Goal: Information Seeking & Learning: Compare options

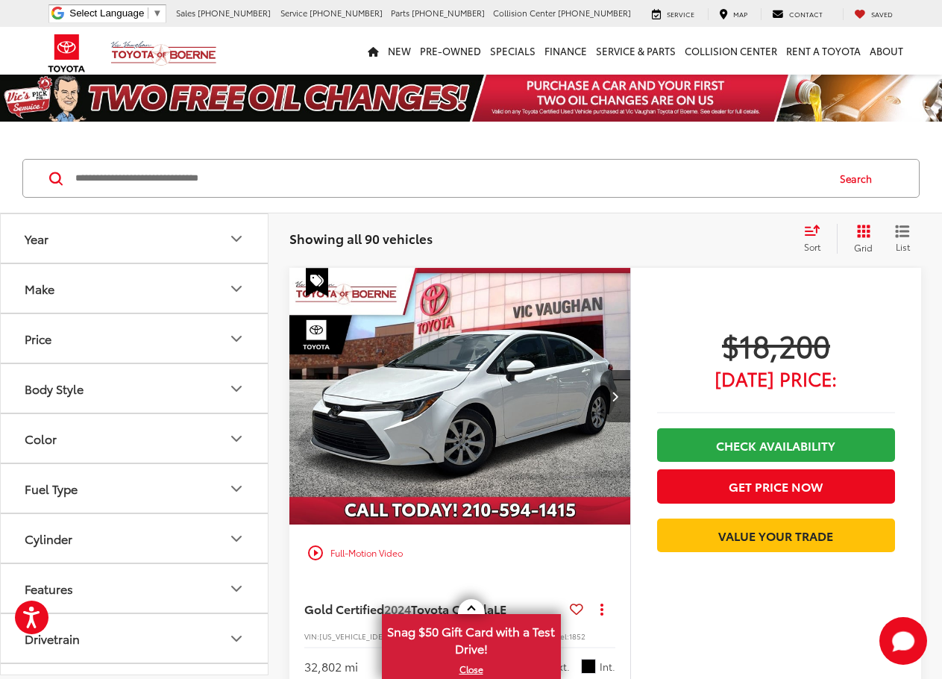
click at [87, 281] on button "Make" at bounding box center [135, 288] width 269 height 48
click at [79, 395] on div "Toyota (90)" at bounding box center [134, 354] width 231 height 82
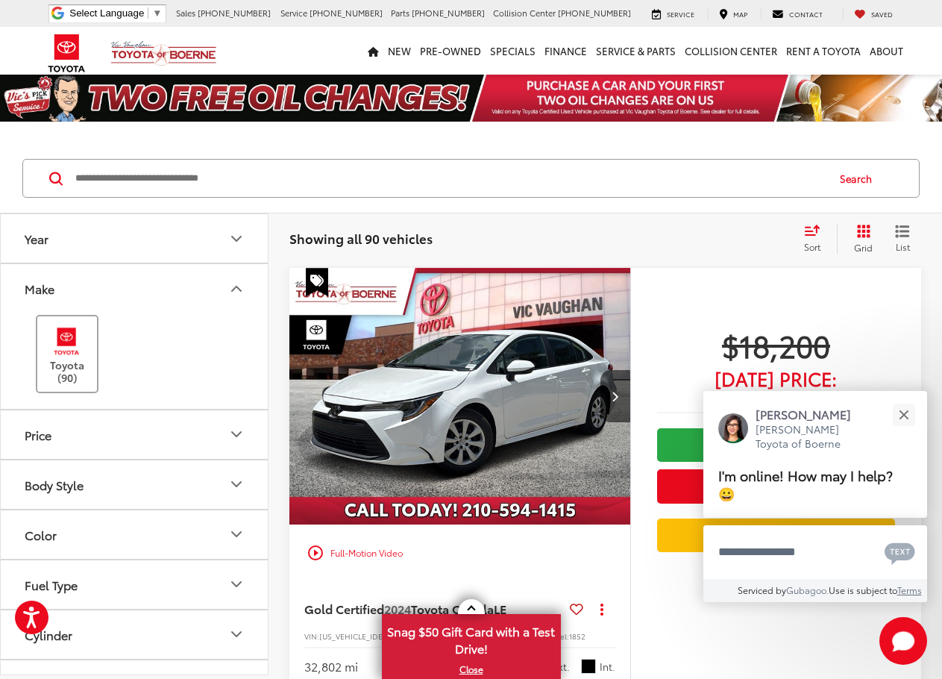
click at [72, 376] on label "Toyota (90)" at bounding box center [67, 354] width 60 height 60
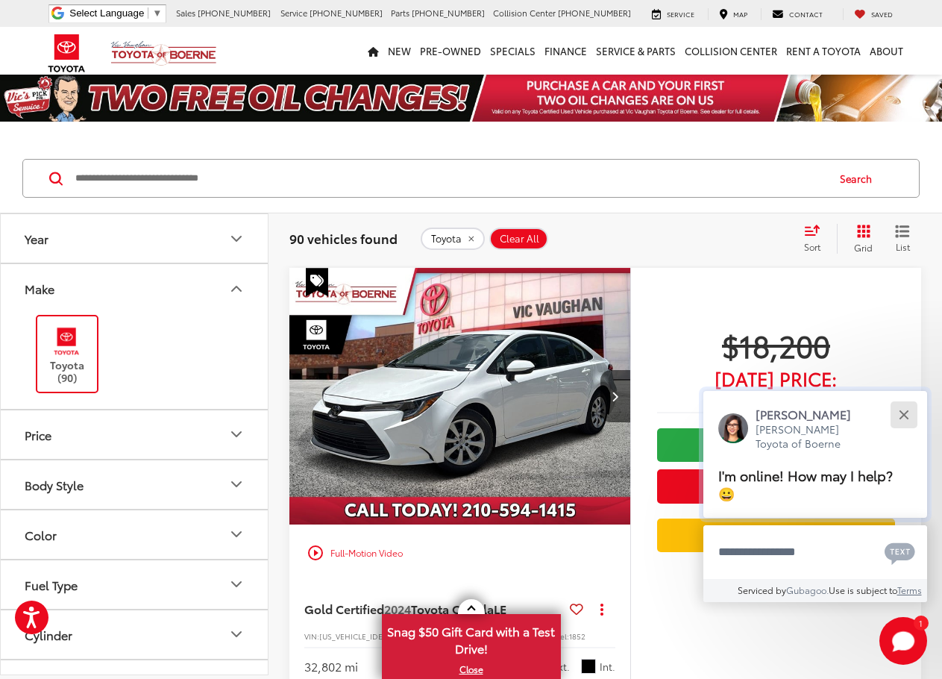
click at [902, 417] on div "Close" at bounding box center [904, 414] width 10 height 10
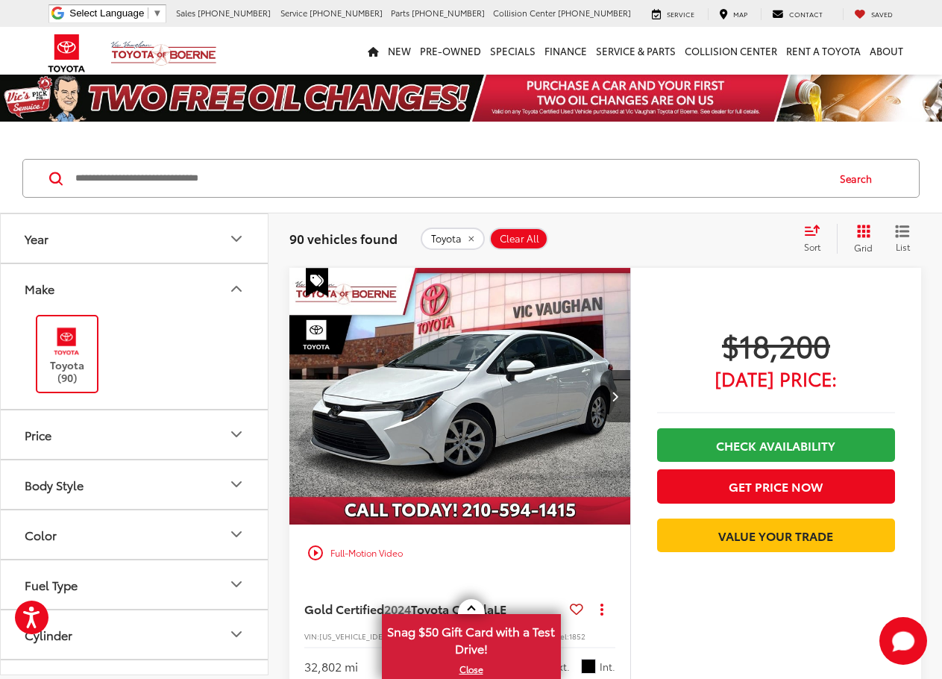
click at [65, 499] on button "Body Style" at bounding box center [135, 484] width 269 height 48
click at [199, 185] on input "Search by Make, Model, or Keyword" at bounding box center [450, 178] width 752 height 36
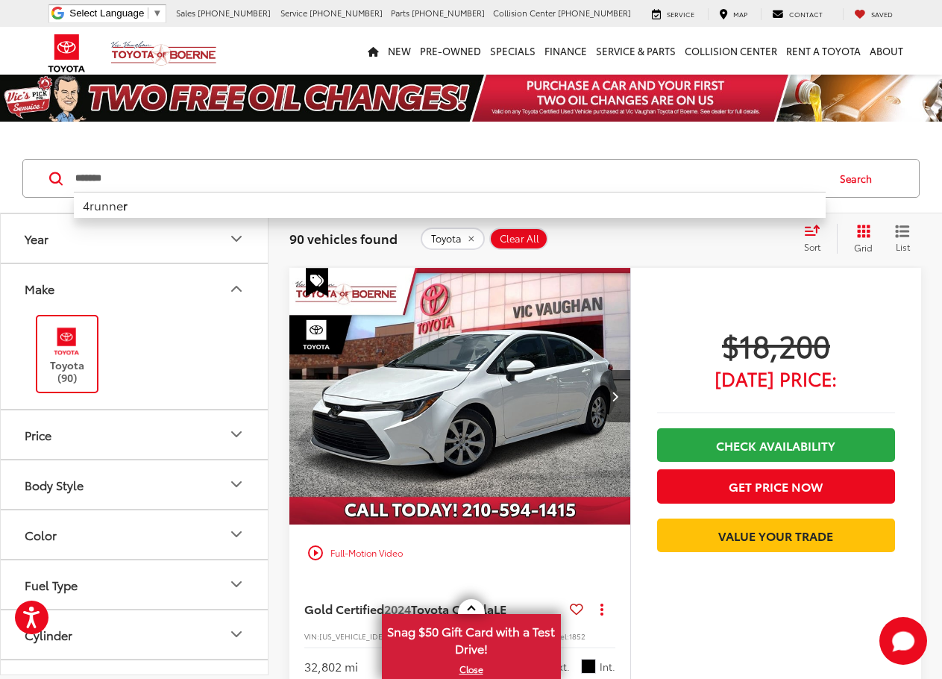
type input "*******"
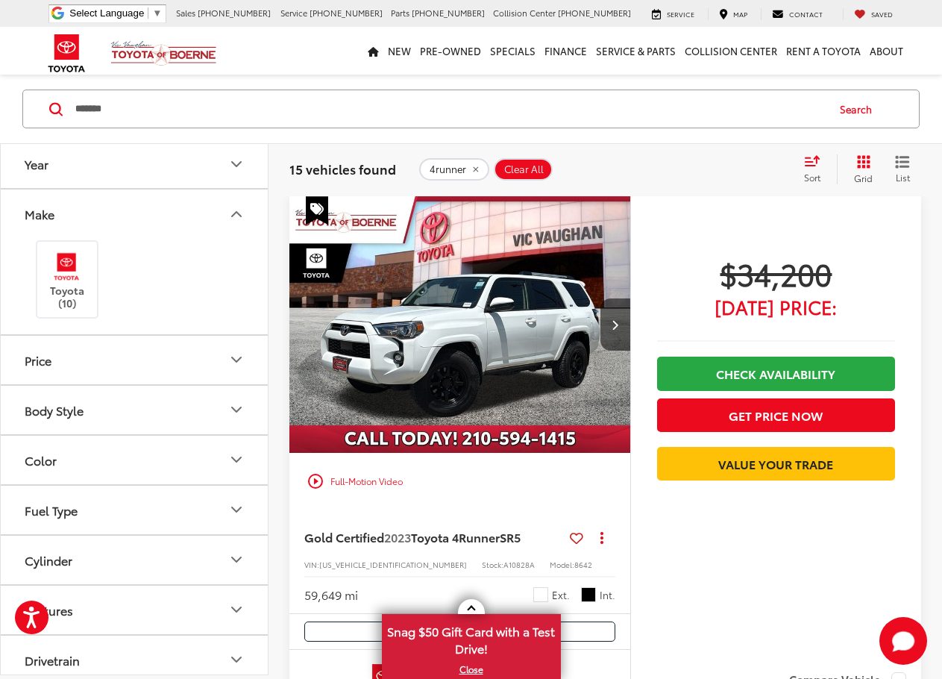
scroll to position [597, 0]
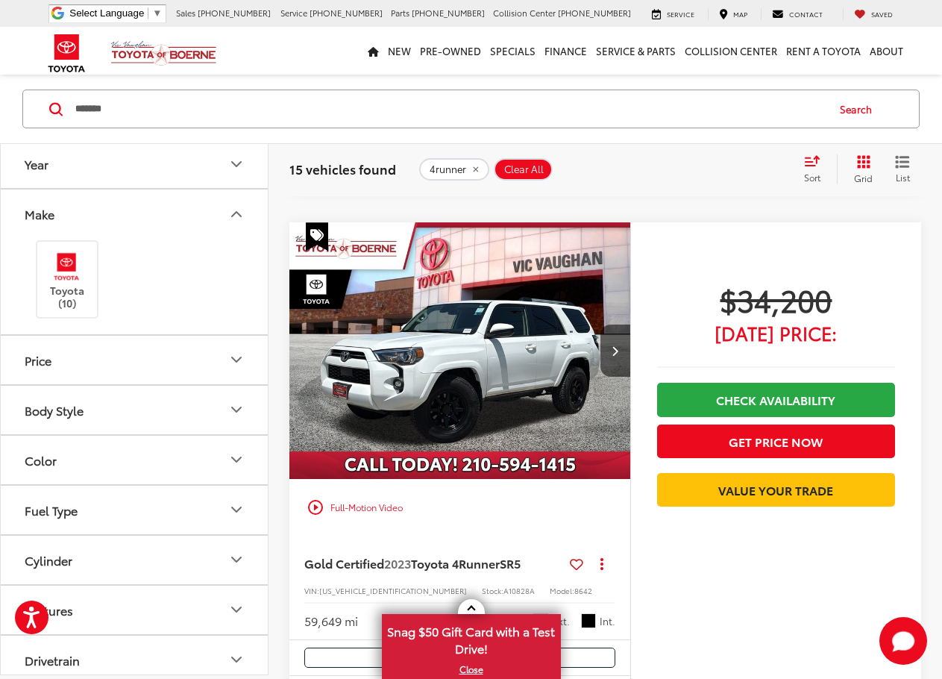
click at [450, 346] on img "2023 Toyota 4Runner SR5 0" at bounding box center [460, 350] width 343 height 257
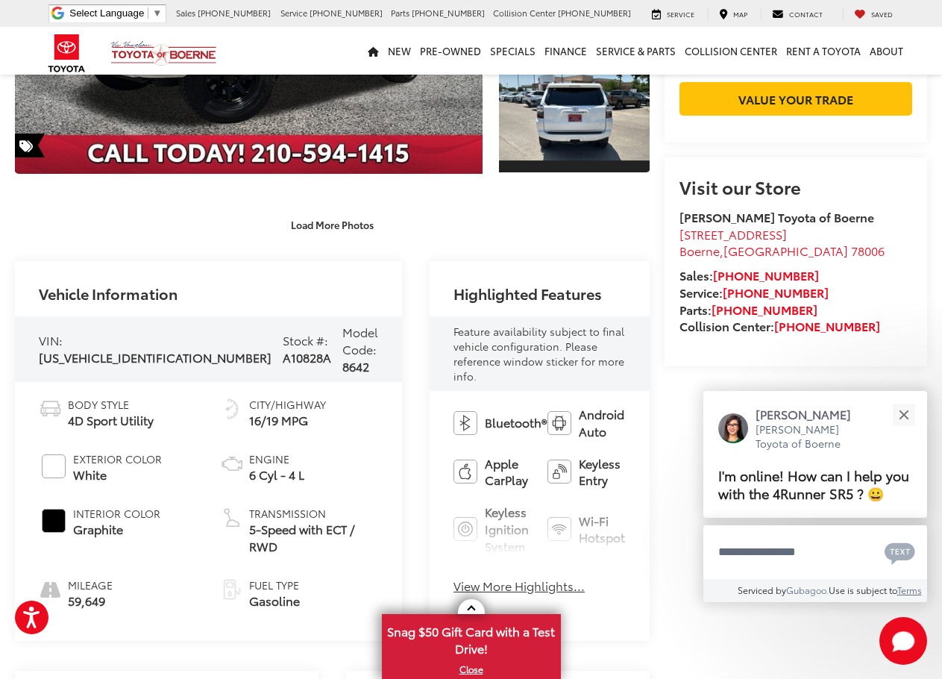
scroll to position [373, 0]
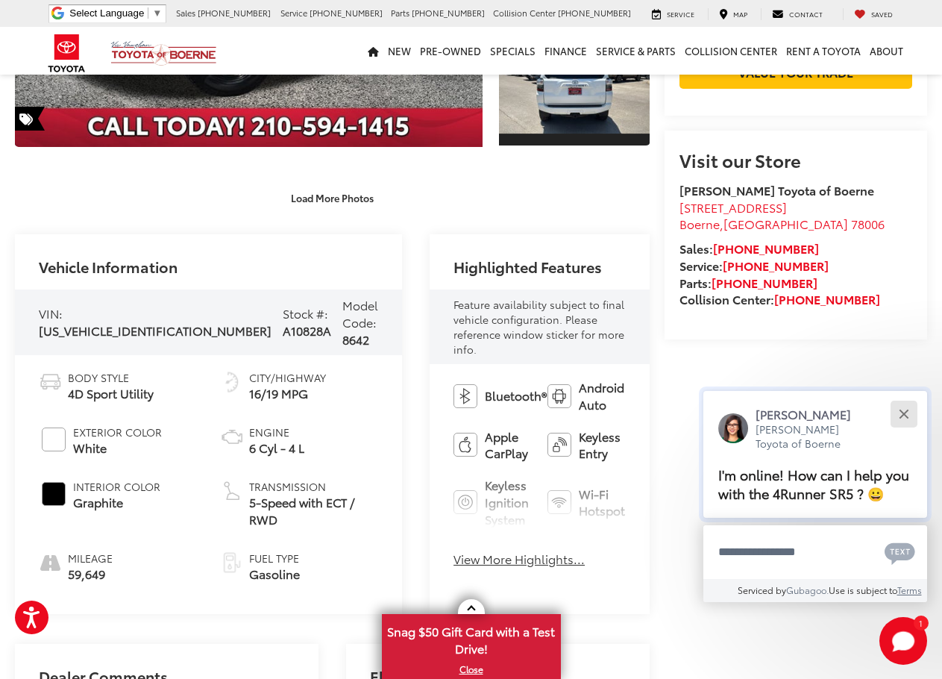
click at [907, 418] on div "Close" at bounding box center [904, 414] width 10 height 10
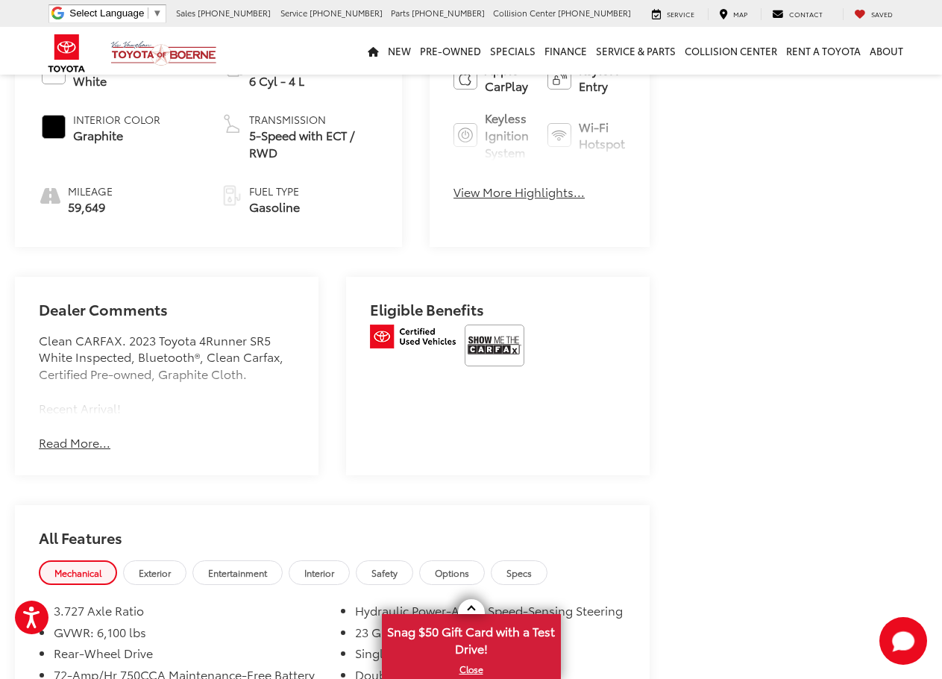
scroll to position [746, 0]
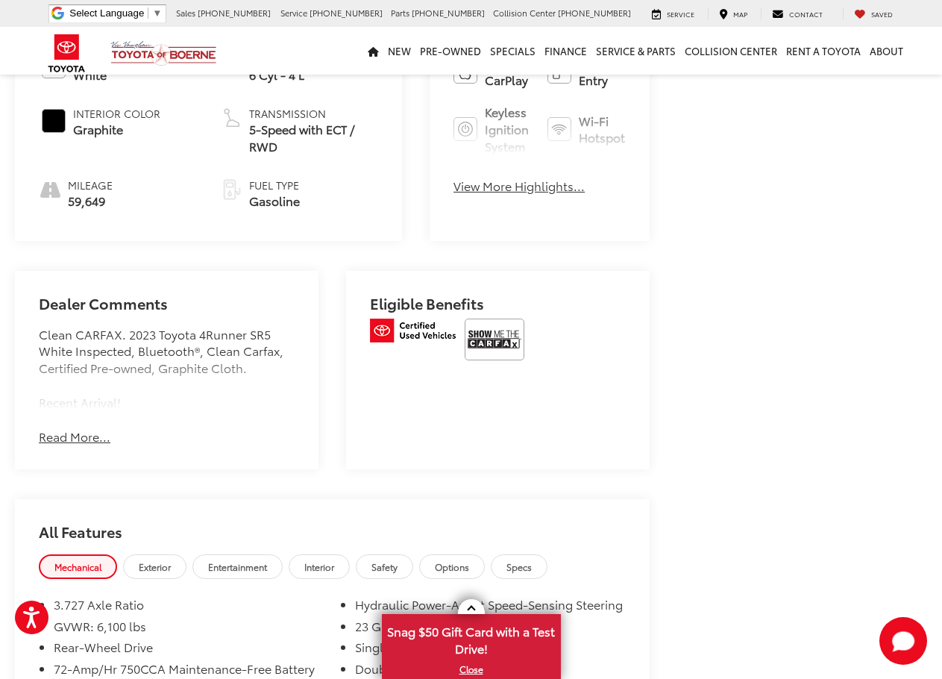
click at [69, 445] on button "Read More..." at bounding box center [75, 436] width 72 height 17
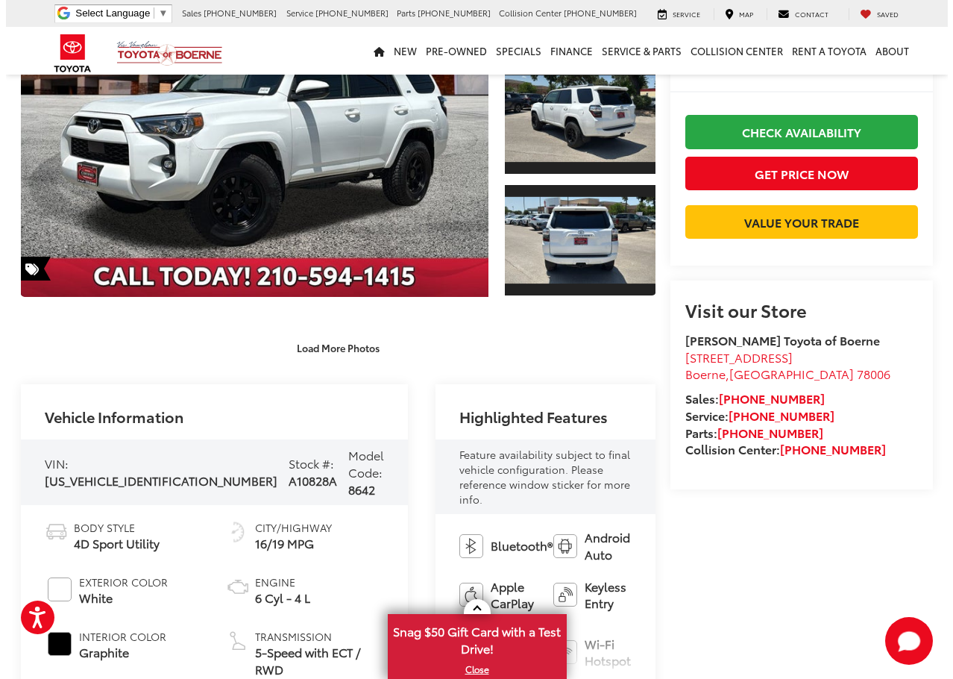
scroll to position [0, 0]
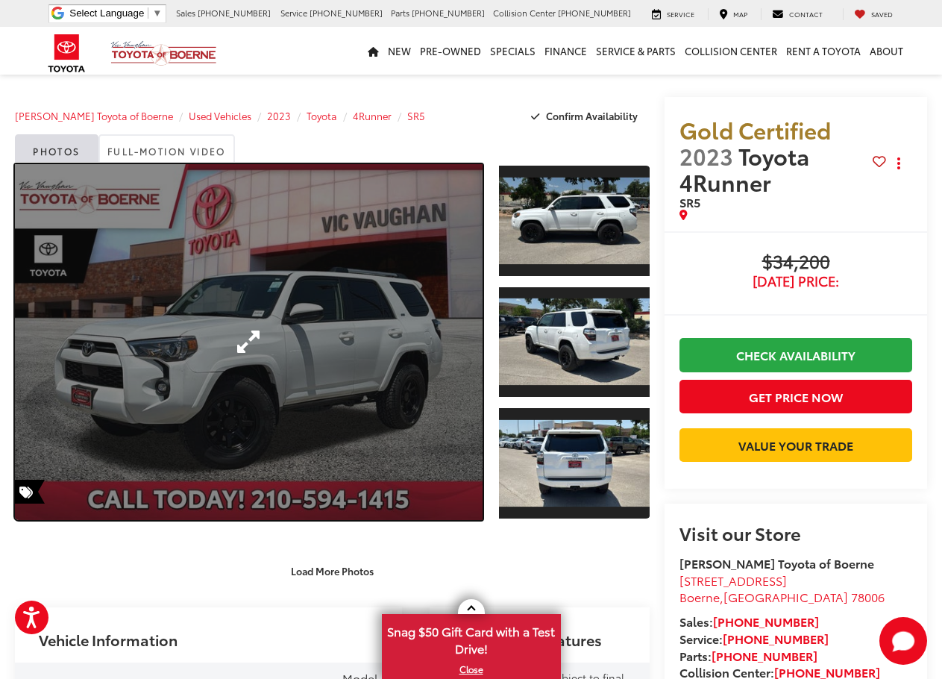
click at [344, 338] on link "Expand Photo 0" at bounding box center [249, 342] width 468 height 356
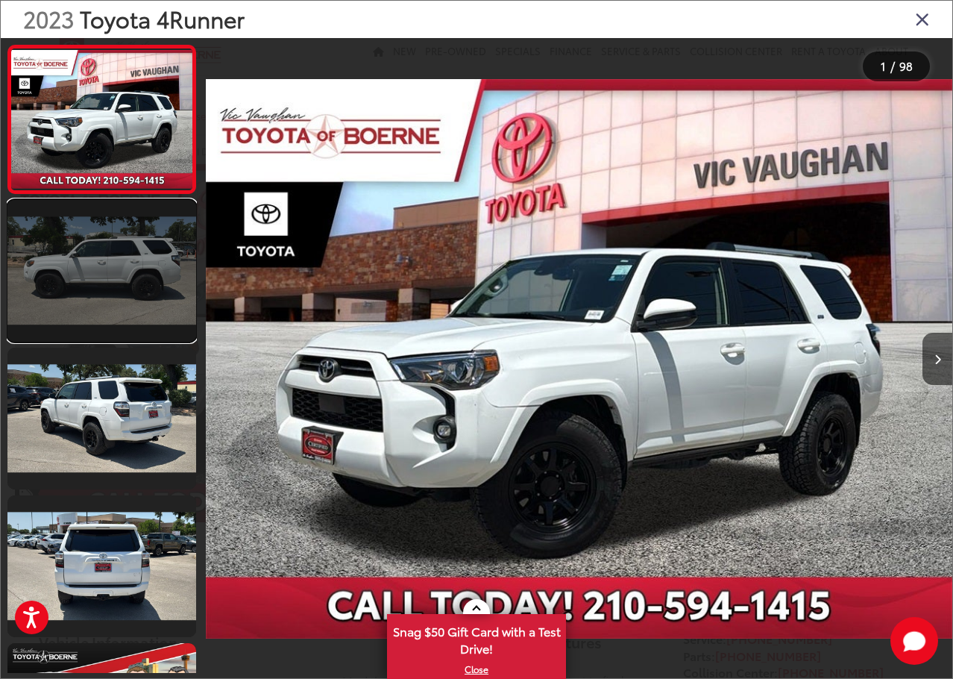
click at [90, 280] on link at bounding box center [101, 271] width 189 height 142
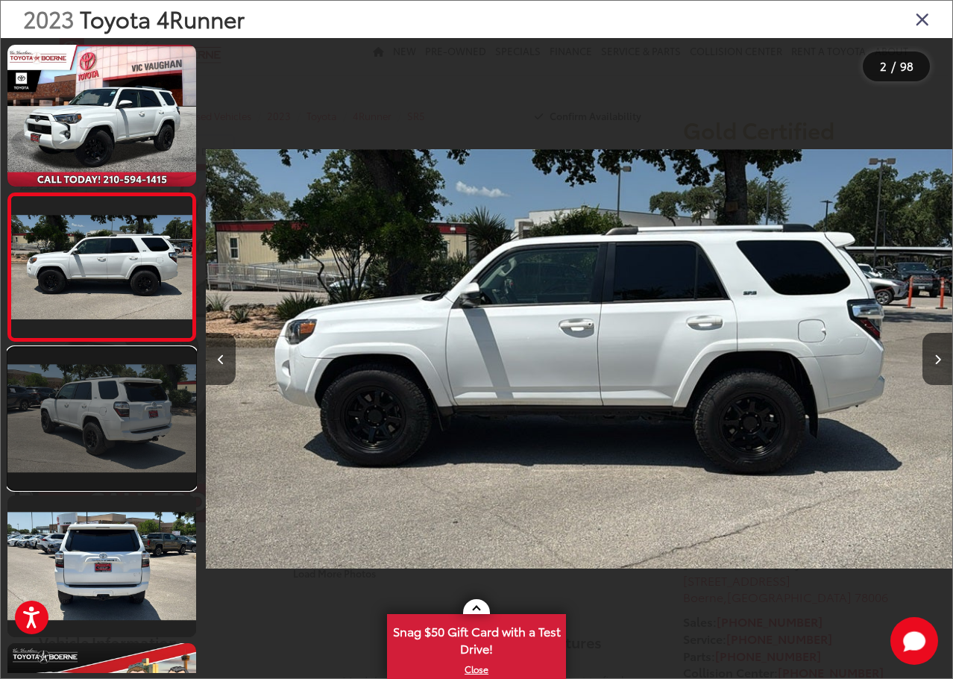
click at [75, 369] on link at bounding box center [101, 419] width 189 height 142
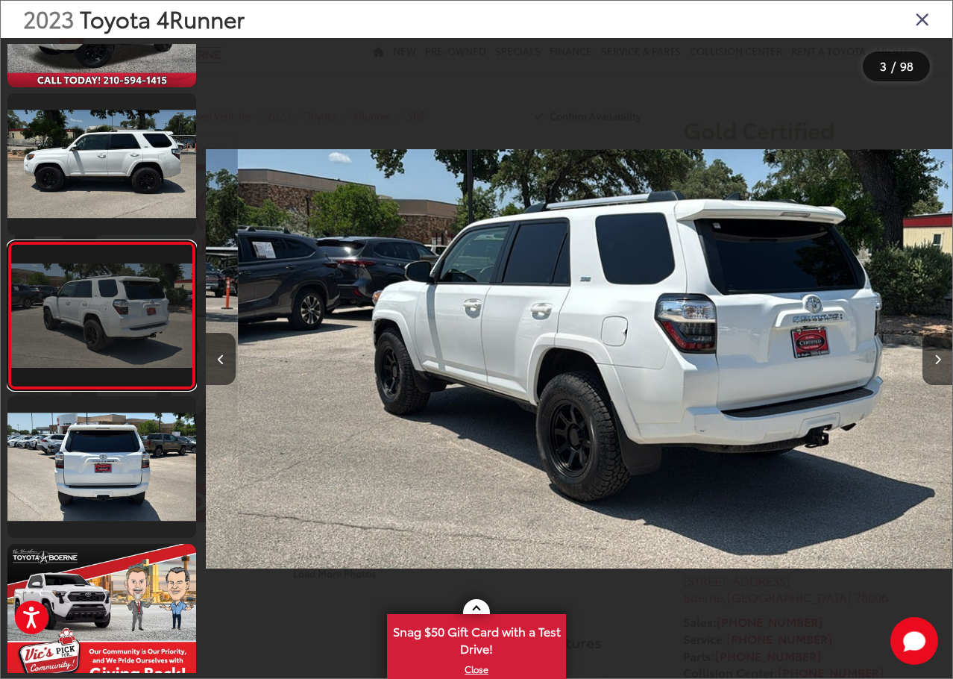
scroll to position [0, 1493]
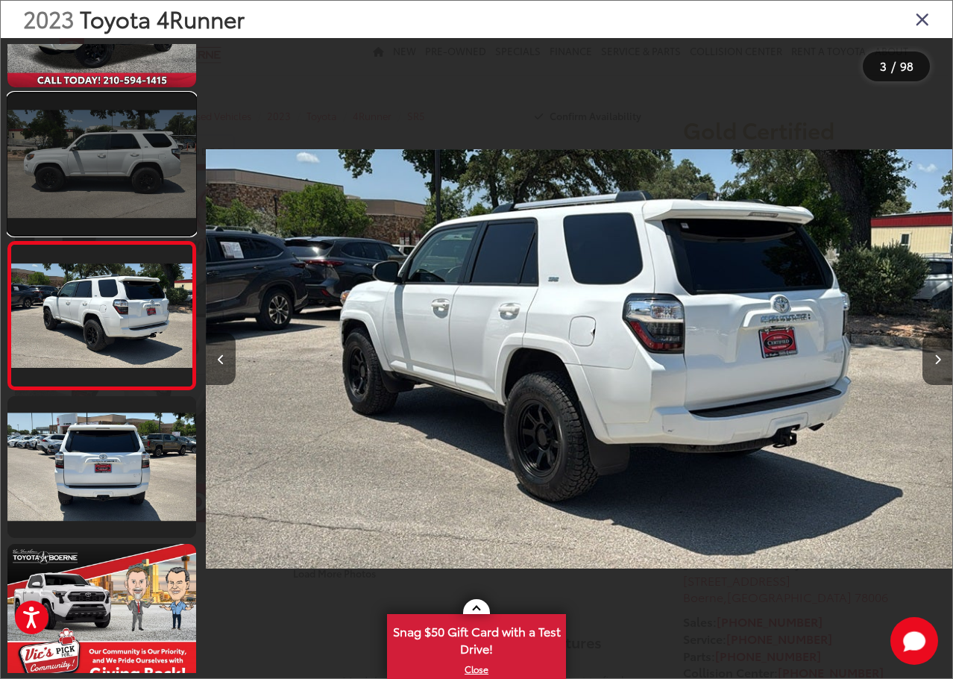
click at [90, 181] on link at bounding box center [101, 164] width 189 height 142
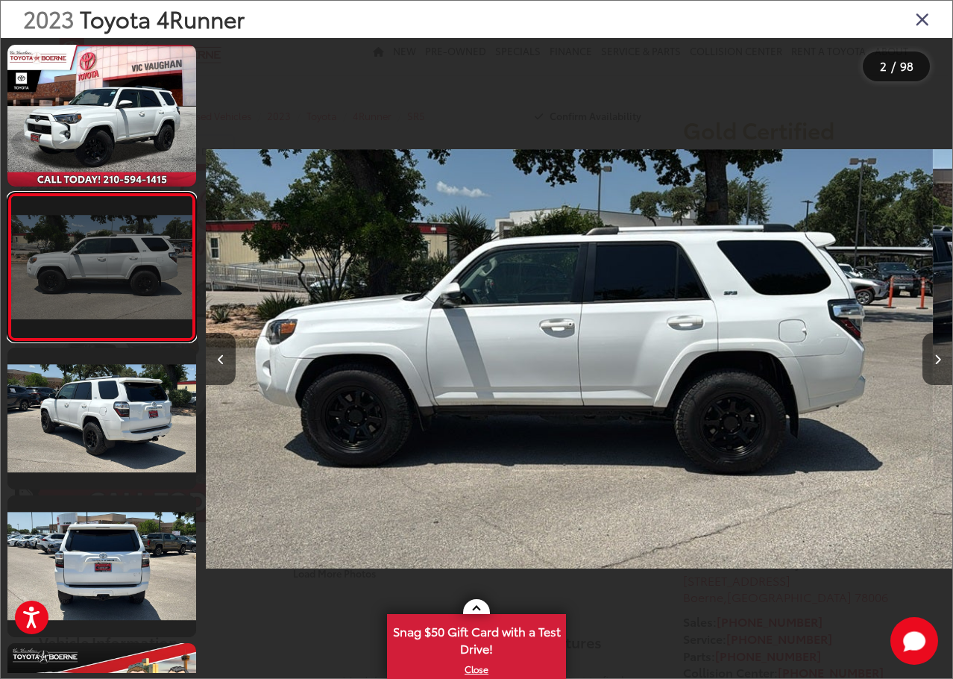
scroll to position [0, 747]
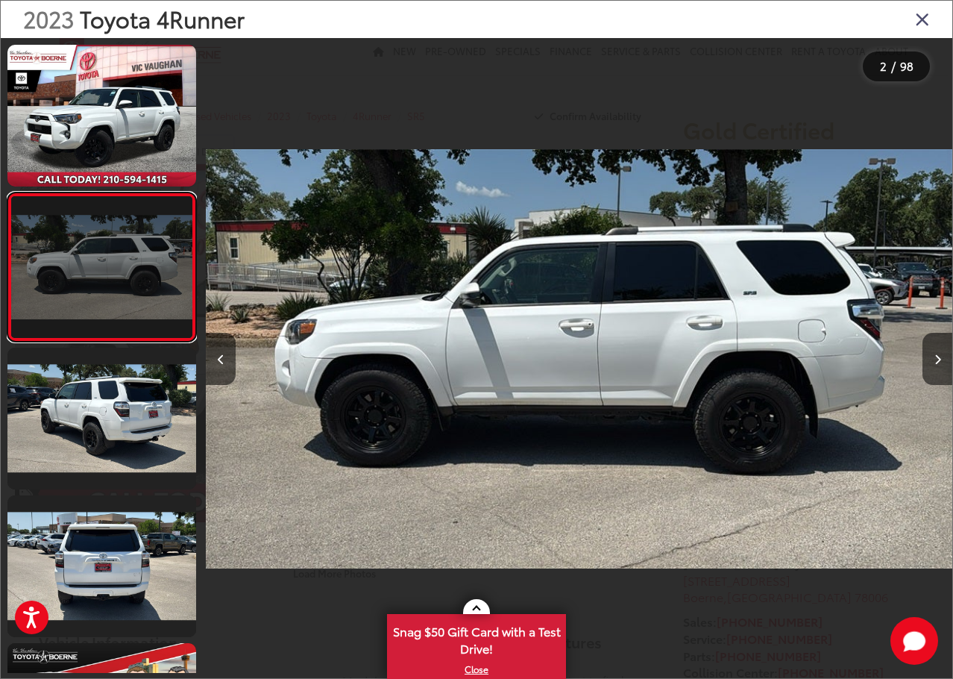
click at [90, 303] on link at bounding box center [101, 266] width 189 height 149
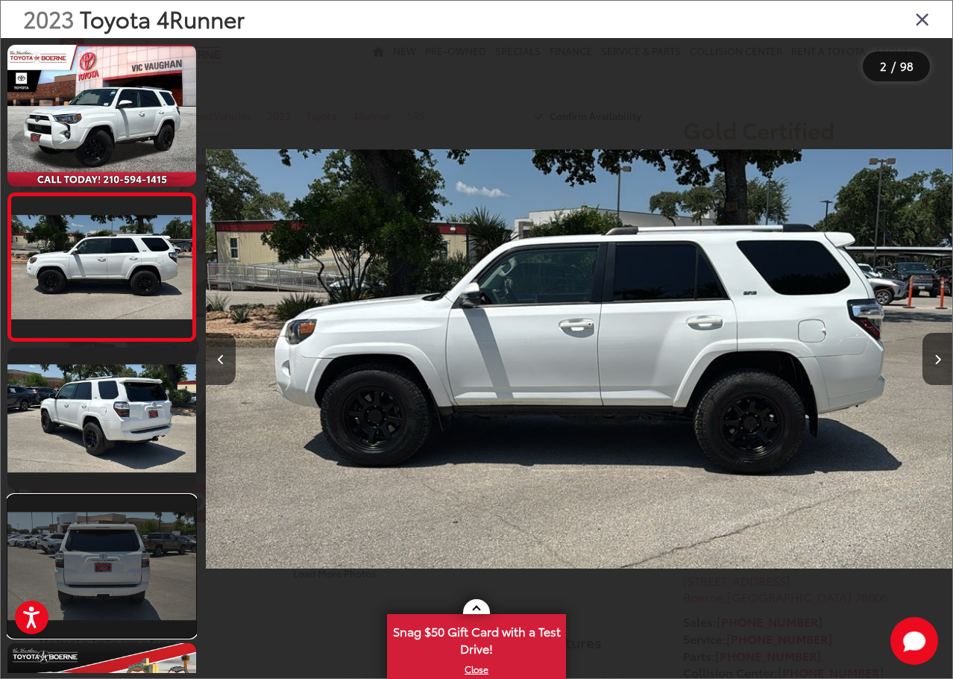
click at [107, 547] on link at bounding box center [101, 566] width 189 height 142
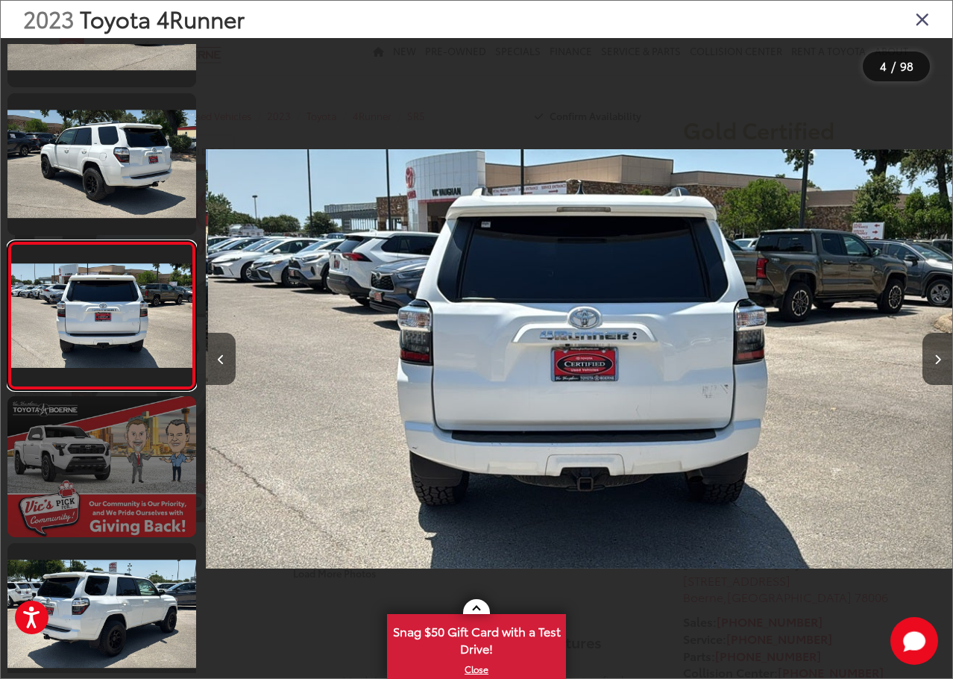
scroll to position [0, 2239]
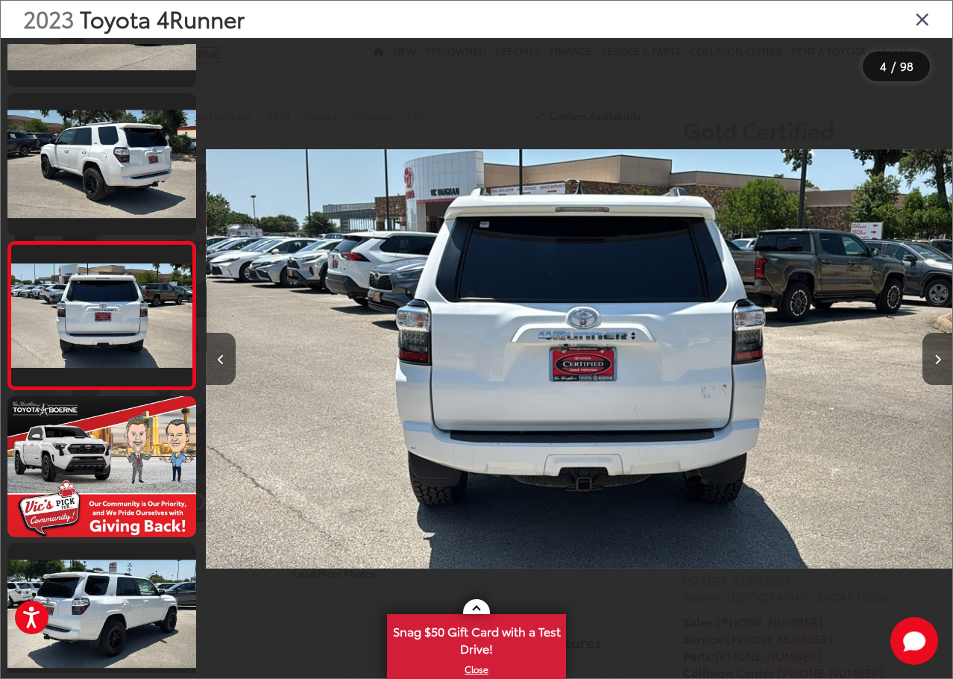
click at [630, 405] on img "2023 Toyota 4Runner SR5 3" at bounding box center [580, 359] width 747 height 611
click at [920, 364] on div at bounding box center [859, 358] width 186 height 641
click at [933, 364] on button "Next image" at bounding box center [938, 359] width 30 height 52
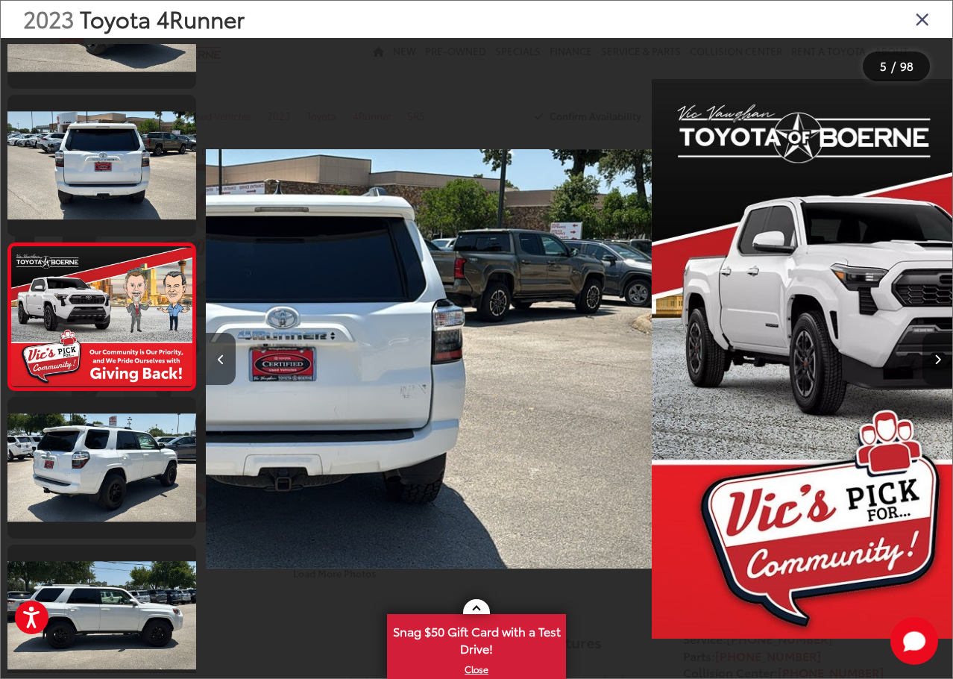
scroll to position [395, 0]
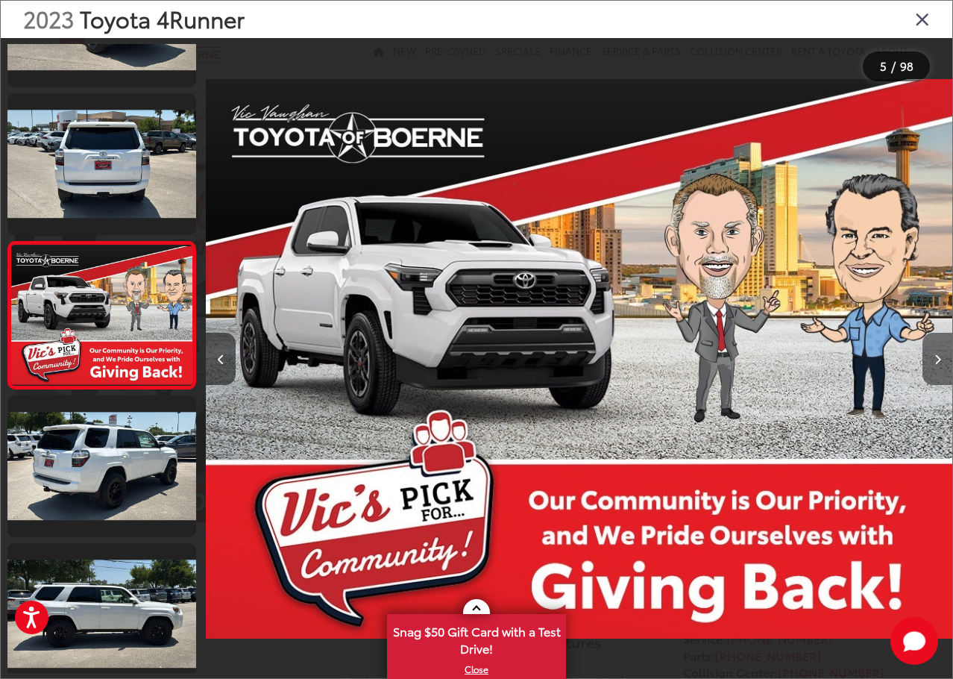
click at [933, 364] on button "Next image" at bounding box center [938, 359] width 30 height 52
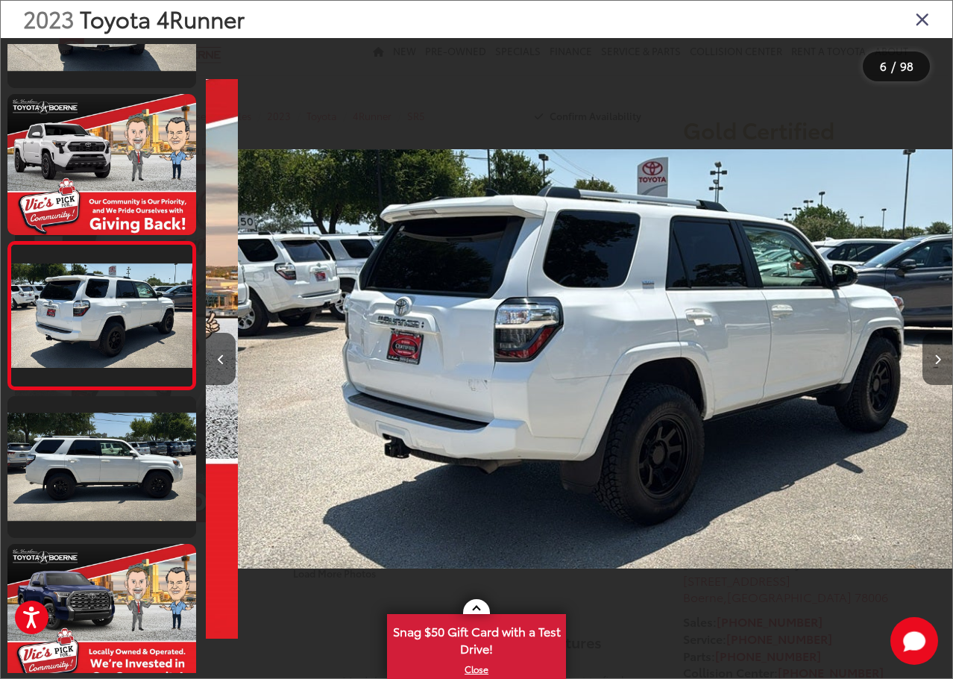
scroll to position [0, 3732]
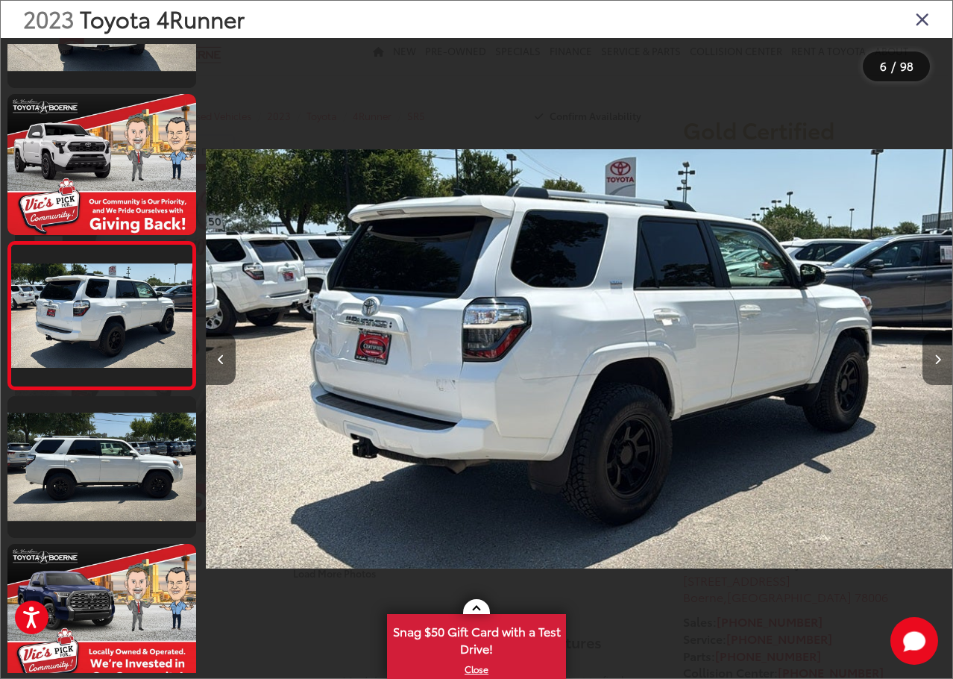
click at [933, 364] on button "Next image" at bounding box center [938, 359] width 30 height 52
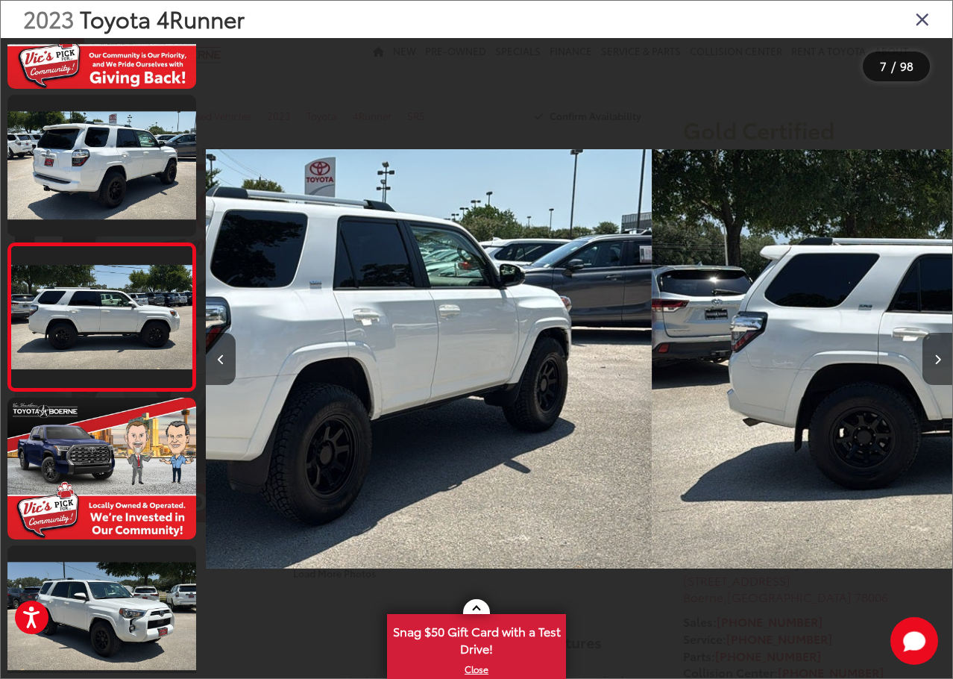
scroll to position [0, 0]
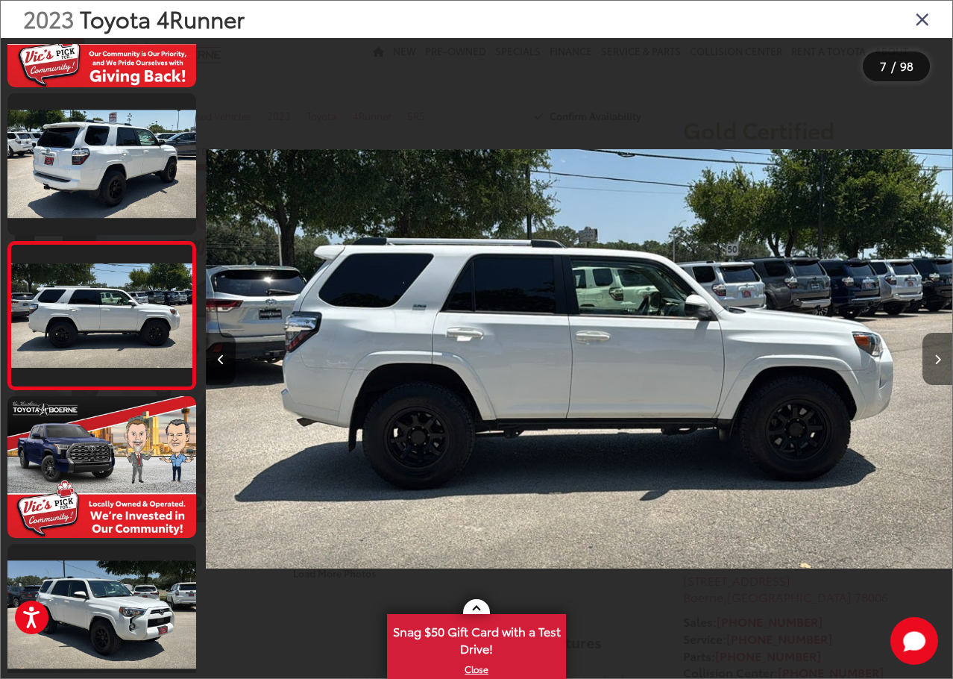
click at [933, 364] on button "Next image" at bounding box center [938, 359] width 30 height 52
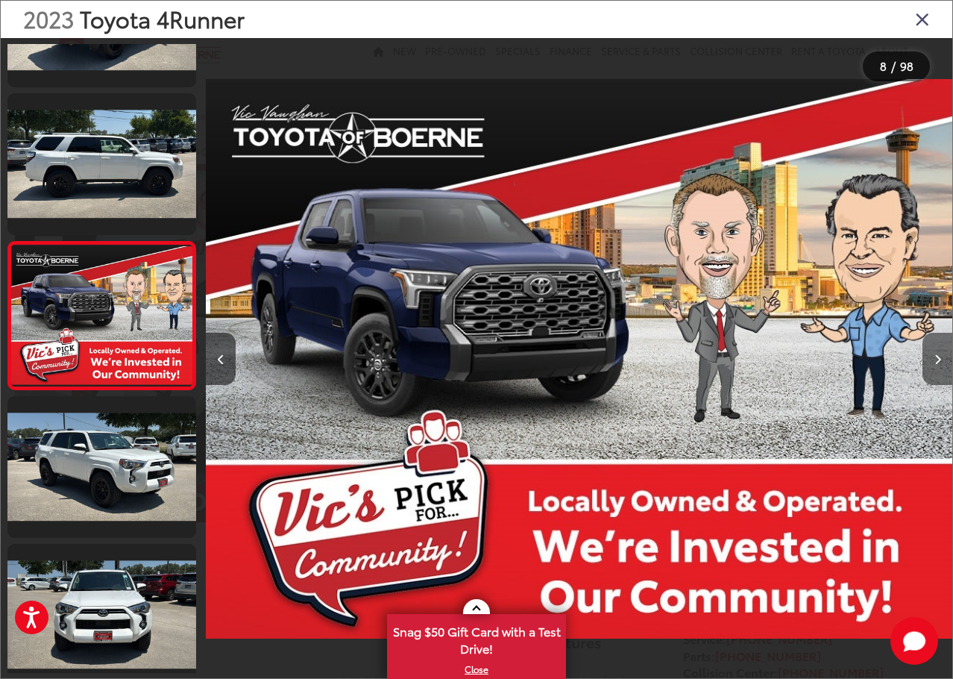
click at [933, 364] on button "Next image" at bounding box center [938, 359] width 30 height 52
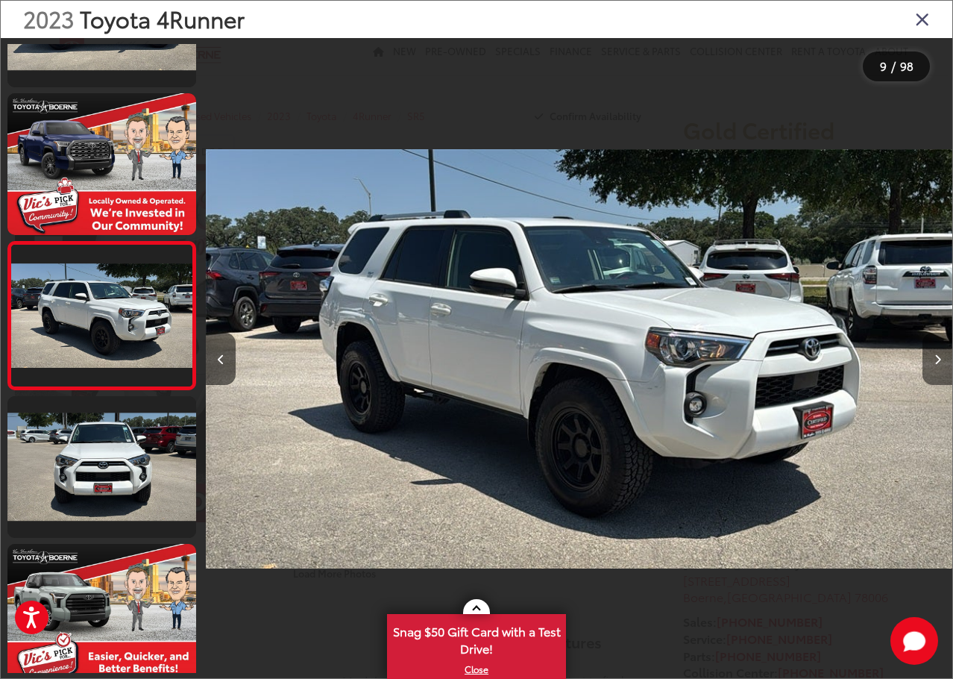
click at [937, 357] on icon "Next image" at bounding box center [938, 359] width 7 height 10
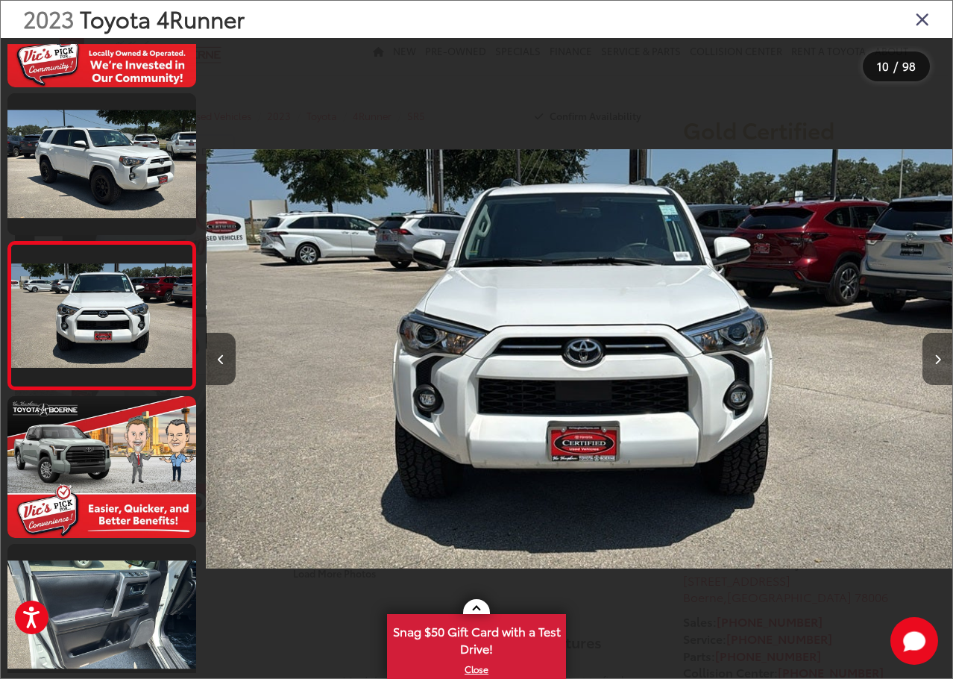
click at [937, 357] on icon "Next image" at bounding box center [938, 359] width 7 height 10
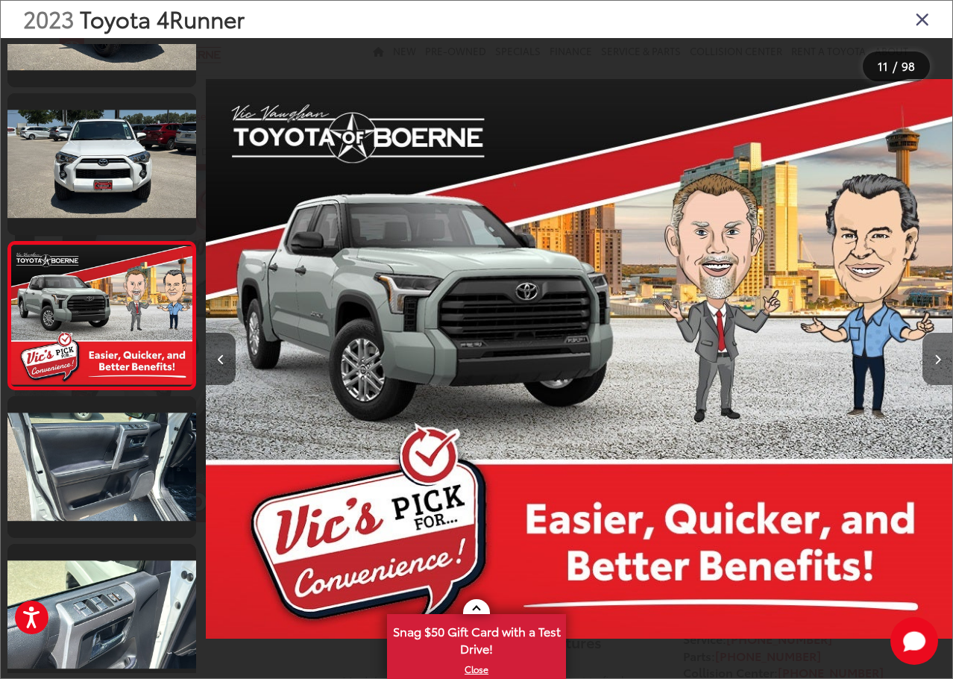
click at [937, 357] on icon "Next image" at bounding box center [938, 359] width 7 height 10
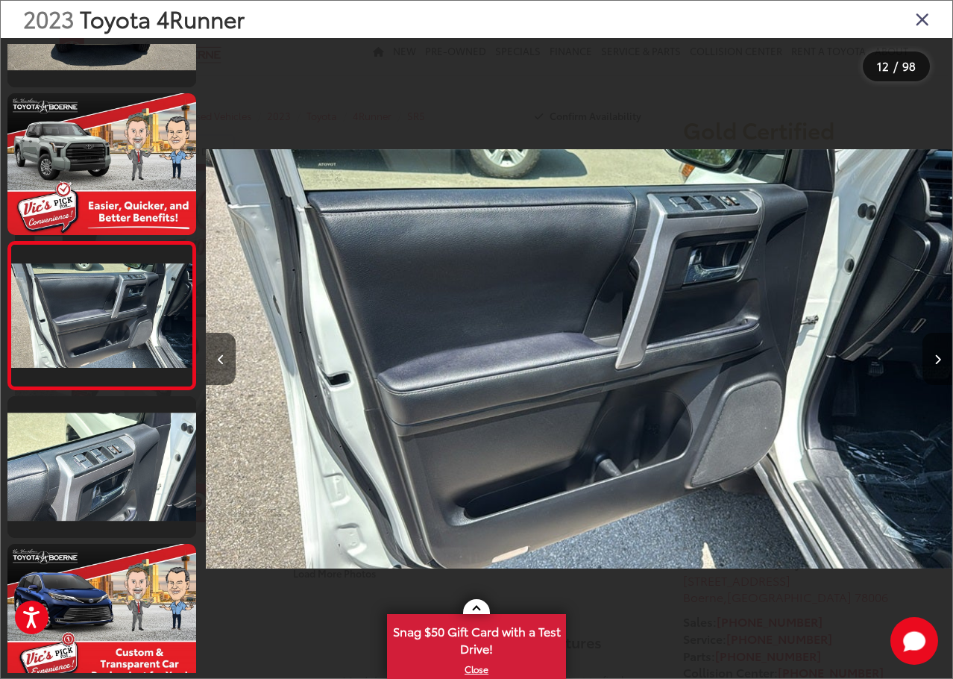
click at [937, 357] on icon "Next image" at bounding box center [938, 359] width 7 height 10
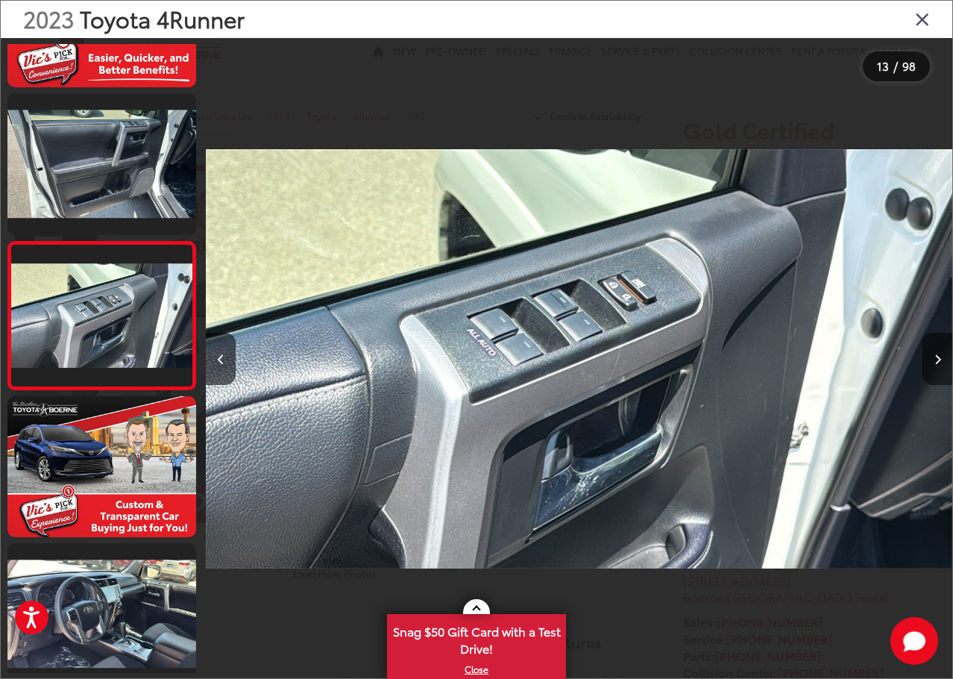
click at [937, 357] on icon "Next image" at bounding box center [938, 359] width 7 height 10
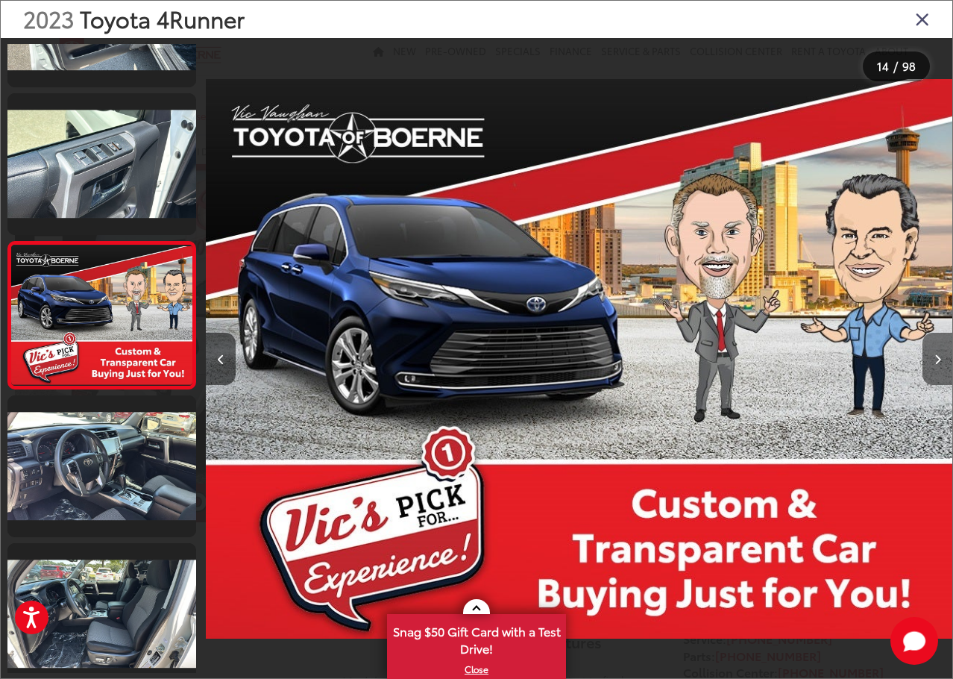
click at [937, 357] on icon "Next image" at bounding box center [938, 359] width 7 height 10
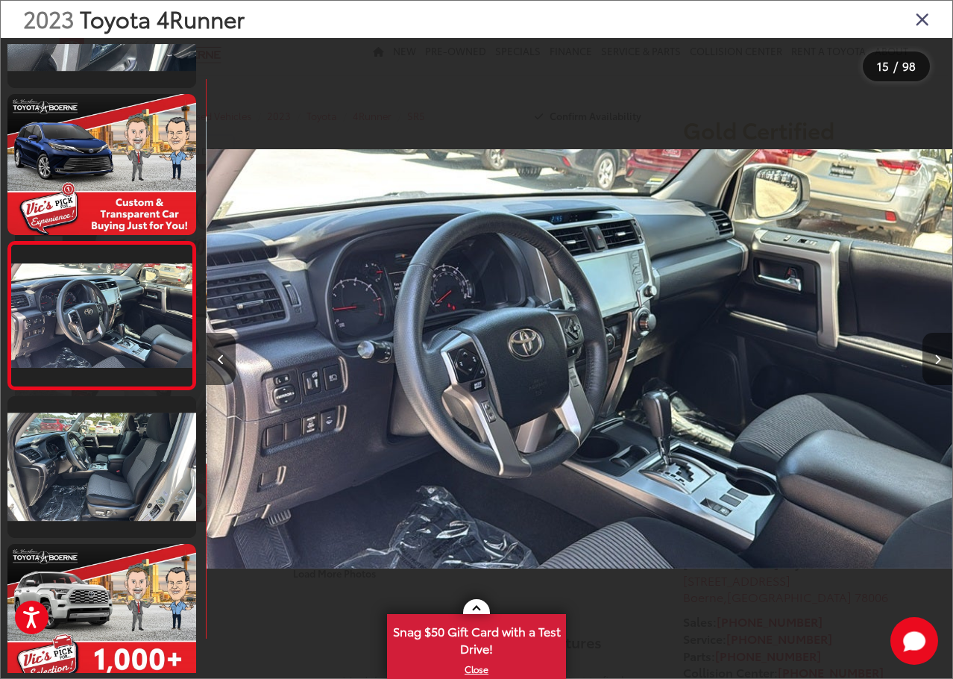
click at [937, 357] on icon "Next image" at bounding box center [938, 359] width 7 height 10
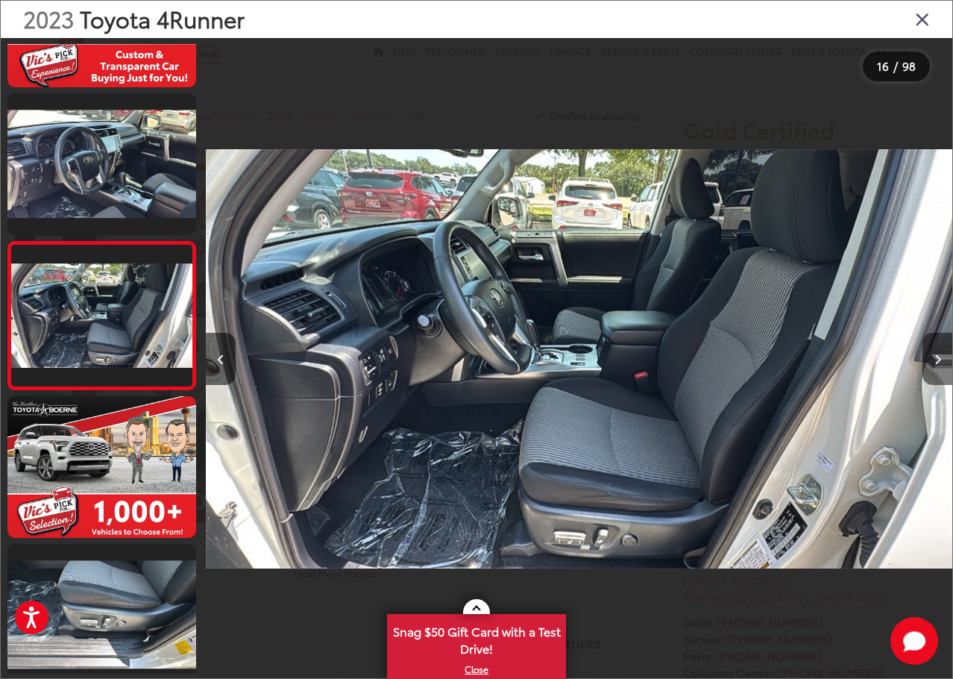
click at [937, 357] on icon "Next image" at bounding box center [938, 359] width 7 height 10
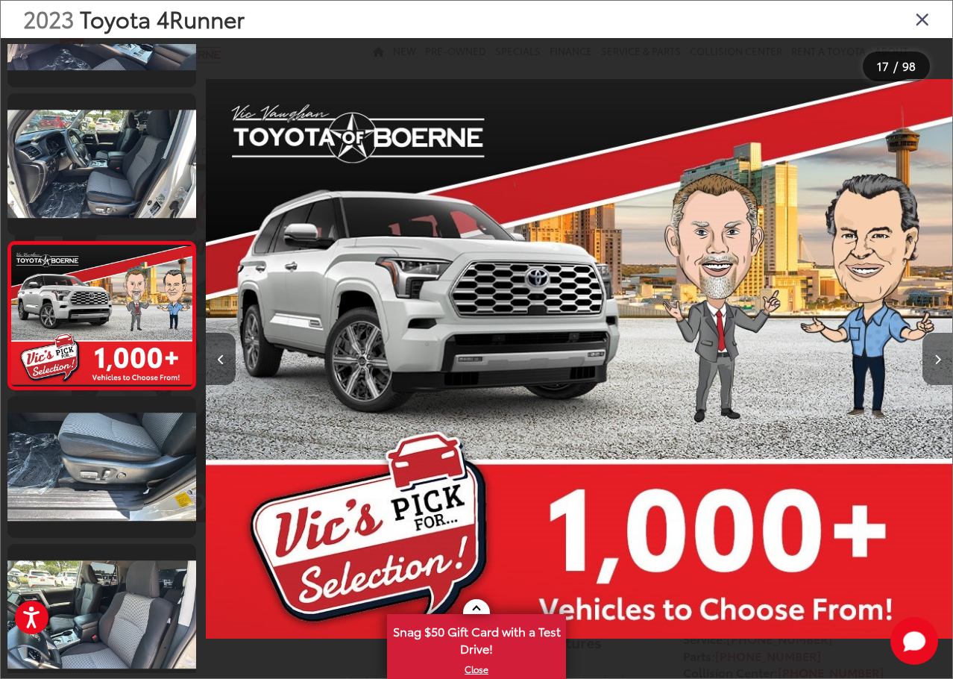
click at [937, 357] on icon "Next image" at bounding box center [938, 359] width 7 height 10
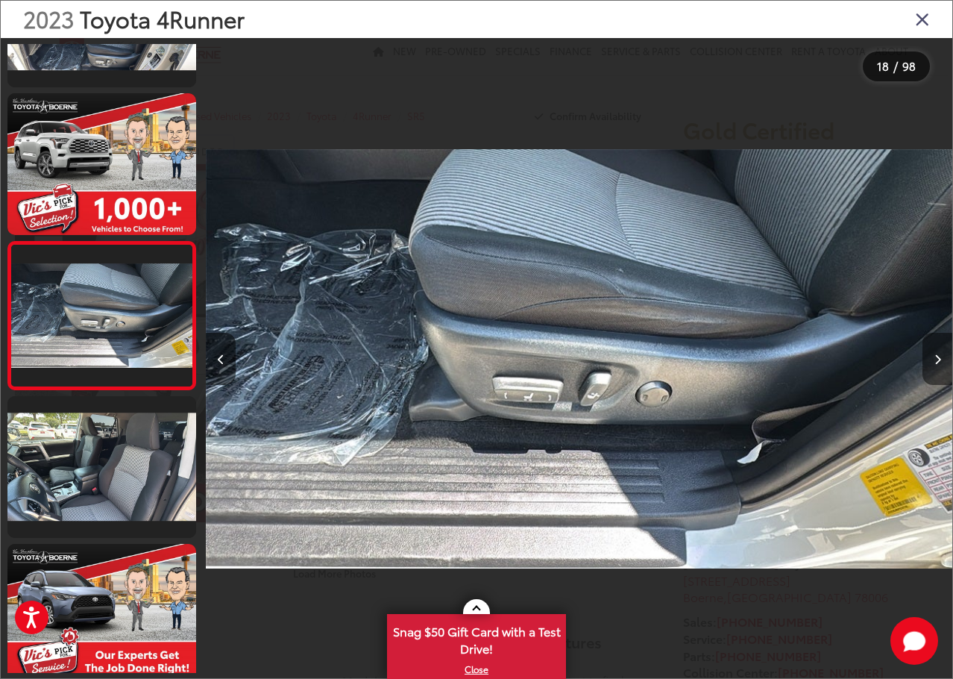
click at [937, 357] on icon "Next image" at bounding box center [938, 359] width 7 height 10
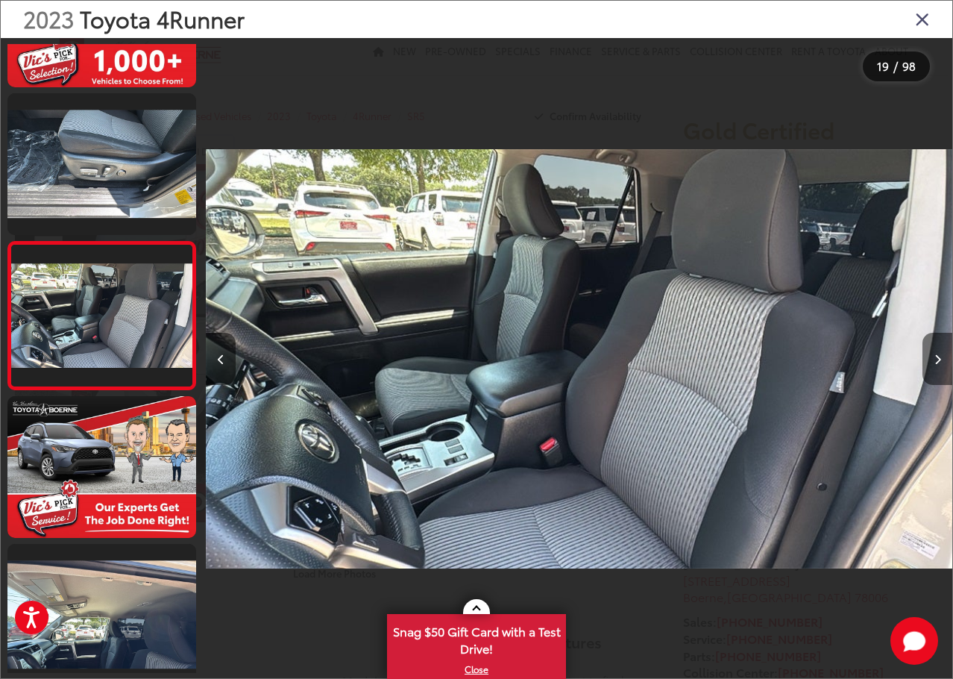
click at [937, 357] on icon "Next image" at bounding box center [938, 359] width 7 height 10
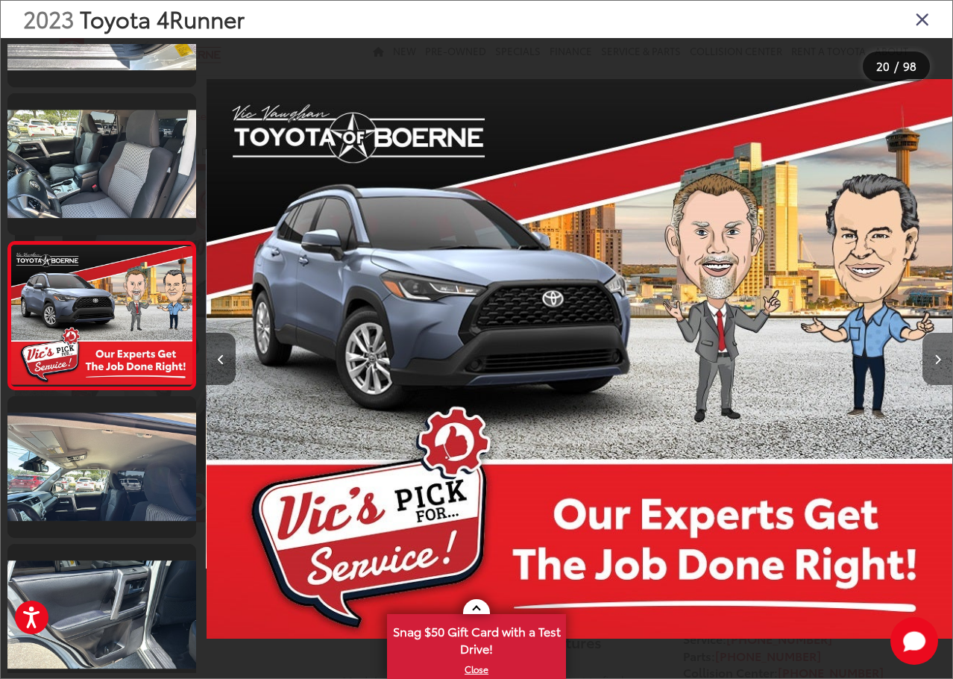
click at [937, 357] on icon "Next image" at bounding box center [938, 359] width 7 height 10
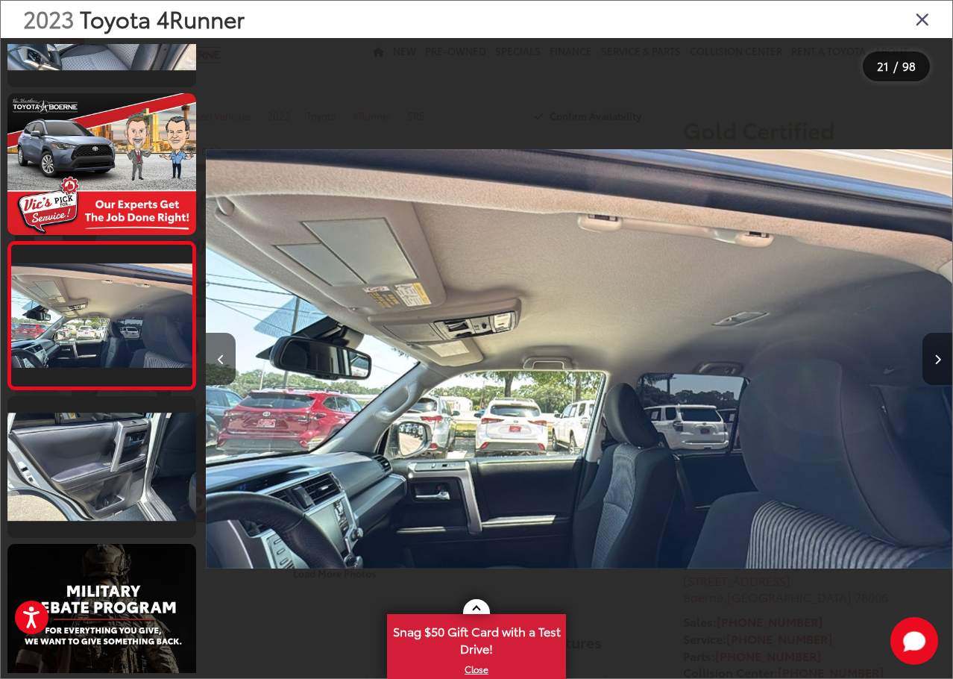
click at [937, 357] on icon "Next image" at bounding box center [938, 359] width 7 height 10
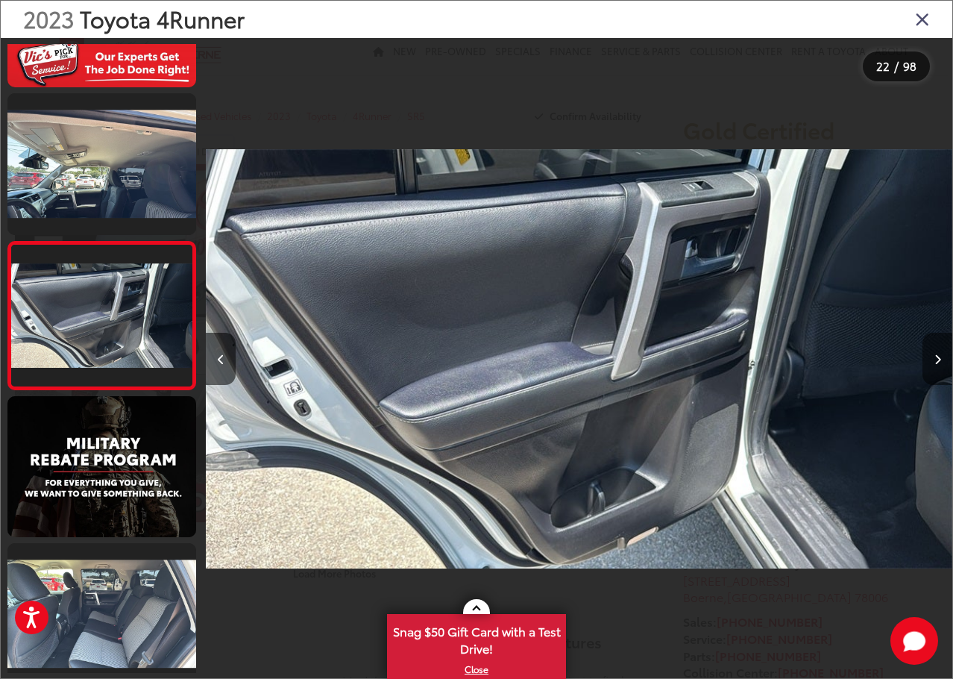
click at [937, 357] on icon "Next image" at bounding box center [938, 359] width 7 height 10
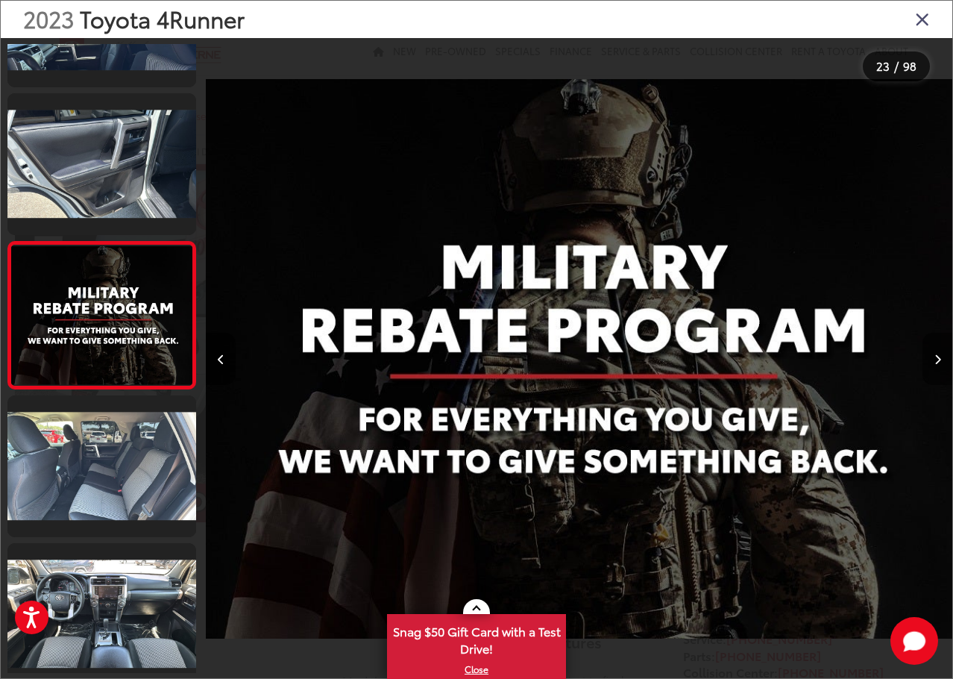
click at [937, 357] on icon "Next image" at bounding box center [938, 359] width 7 height 10
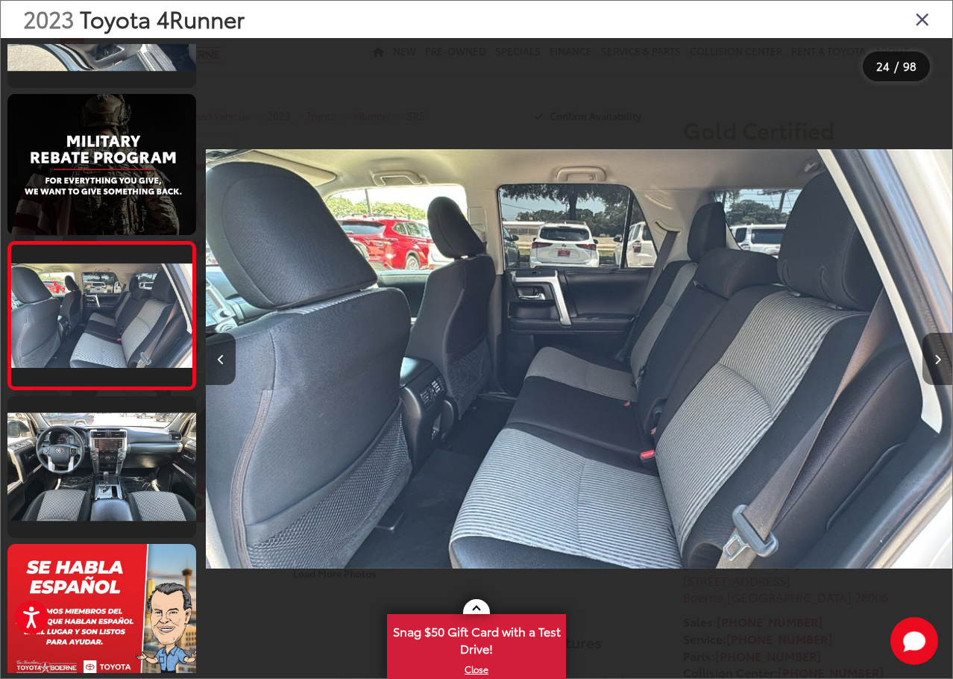
click at [937, 357] on icon "Next image" at bounding box center [938, 359] width 7 height 10
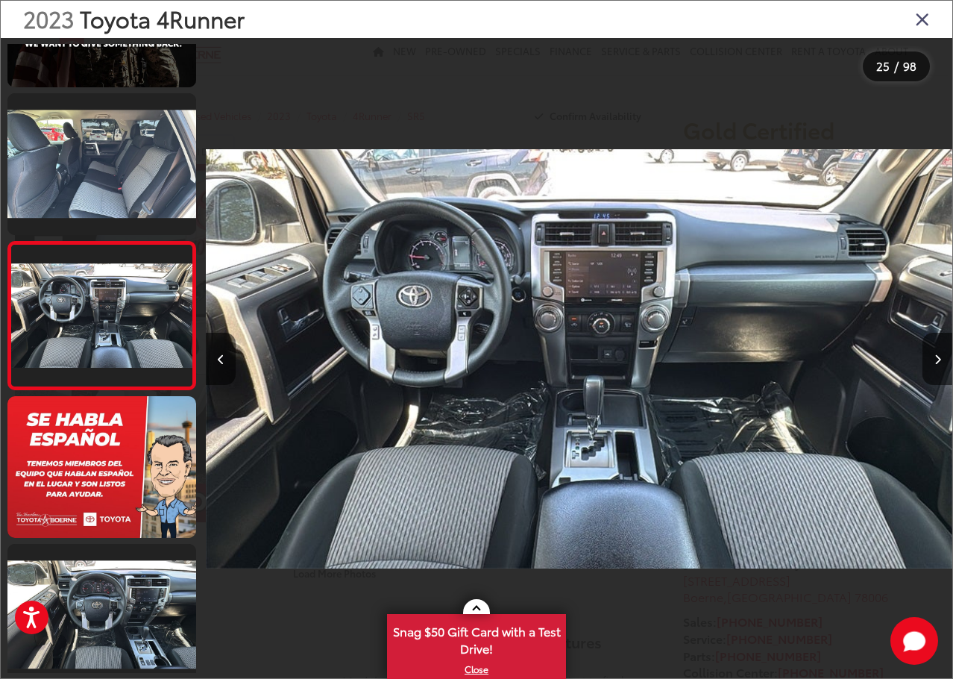
click at [436, 365] on img "2023 Toyota 4Runner SR5 24" at bounding box center [579, 359] width 747 height 611
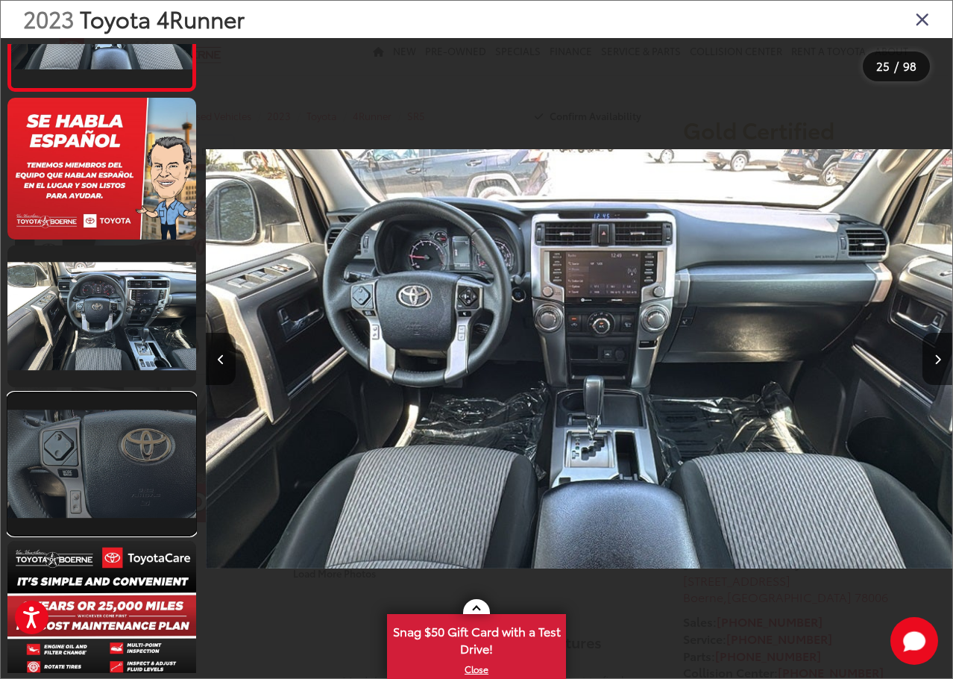
click at [96, 493] on link at bounding box center [101, 464] width 189 height 142
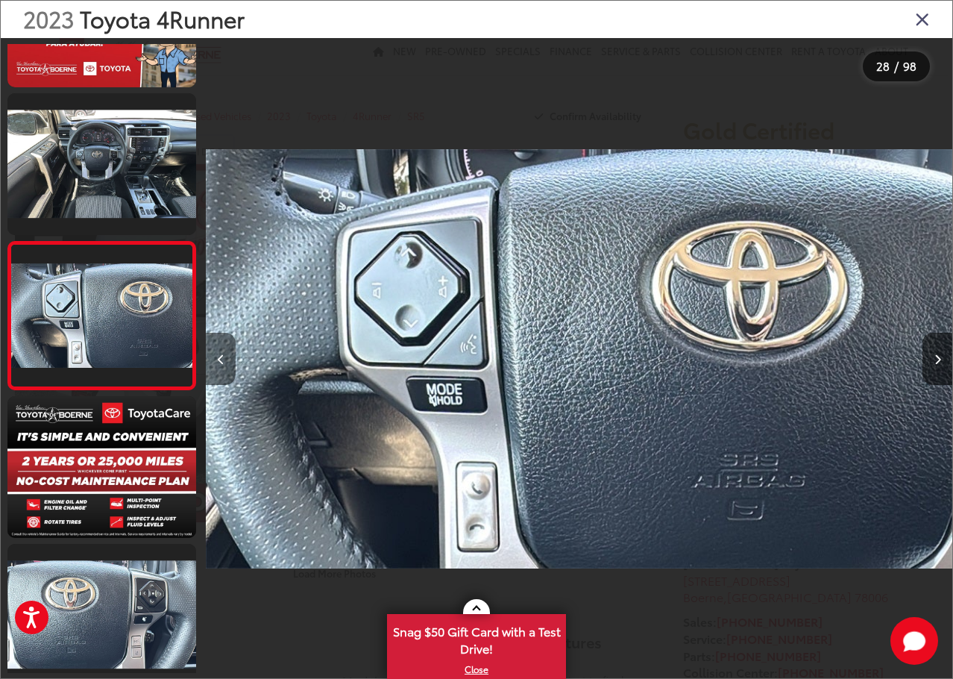
click at [228, 361] on button "Previous image" at bounding box center [221, 359] width 30 height 52
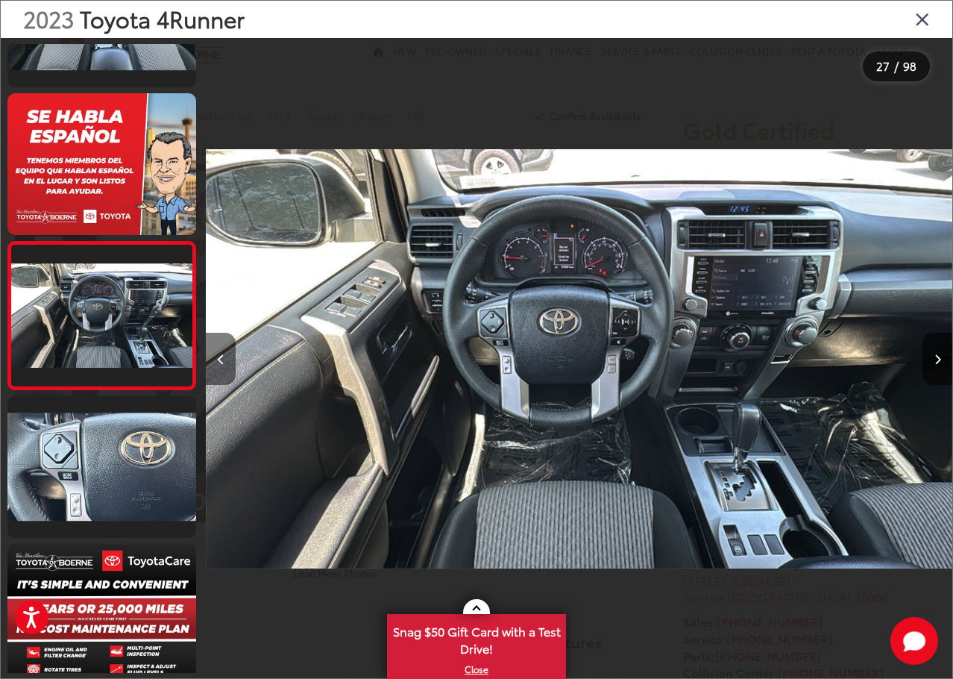
click at [228, 361] on button "Previous image" at bounding box center [221, 359] width 30 height 52
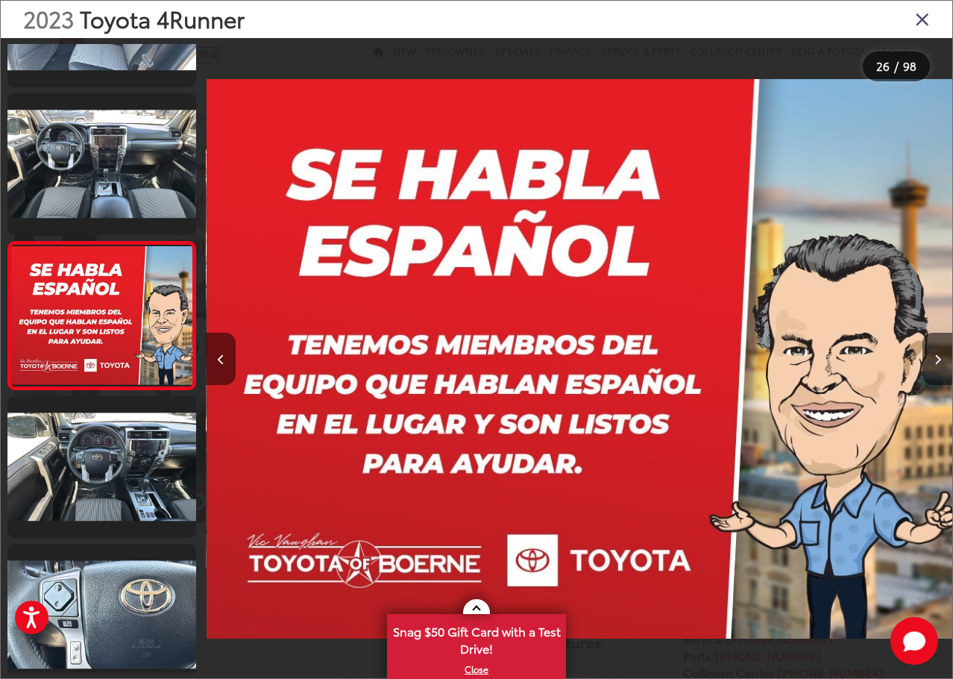
click at [228, 361] on button "Previous image" at bounding box center [221, 359] width 30 height 52
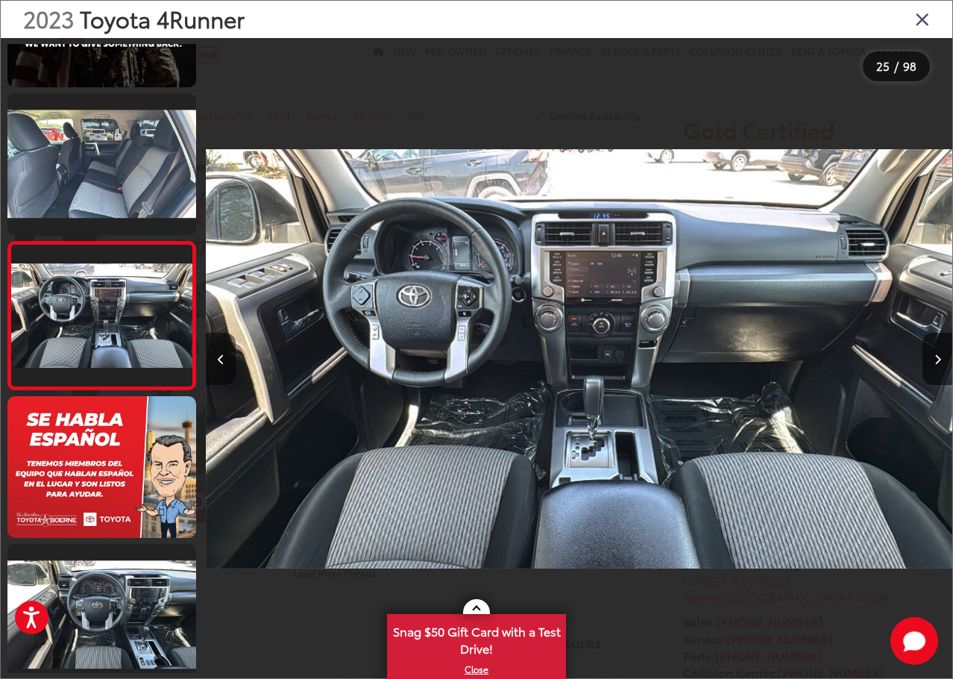
click at [228, 361] on button "Previous image" at bounding box center [221, 359] width 30 height 52
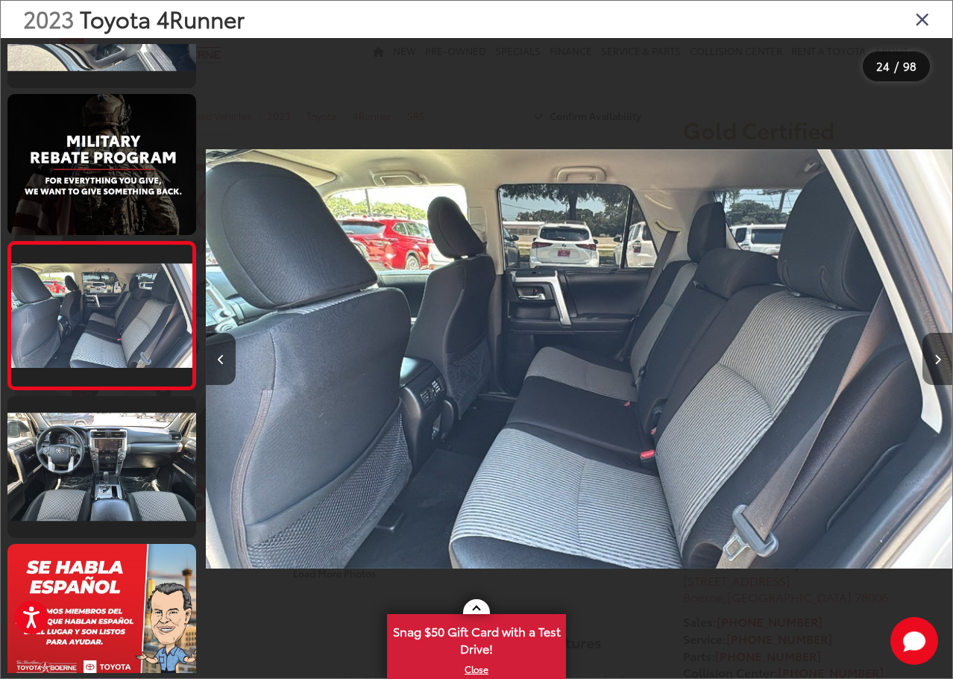
click at [931, 365] on button "Next image" at bounding box center [938, 359] width 30 height 52
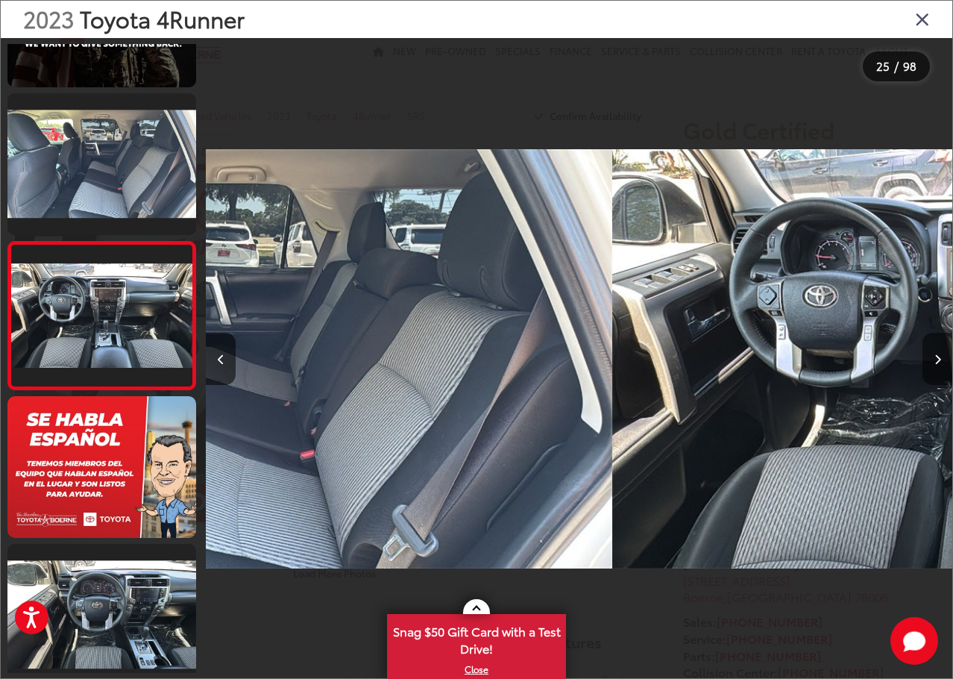
click at [931, 365] on button "Next image" at bounding box center [938, 359] width 30 height 52
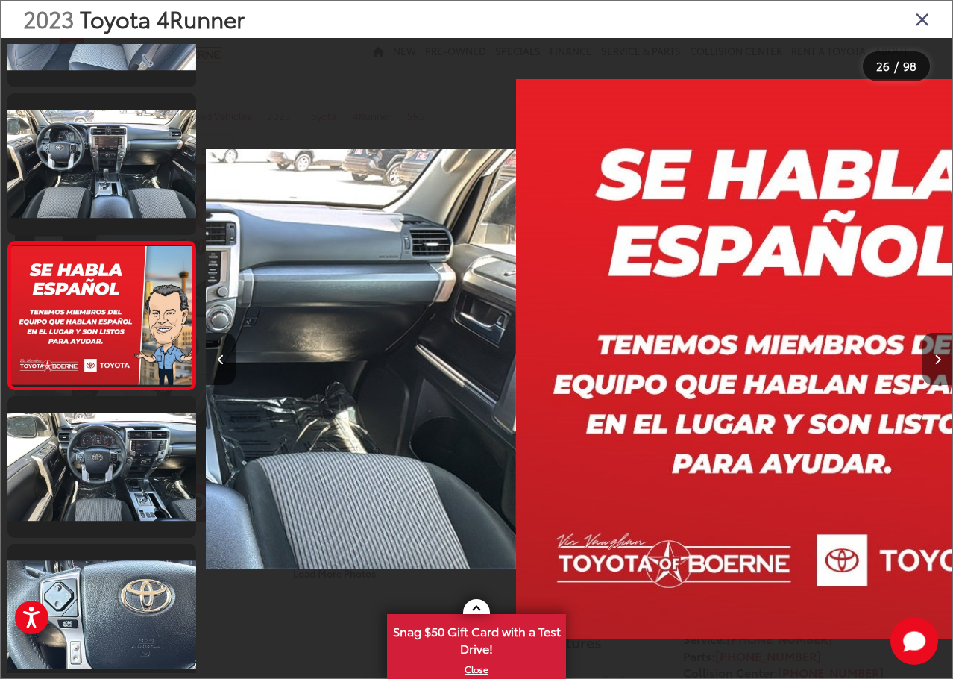
click at [931, 365] on button "Next image" at bounding box center [938, 359] width 30 height 52
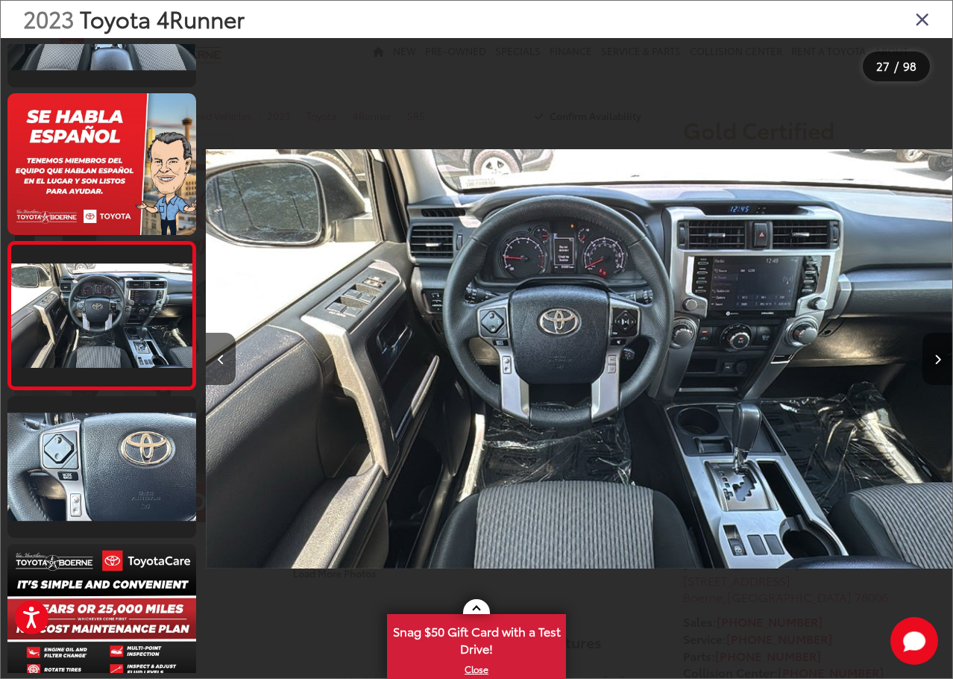
click at [931, 365] on button "Next image" at bounding box center [938, 359] width 30 height 52
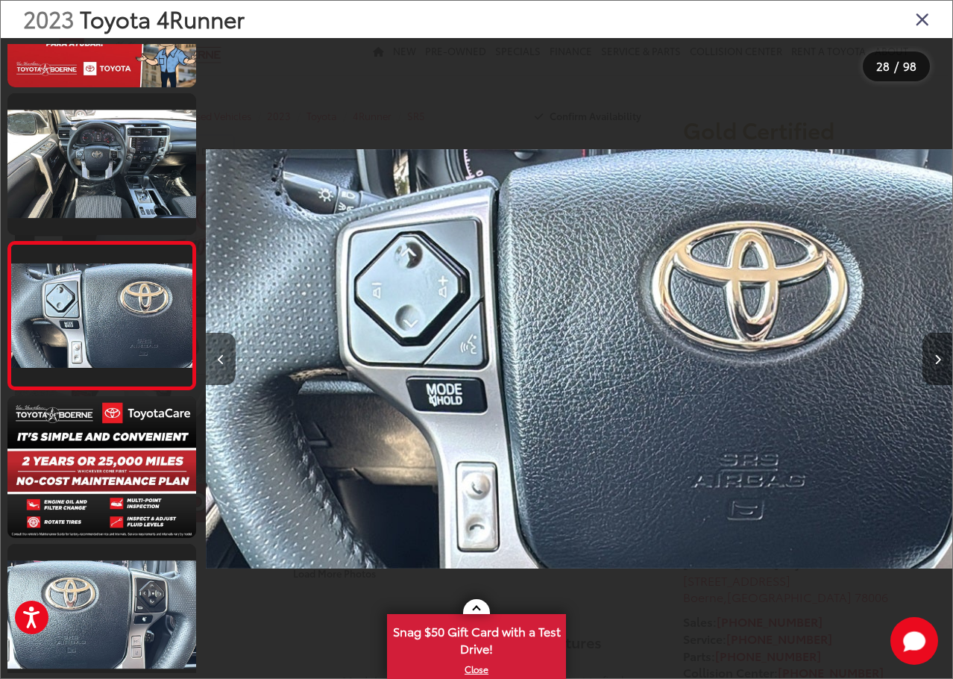
click at [926, 365] on button "Next image" at bounding box center [938, 359] width 30 height 52
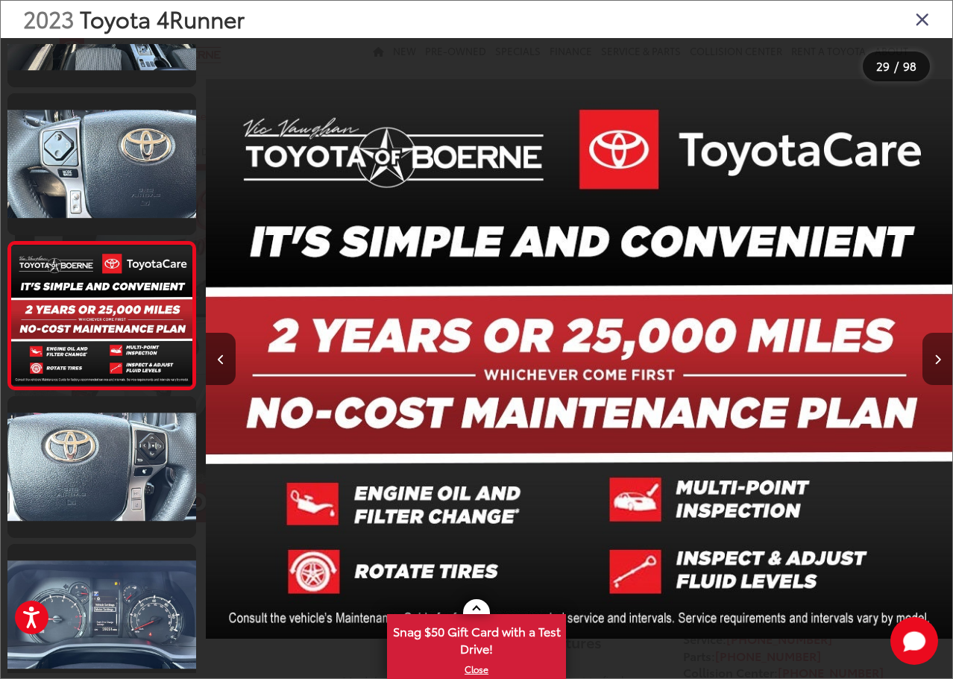
click at [926, 365] on button "Next image" at bounding box center [938, 359] width 30 height 52
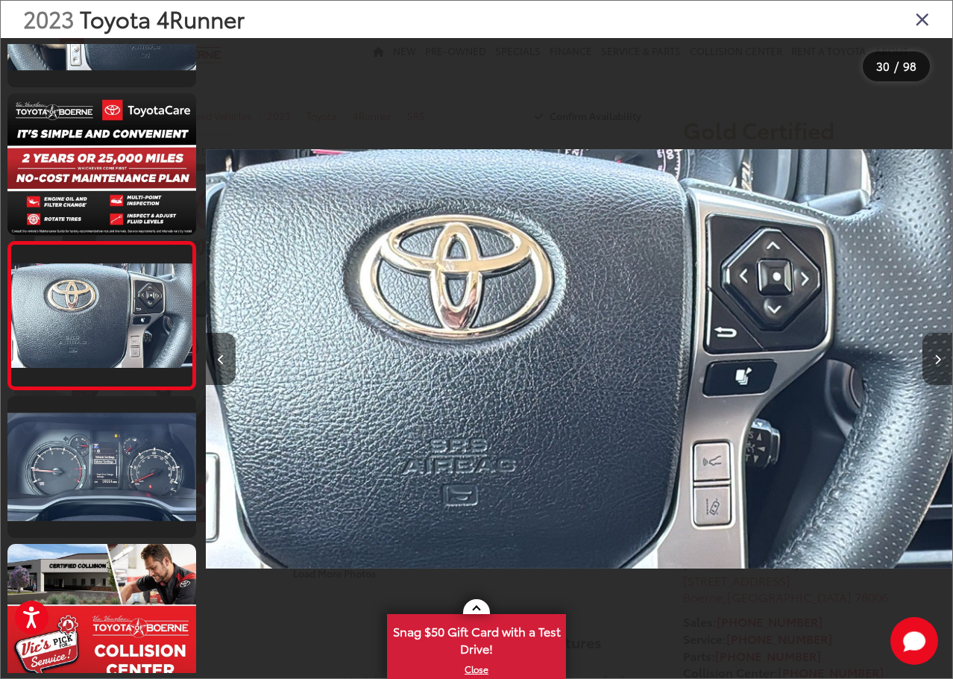
click at [926, 365] on button "Next image" at bounding box center [938, 359] width 30 height 52
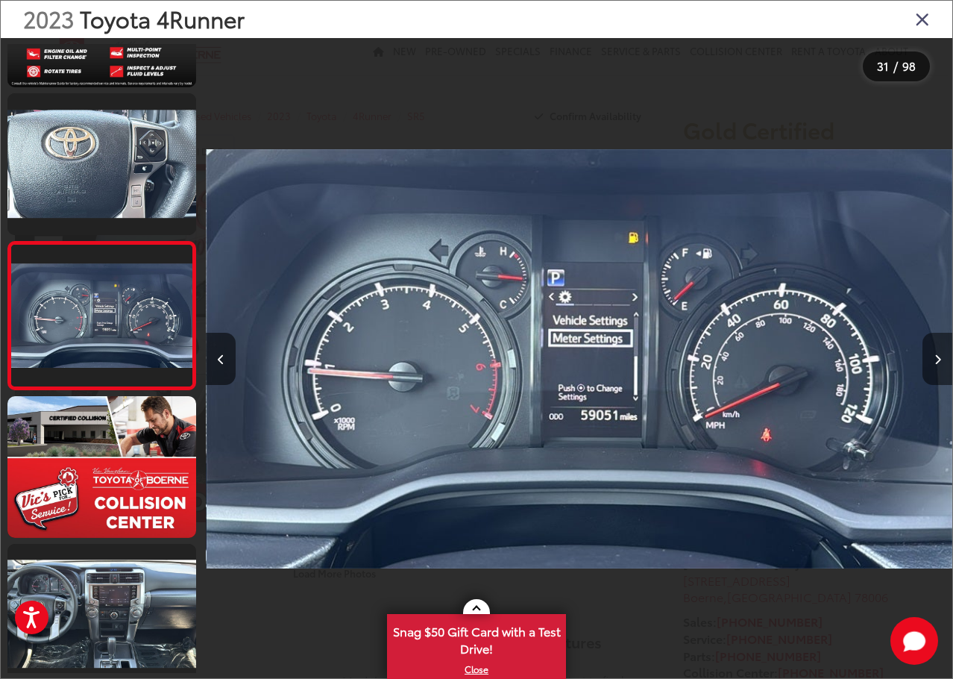
click at [926, 365] on button "Next image" at bounding box center [938, 359] width 30 height 52
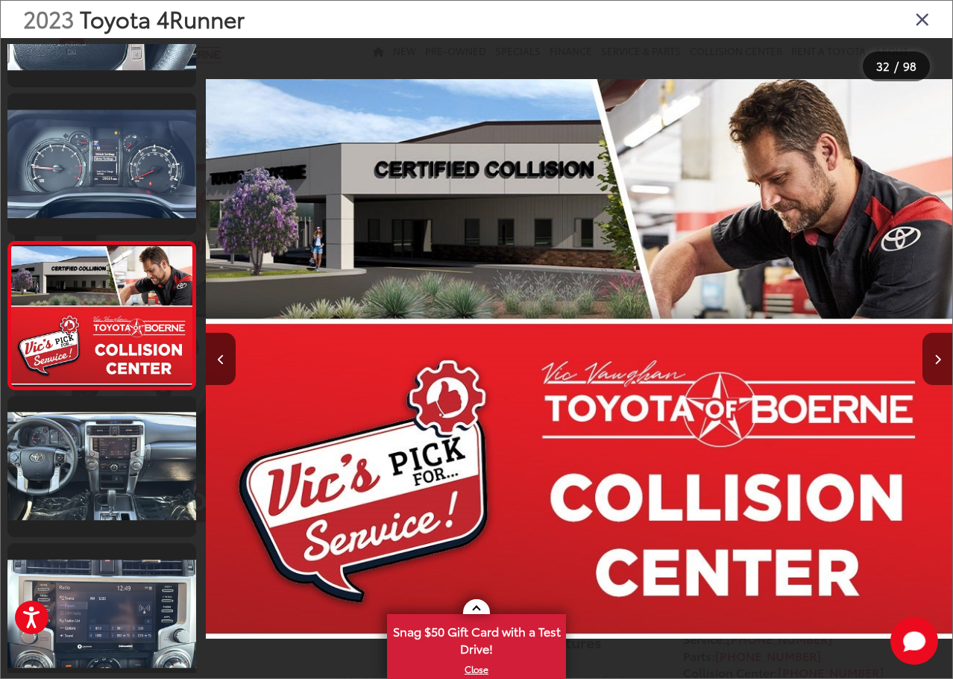
click at [926, 365] on button "Next image" at bounding box center [938, 359] width 30 height 52
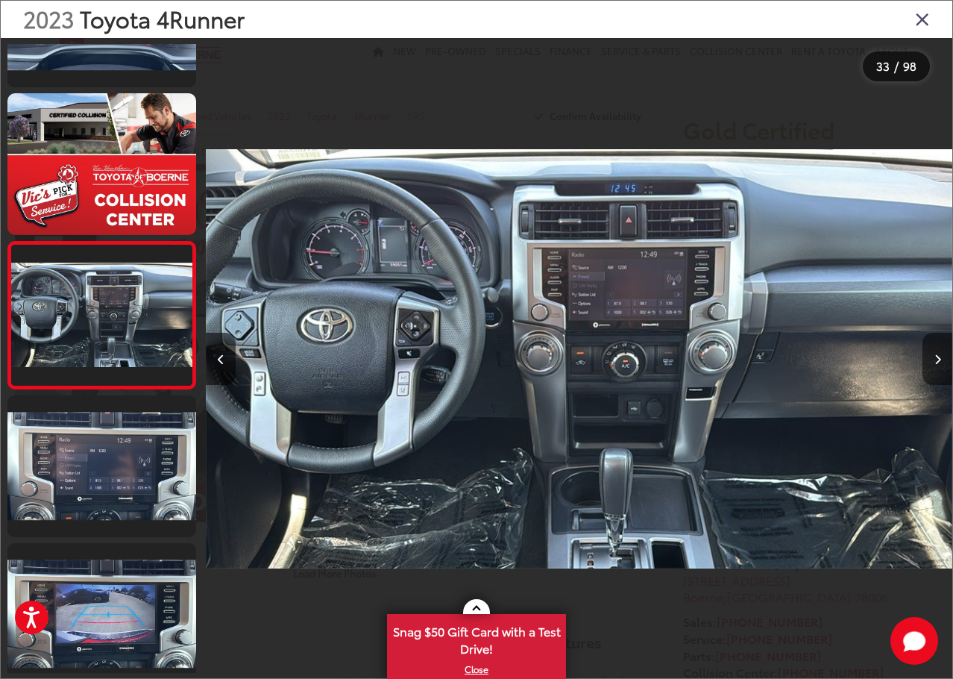
click at [926, 365] on button "Next image" at bounding box center [938, 359] width 30 height 52
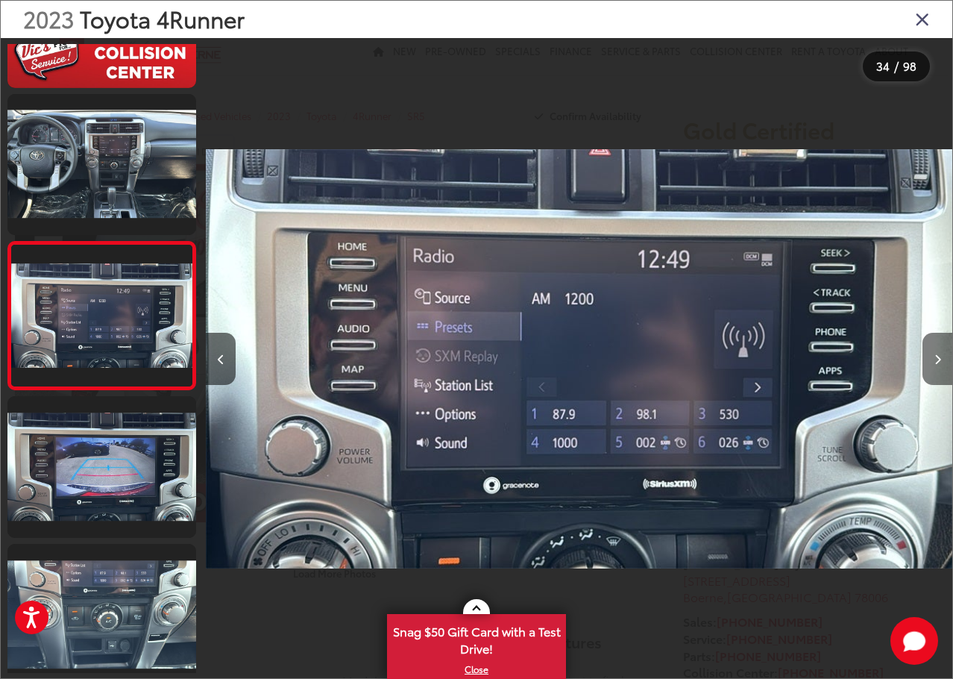
click at [926, 365] on button "Next image" at bounding box center [938, 359] width 30 height 52
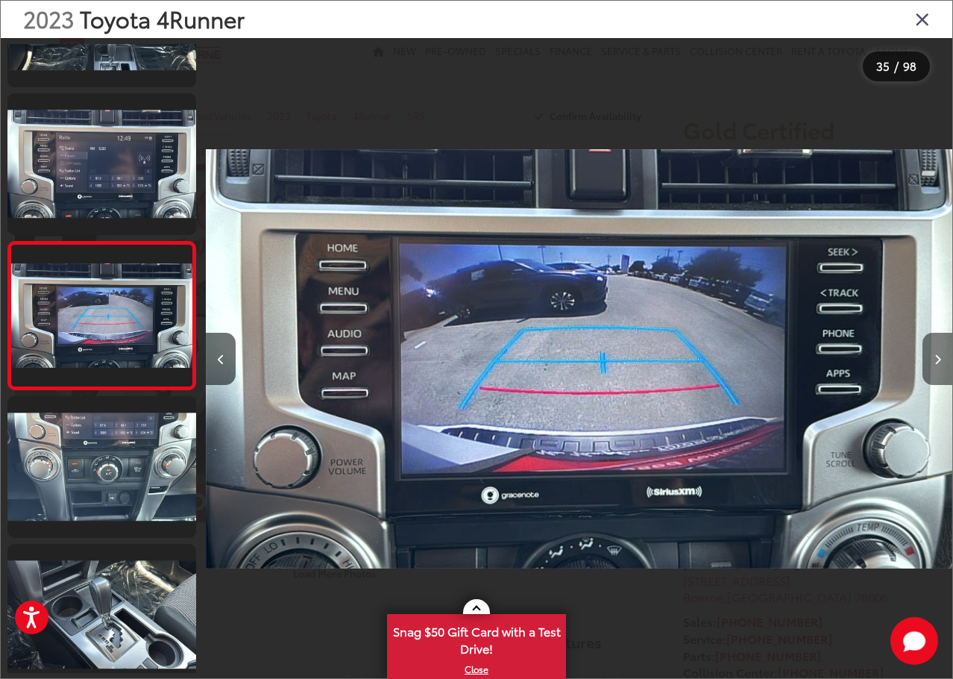
click at [926, 365] on button "Next image" at bounding box center [938, 359] width 30 height 52
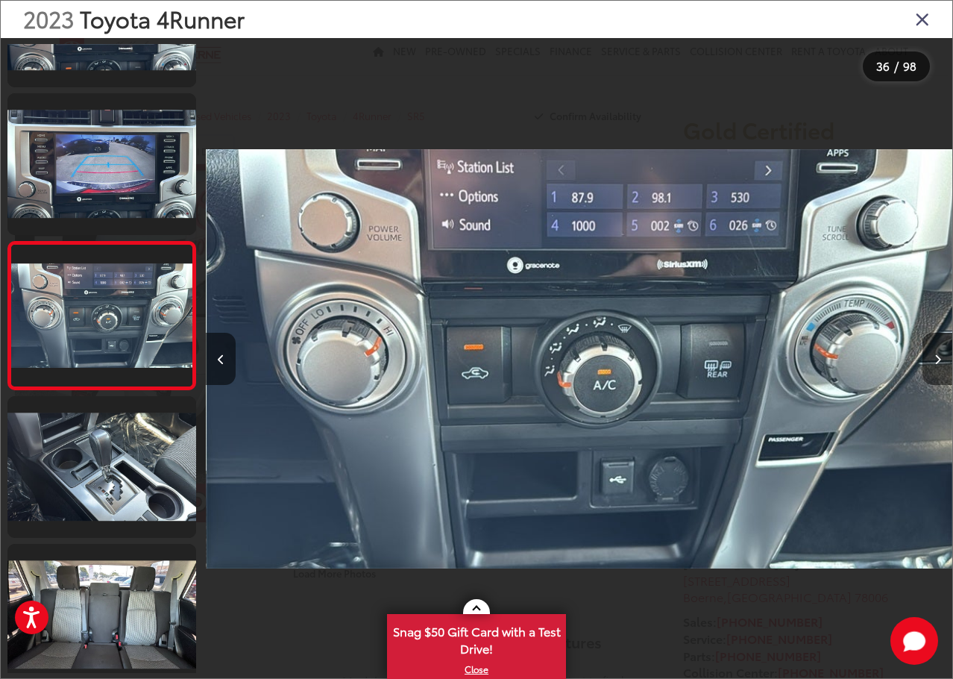
click at [936, 354] on icon "Next image" at bounding box center [938, 359] width 7 height 10
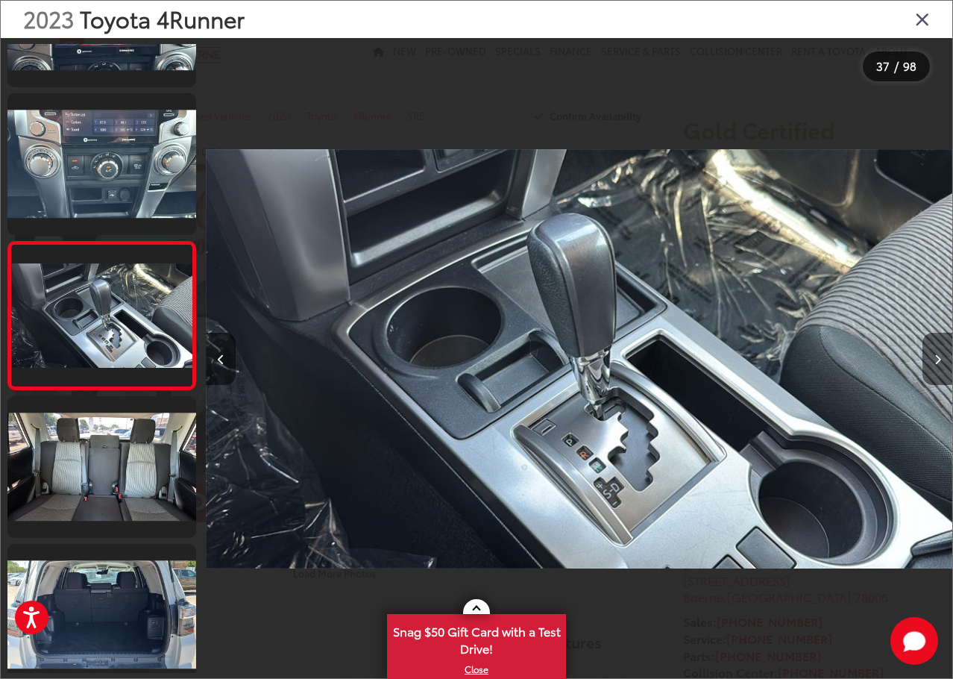
click at [939, 356] on icon "Next image" at bounding box center [938, 359] width 7 height 10
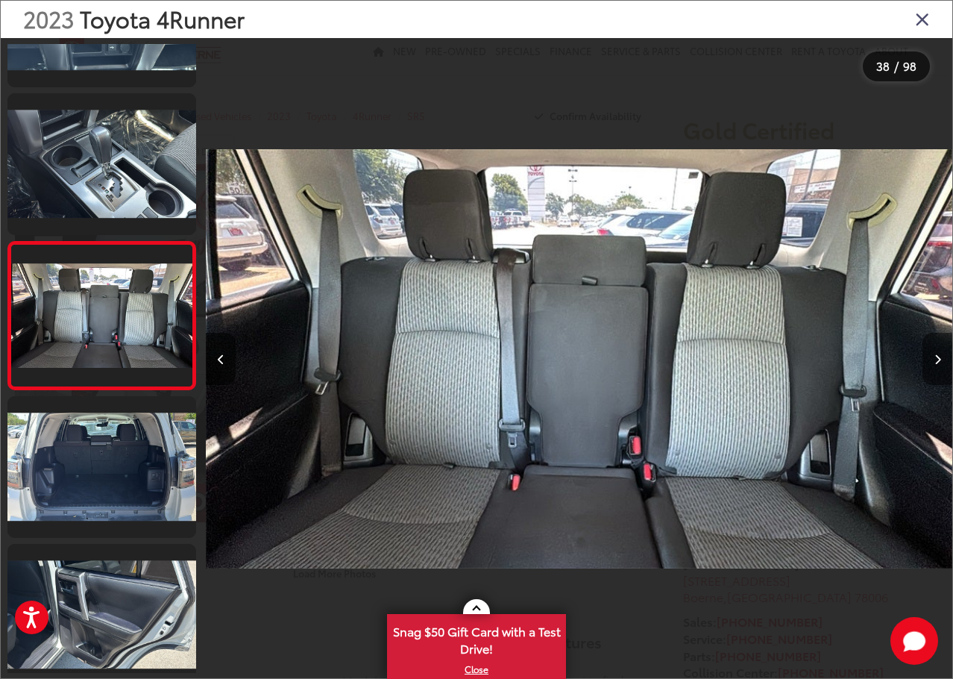
click at [939, 356] on icon "Next image" at bounding box center [938, 359] width 7 height 10
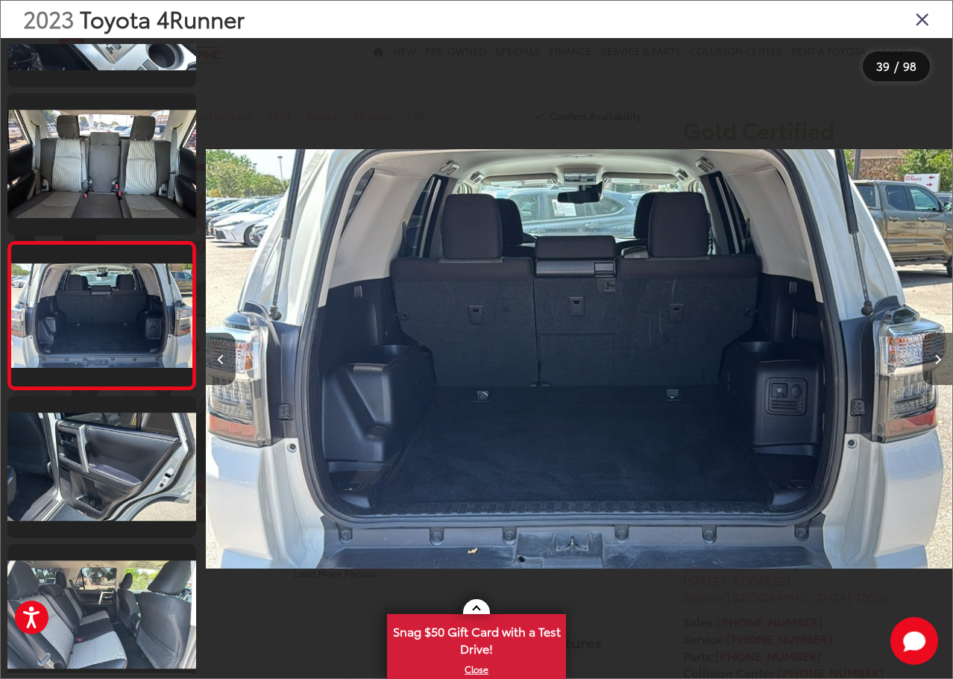
click at [939, 356] on icon "Next image" at bounding box center [938, 359] width 7 height 10
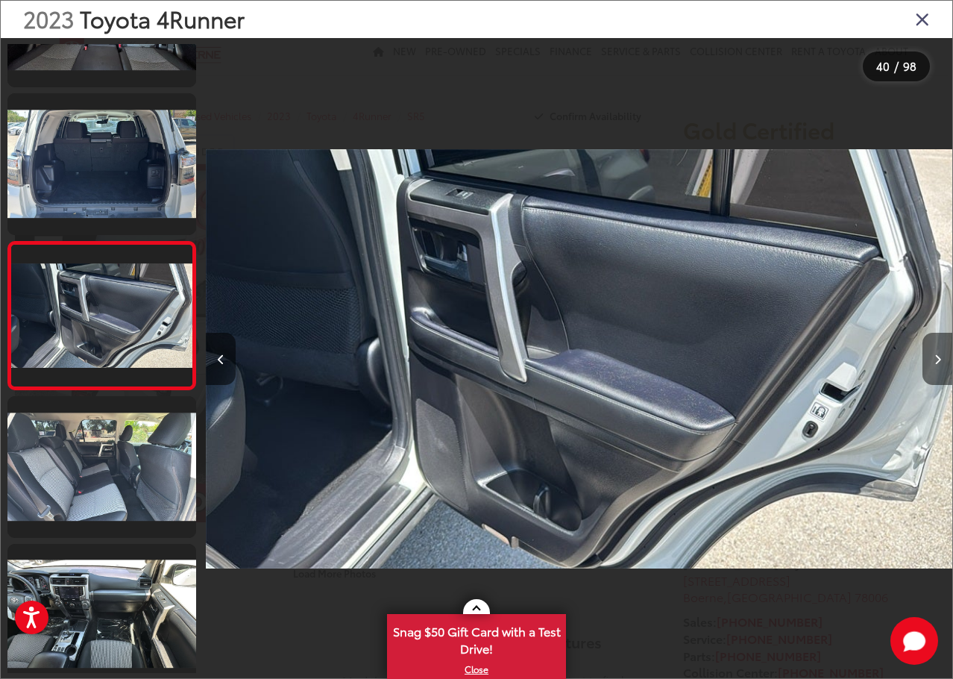
click at [939, 356] on icon "Next image" at bounding box center [938, 359] width 7 height 10
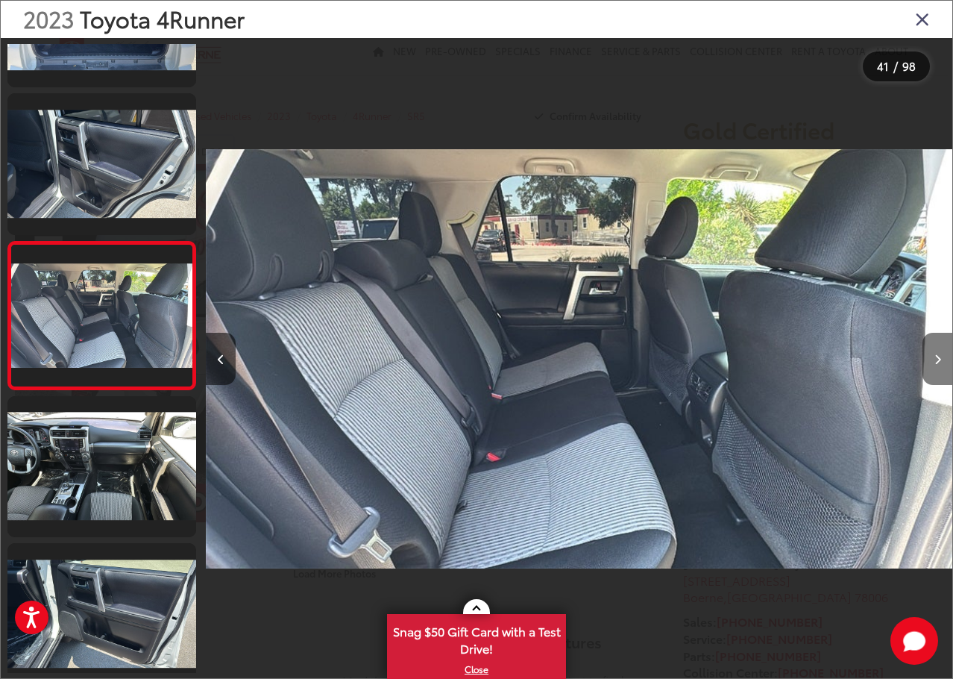
click at [939, 356] on icon "Next image" at bounding box center [938, 359] width 7 height 10
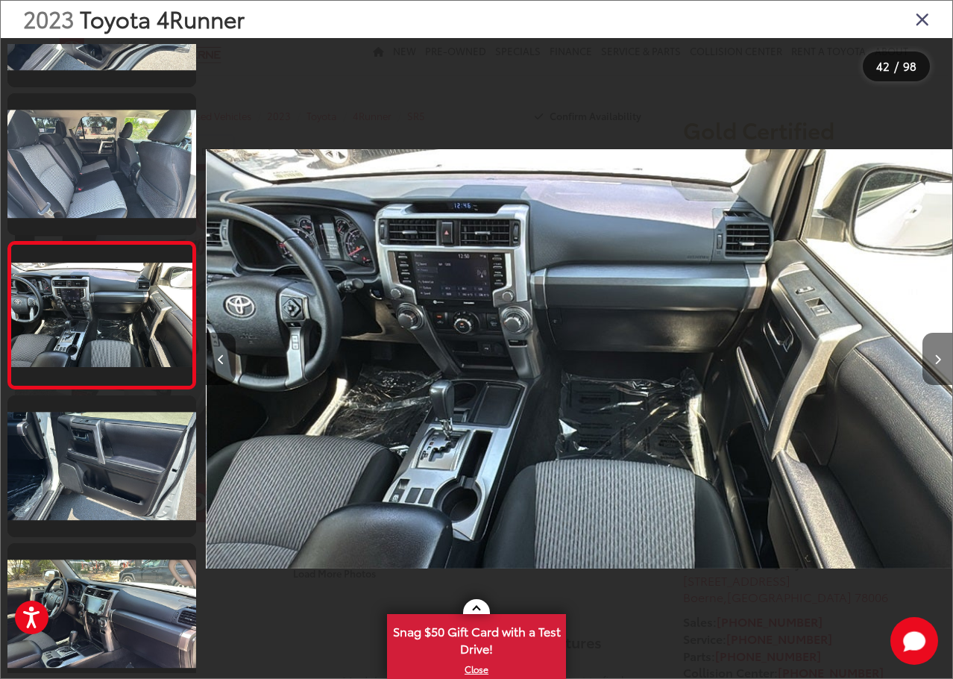
click at [939, 356] on icon "Next image" at bounding box center [938, 359] width 7 height 10
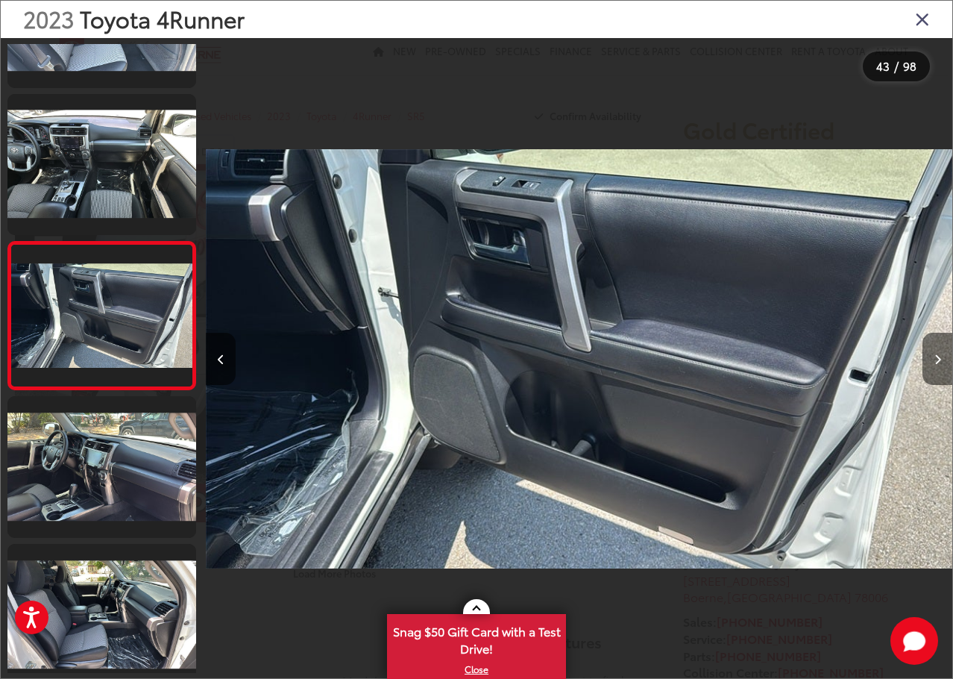
click at [939, 356] on icon "Next image" at bounding box center [938, 359] width 7 height 10
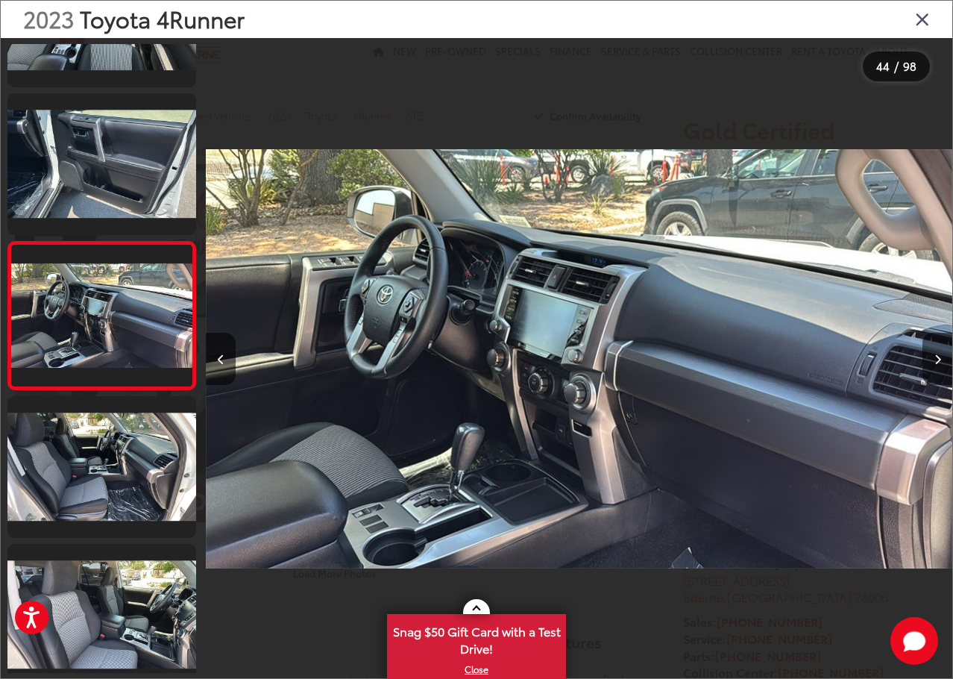
click at [939, 356] on icon "Next image" at bounding box center [938, 359] width 7 height 10
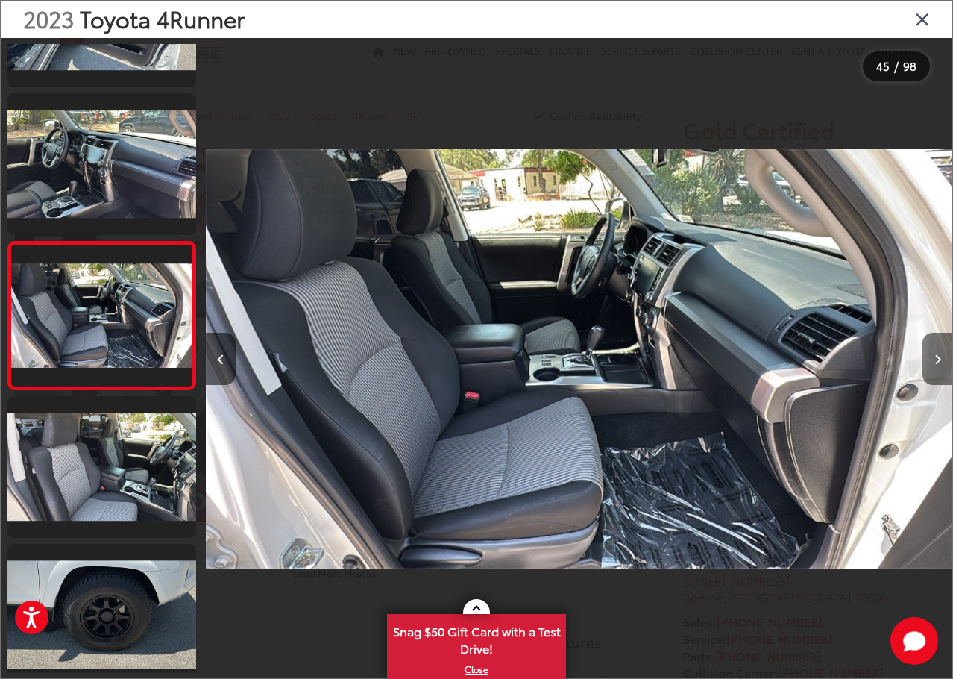
click at [939, 356] on icon "Next image" at bounding box center [938, 359] width 7 height 10
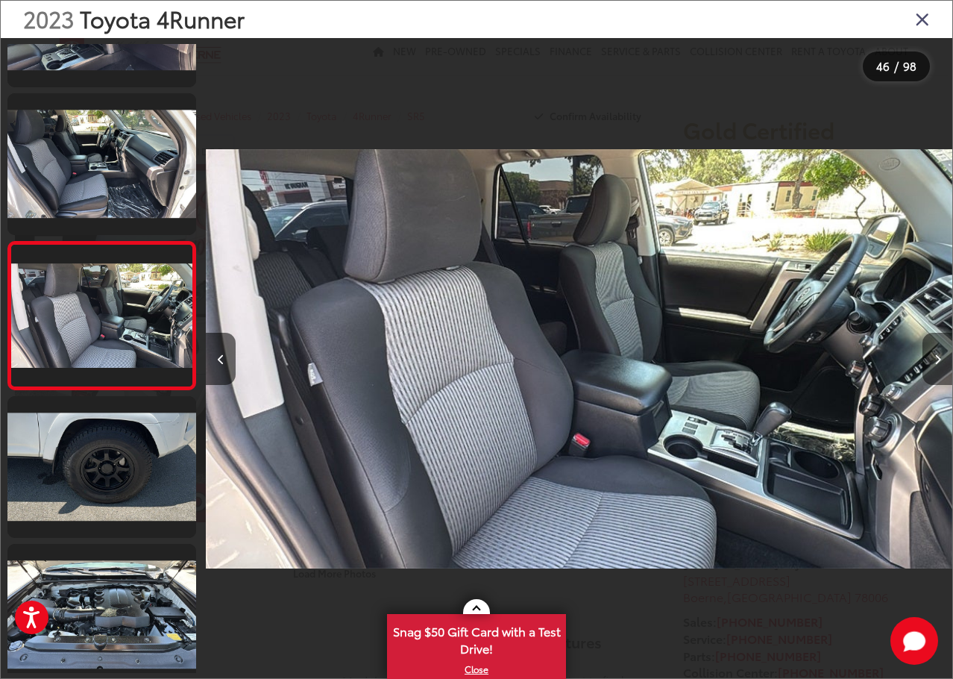
click at [939, 356] on icon "Next image" at bounding box center [938, 359] width 7 height 10
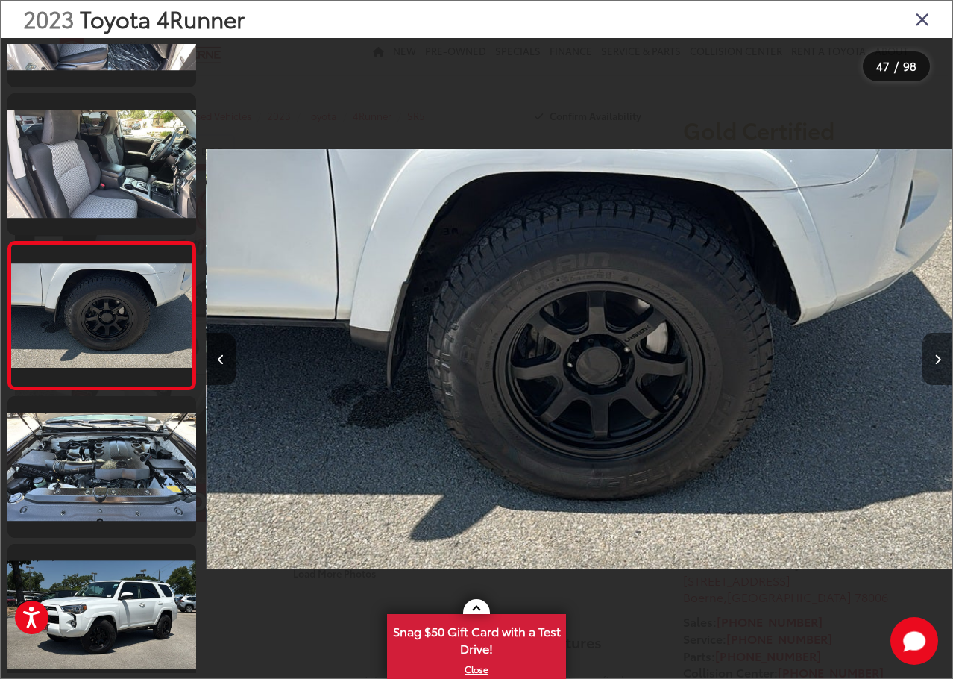
click at [939, 356] on icon "Next image" at bounding box center [938, 359] width 7 height 10
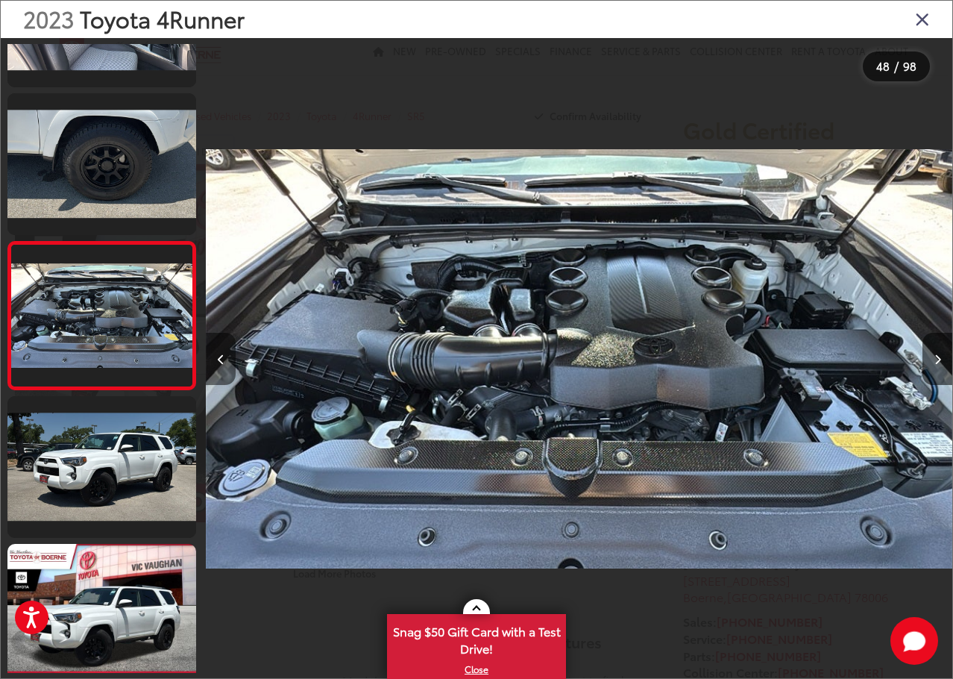
click at [226, 360] on button "Previous image" at bounding box center [221, 359] width 30 height 52
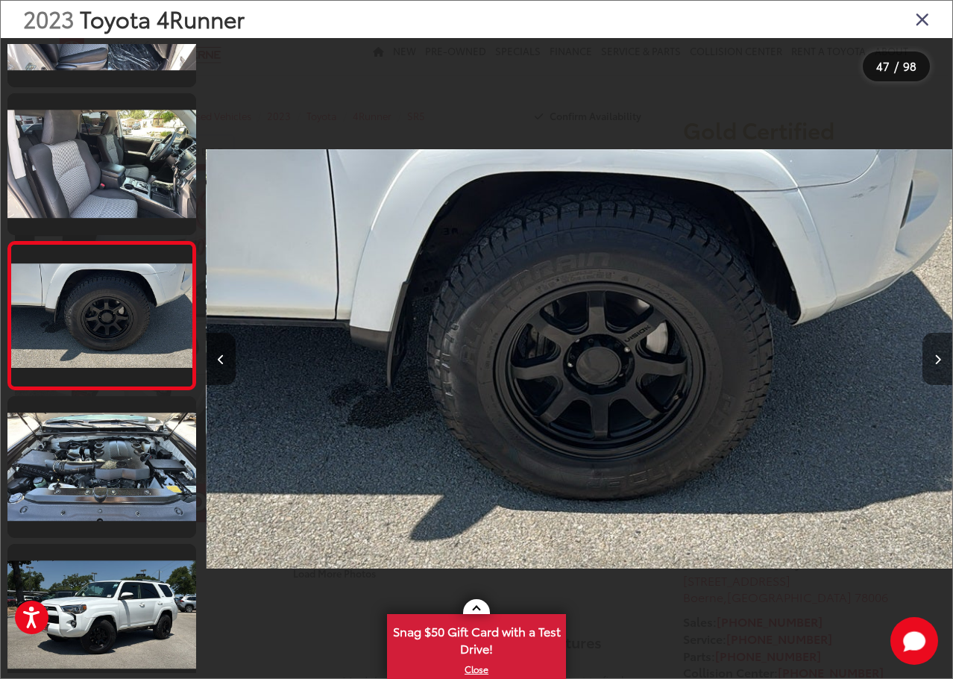
click at [941, 354] on button "Next image" at bounding box center [938, 359] width 30 height 52
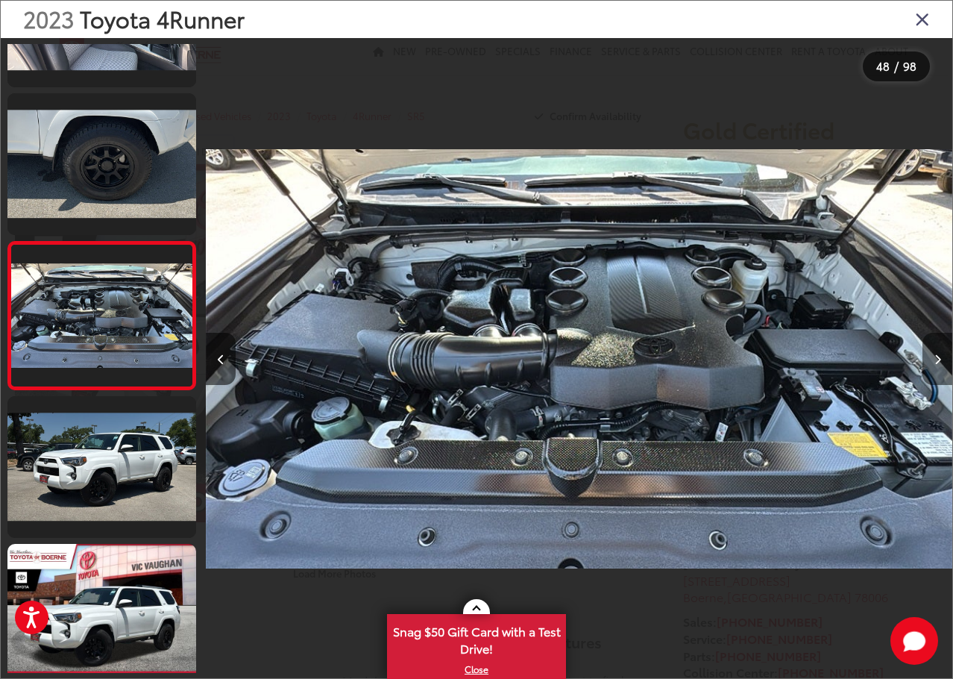
click at [941, 354] on button "Next image" at bounding box center [938, 359] width 30 height 52
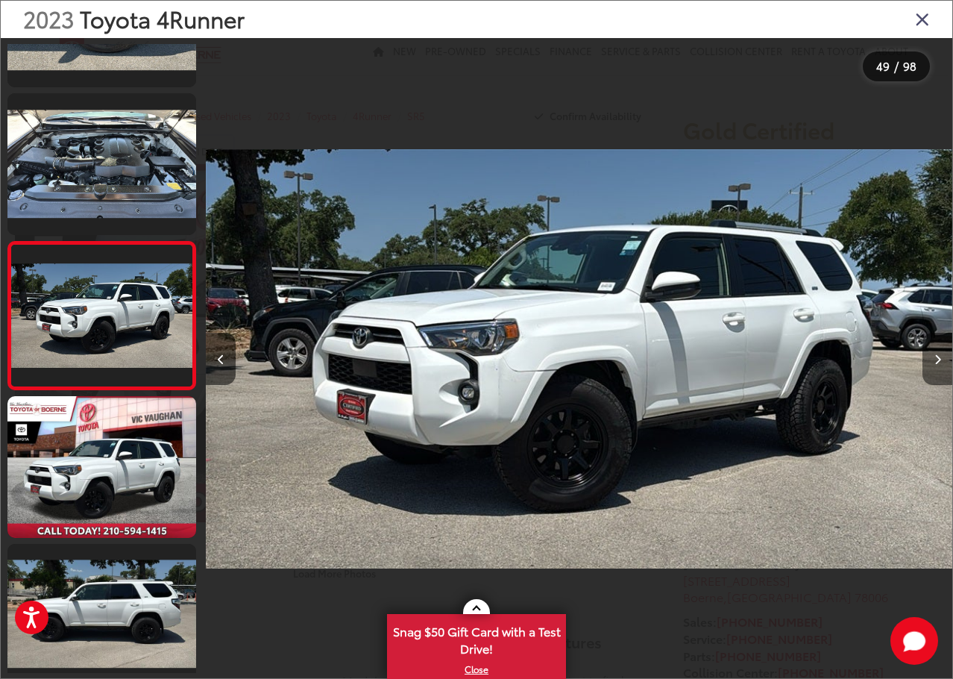
click at [940, 357] on icon "Next image" at bounding box center [938, 359] width 7 height 10
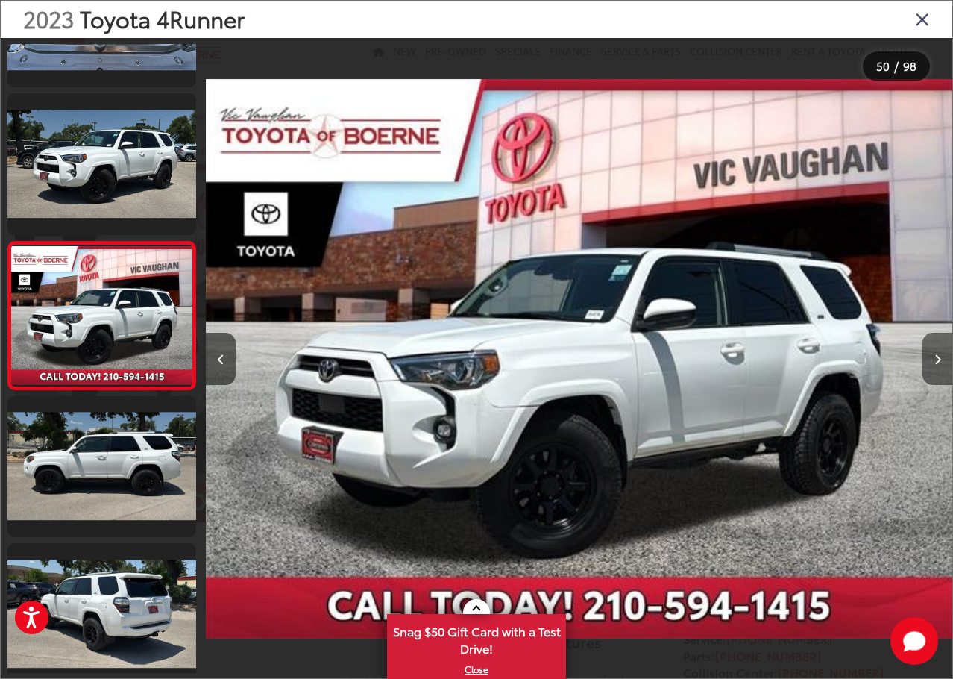
click at [938, 357] on icon "Next image" at bounding box center [938, 359] width 7 height 10
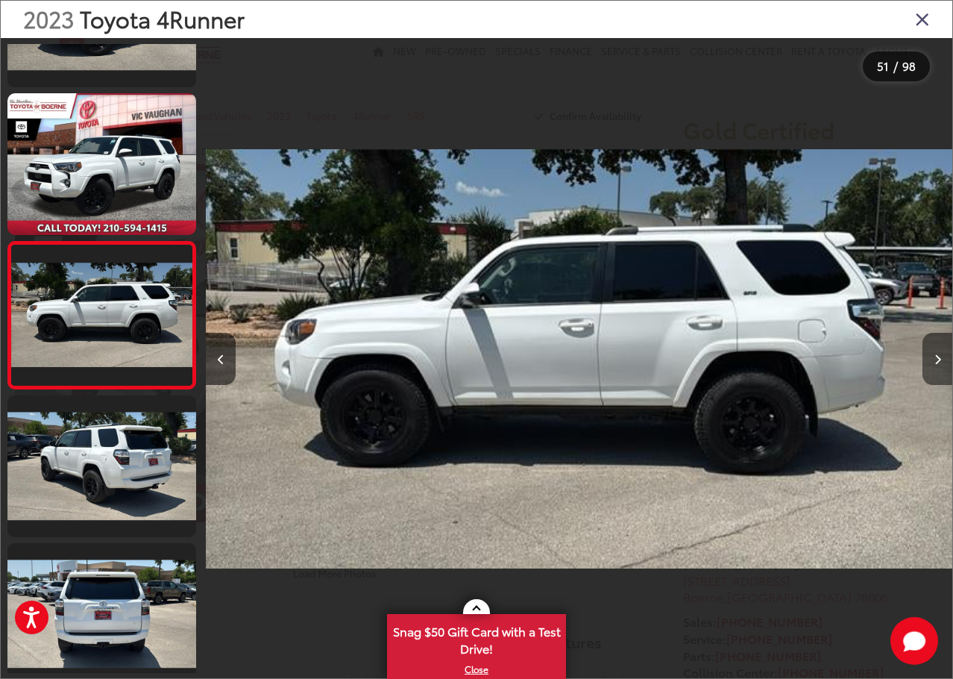
click at [941, 364] on button "Next image" at bounding box center [938, 359] width 30 height 52
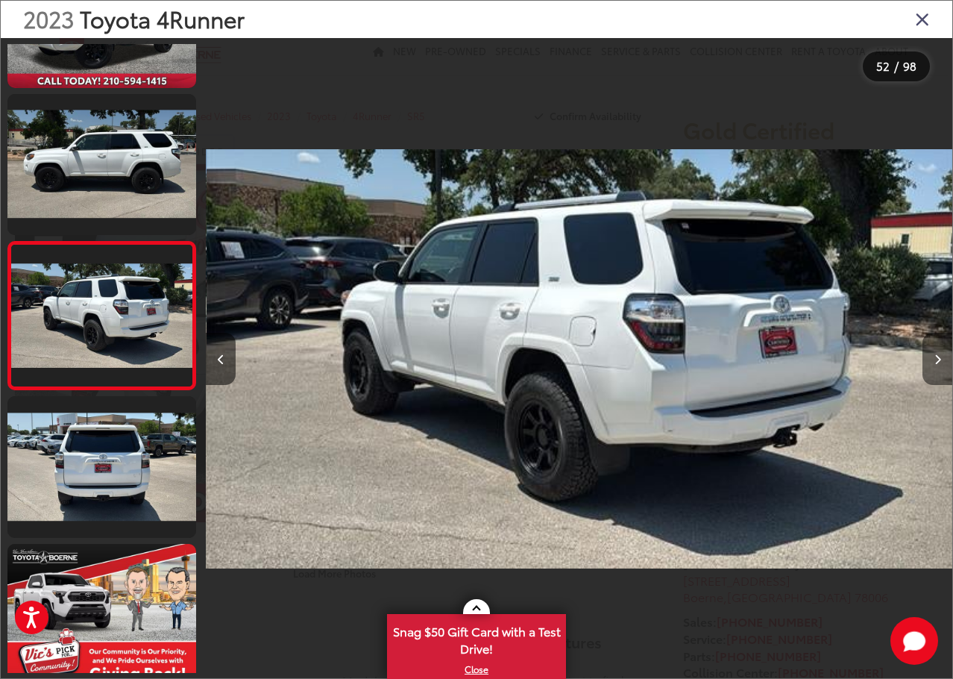
click at [941, 364] on button "Next image" at bounding box center [938, 359] width 30 height 52
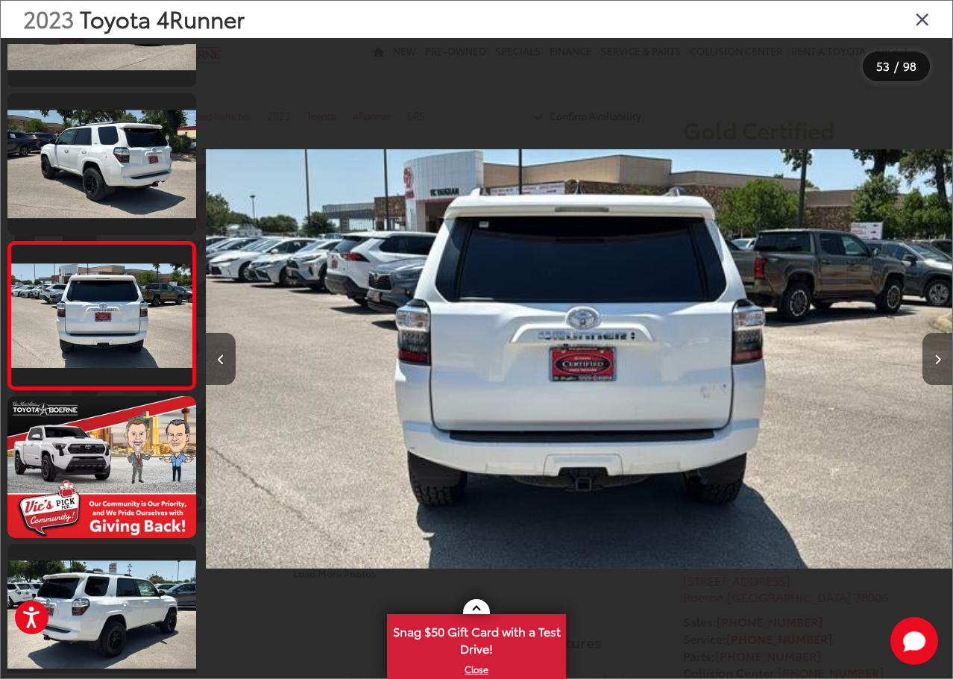
click at [941, 364] on button "Next image" at bounding box center [938, 359] width 30 height 52
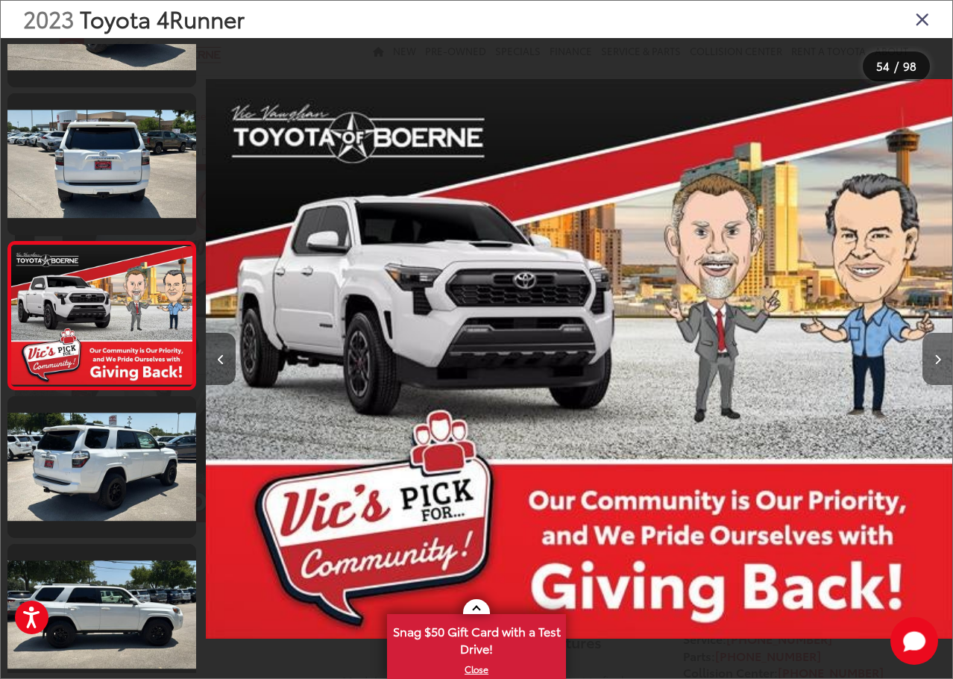
click at [941, 364] on button "Next image" at bounding box center [938, 359] width 30 height 52
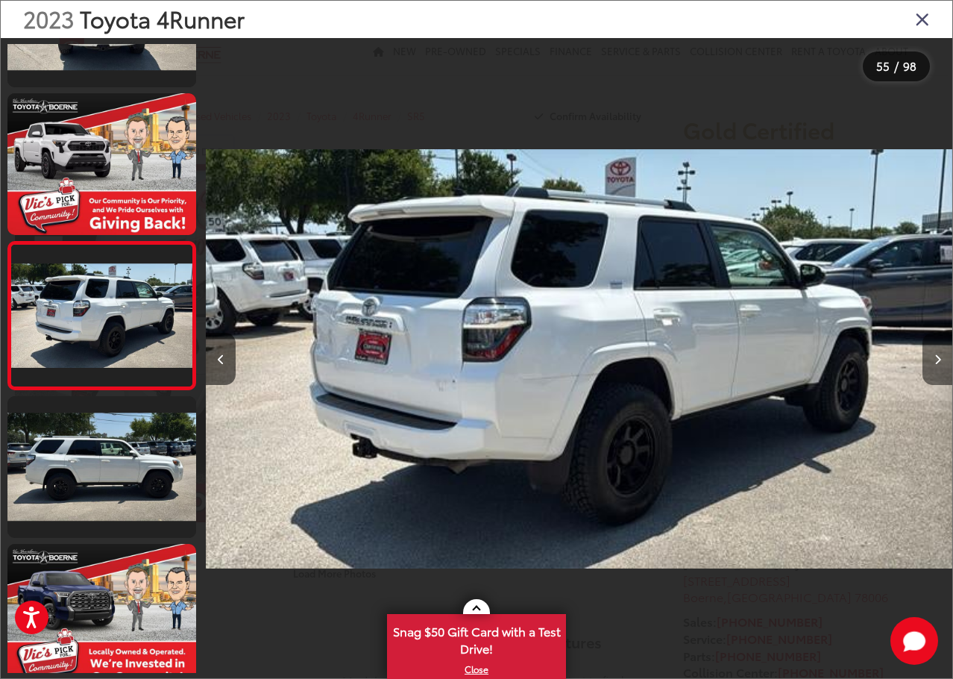
click at [941, 364] on button "Next image" at bounding box center [938, 359] width 30 height 52
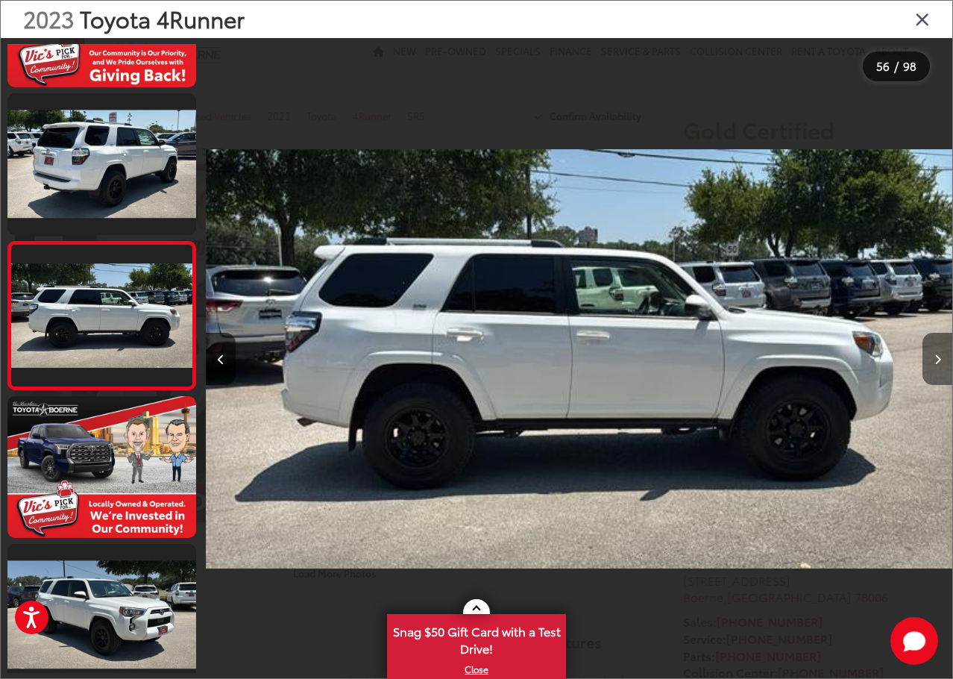
click at [941, 364] on button "Next image" at bounding box center [938, 359] width 30 height 52
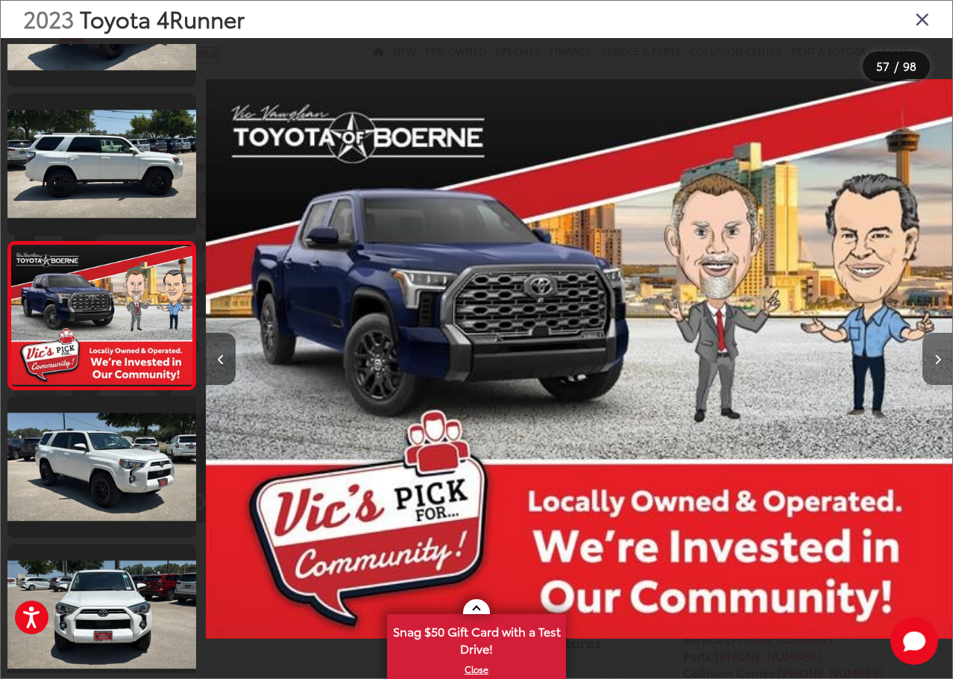
click at [941, 364] on button "Next image" at bounding box center [938, 359] width 30 height 52
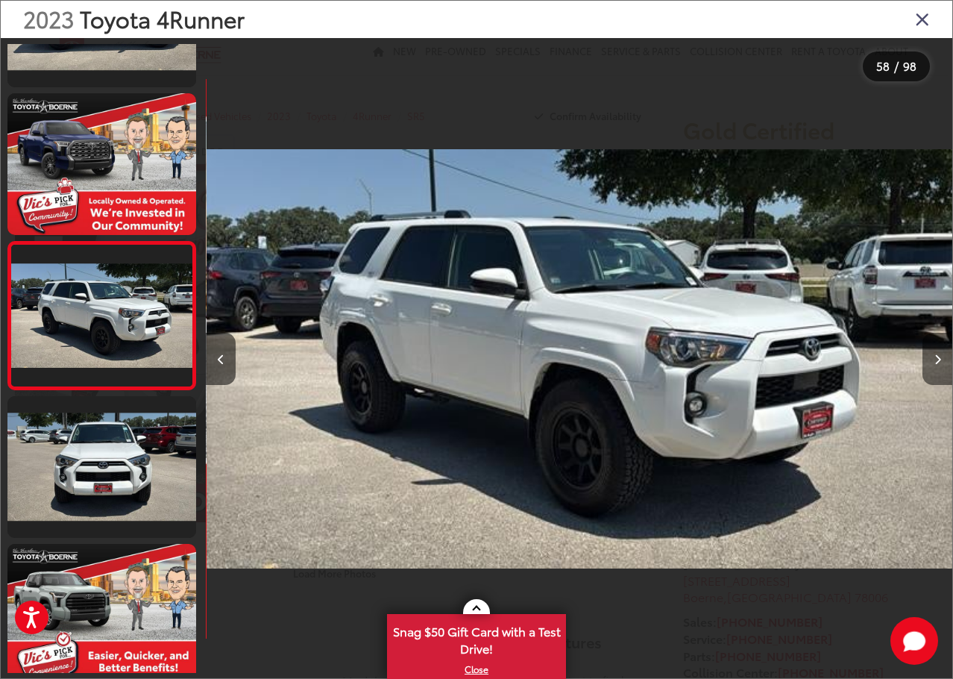
click at [941, 364] on button "Next image" at bounding box center [938, 359] width 30 height 52
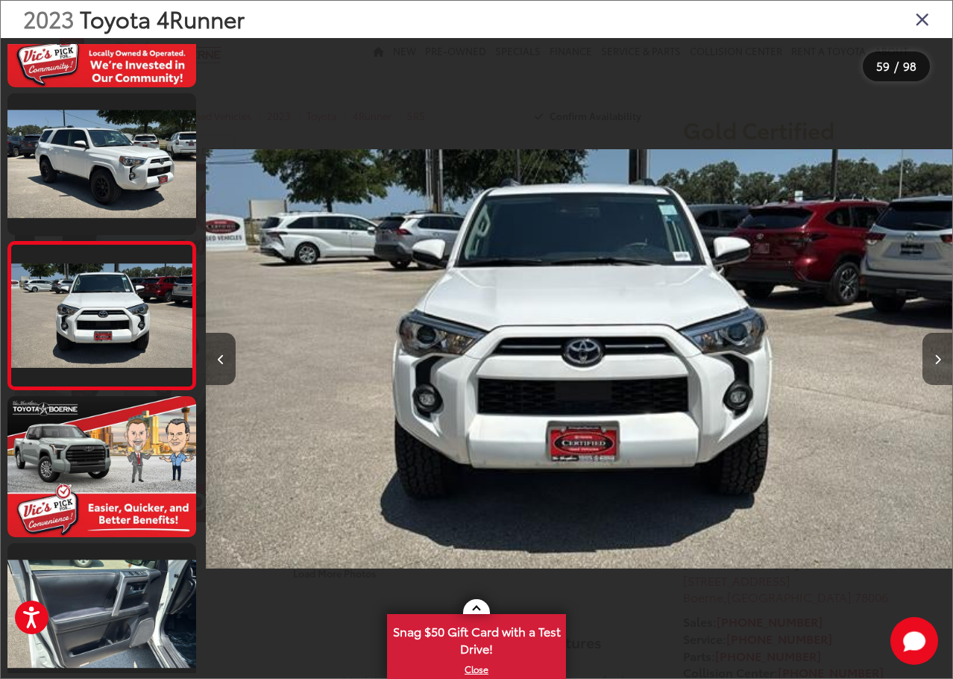
click at [941, 364] on button "Next image" at bounding box center [938, 359] width 30 height 52
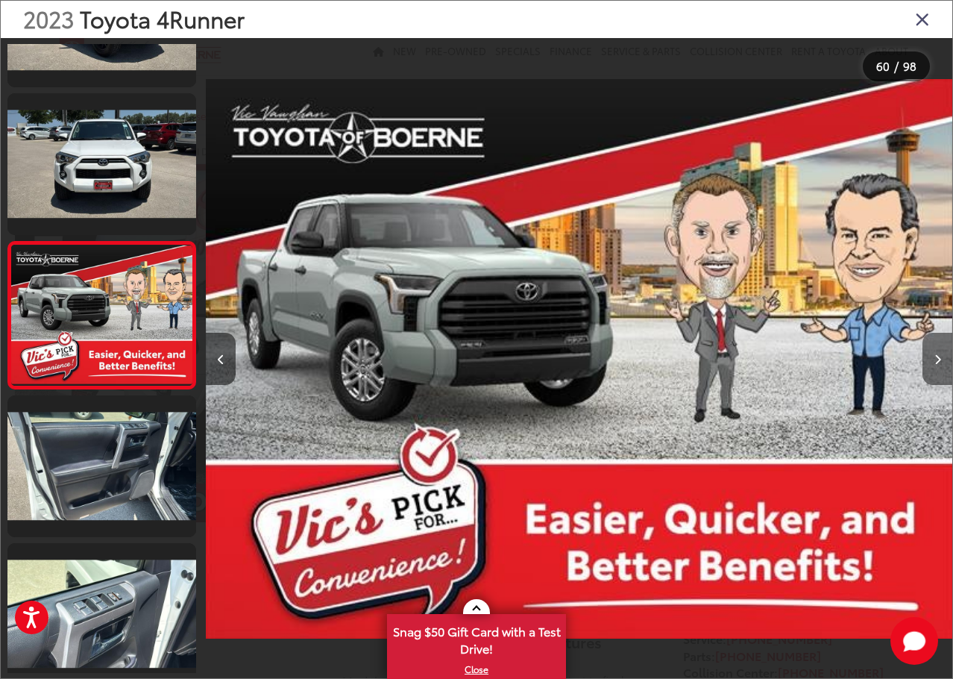
click at [941, 364] on button "Next image" at bounding box center [938, 359] width 30 height 52
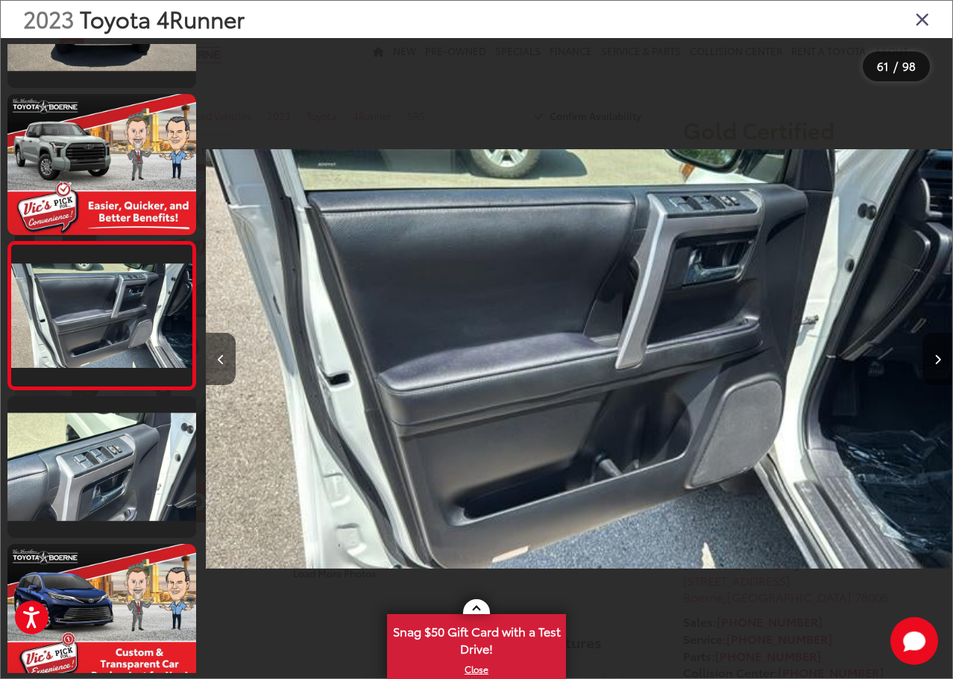
click at [941, 364] on button "Next image" at bounding box center [938, 359] width 30 height 52
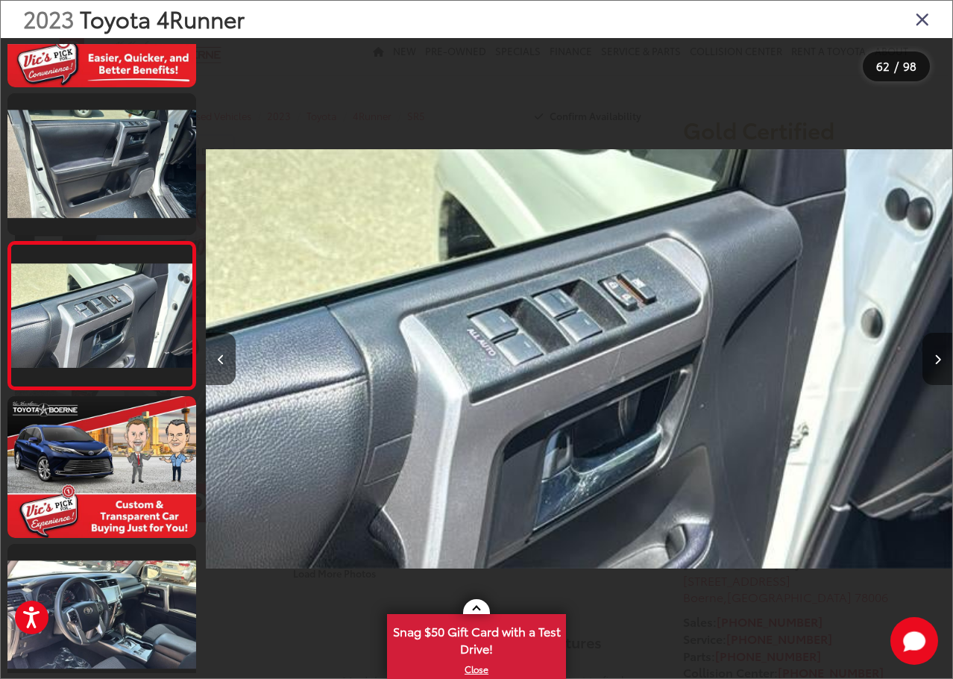
click at [941, 364] on button "Next image" at bounding box center [938, 359] width 30 height 52
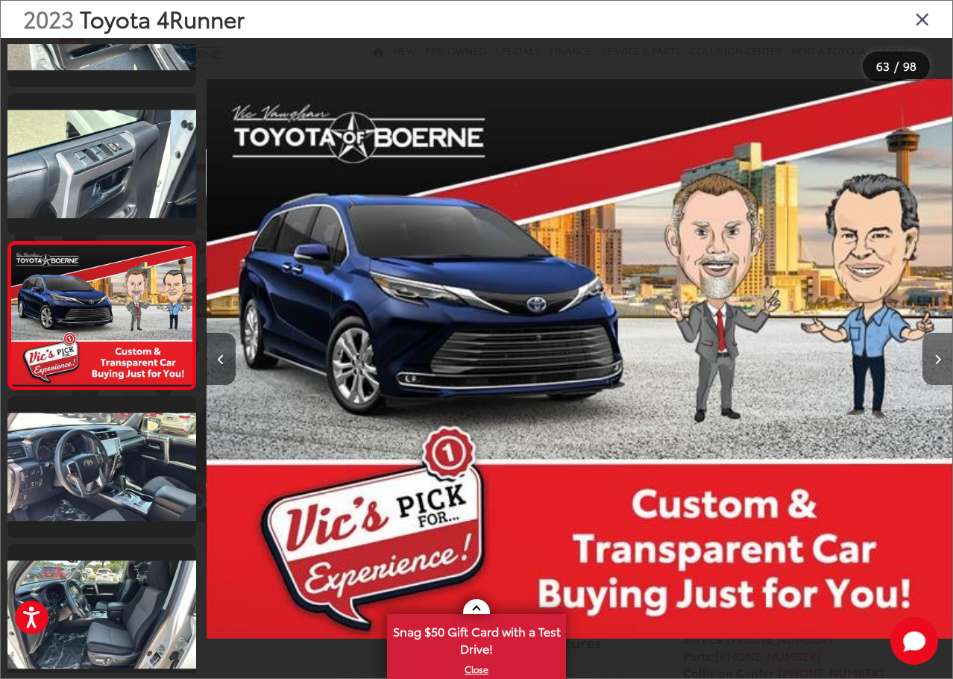
click at [941, 364] on button "Next image" at bounding box center [938, 359] width 30 height 52
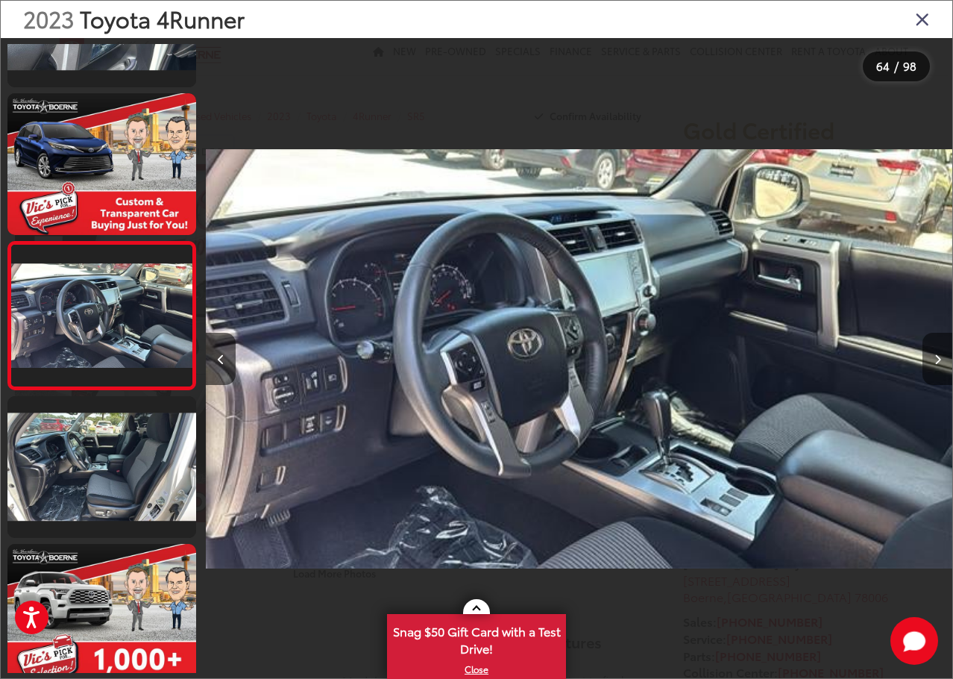
click at [941, 364] on button "Next image" at bounding box center [938, 359] width 30 height 52
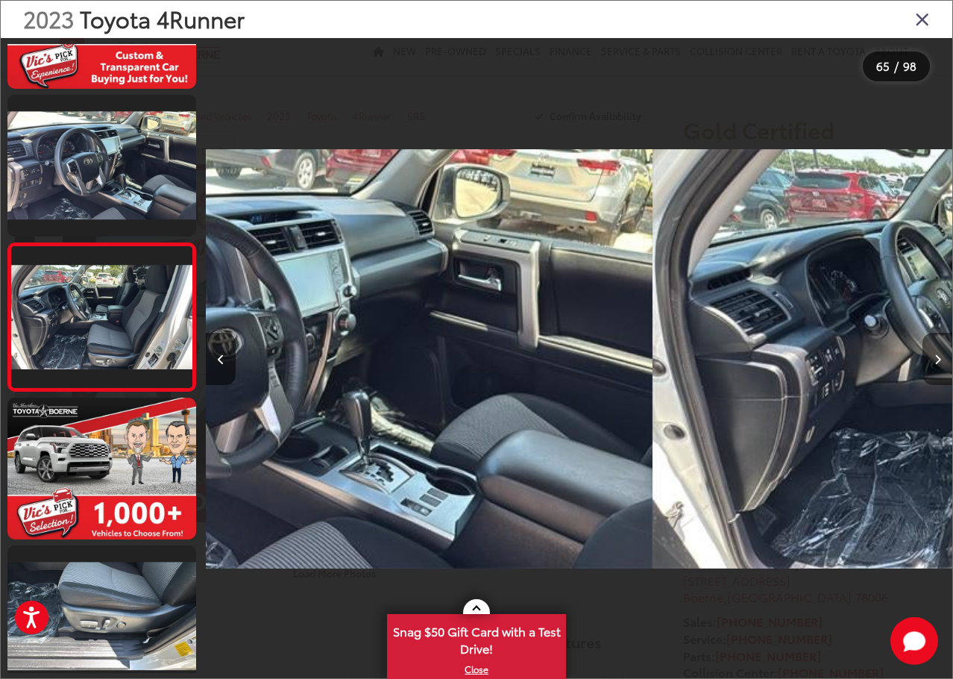
click at [941, 364] on button "Next image" at bounding box center [938, 359] width 30 height 52
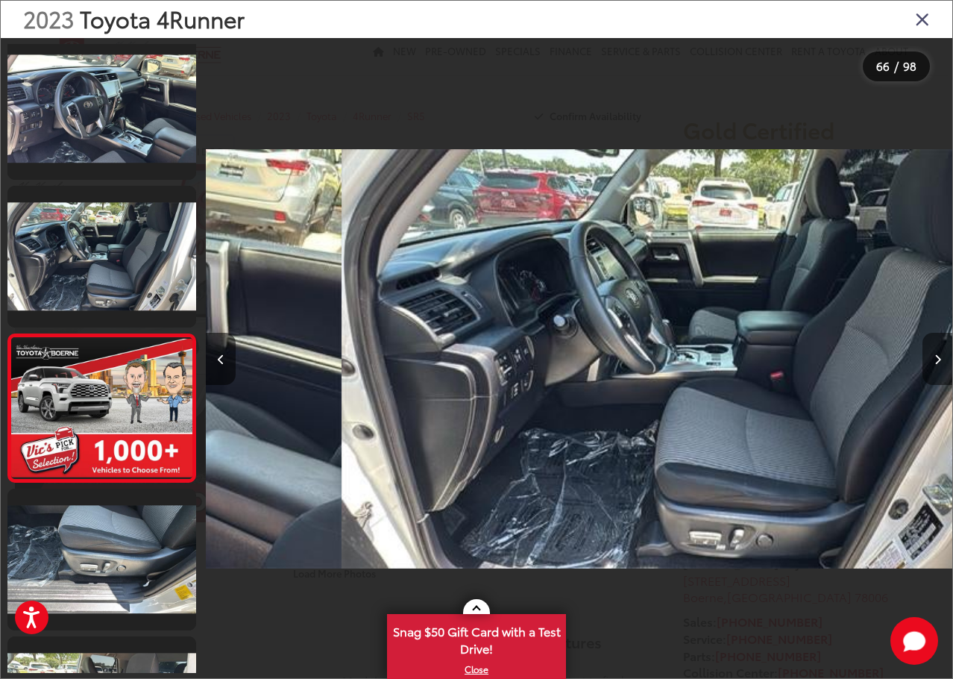
click at [941, 364] on button "Next image" at bounding box center [938, 359] width 30 height 52
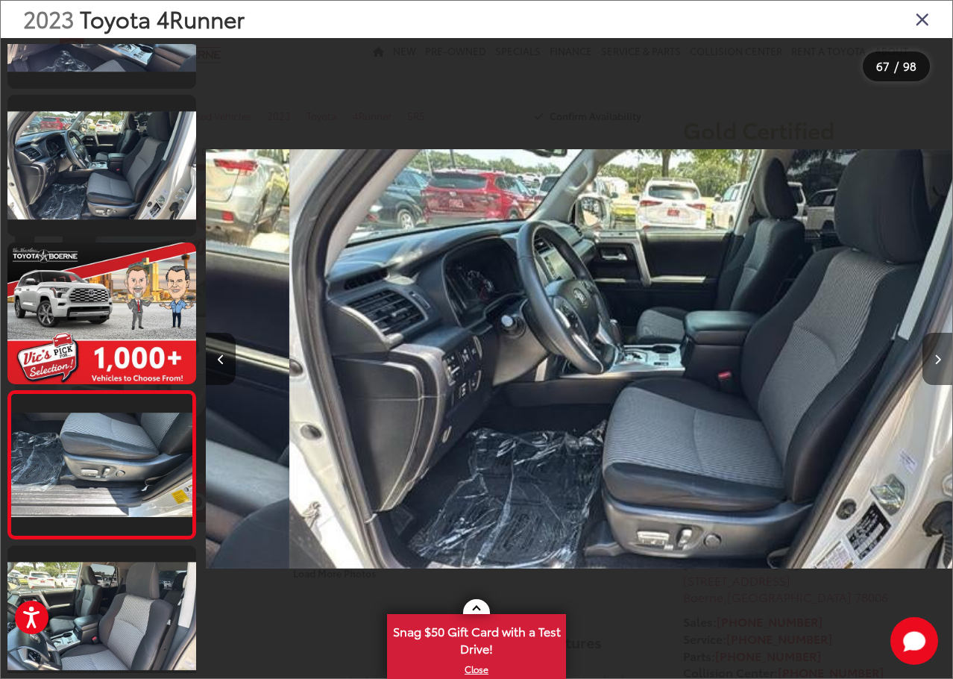
click at [941, 364] on button "Next image" at bounding box center [938, 359] width 30 height 52
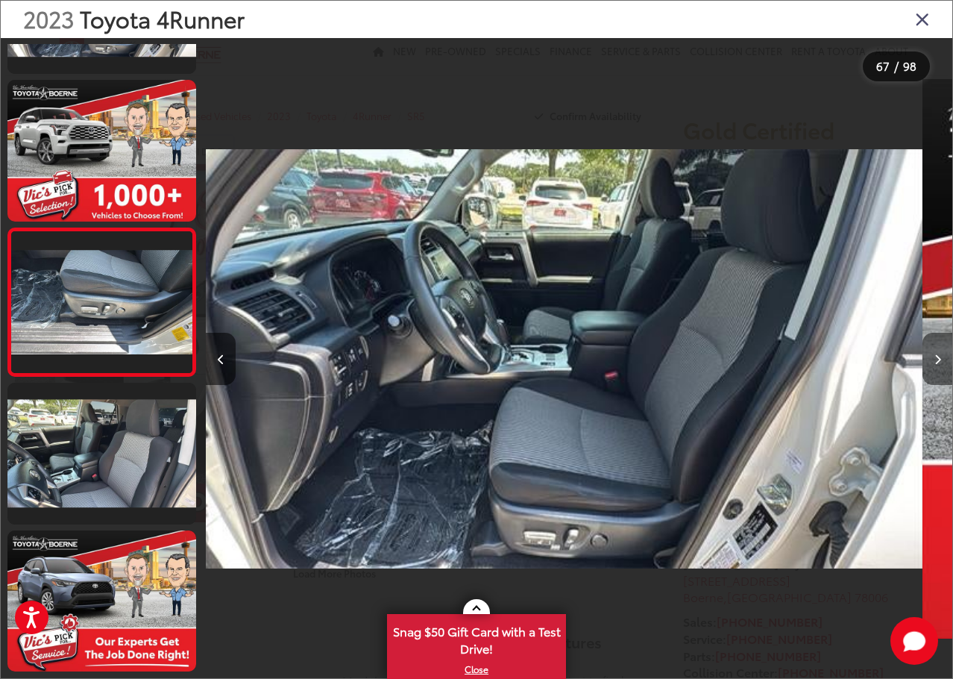
click at [941, 364] on button "Next image" at bounding box center [938, 359] width 30 height 52
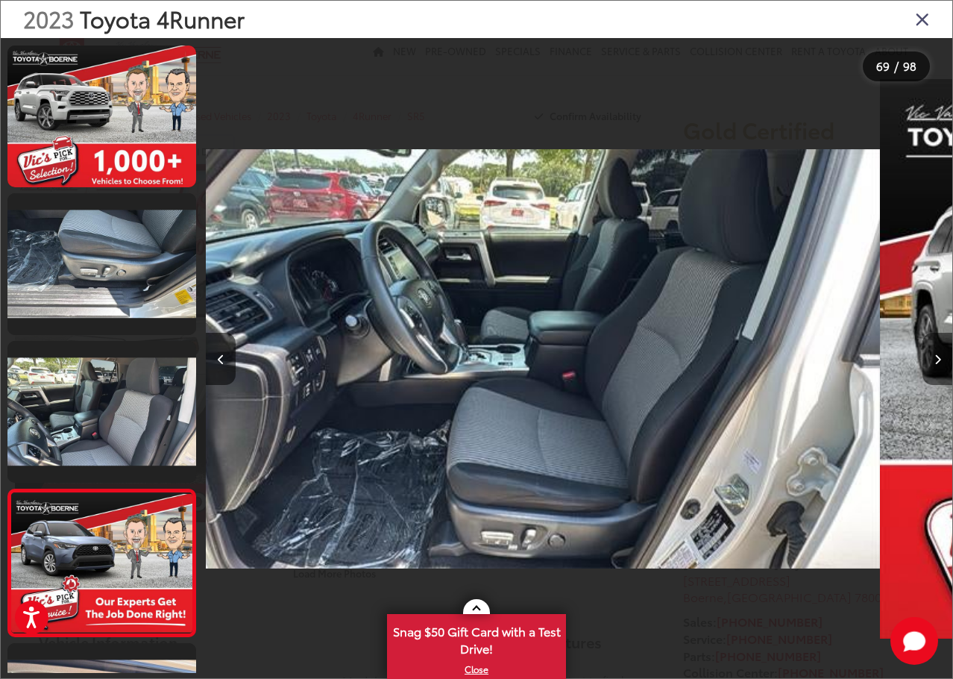
click at [941, 364] on button "Next image" at bounding box center [938, 359] width 30 height 52
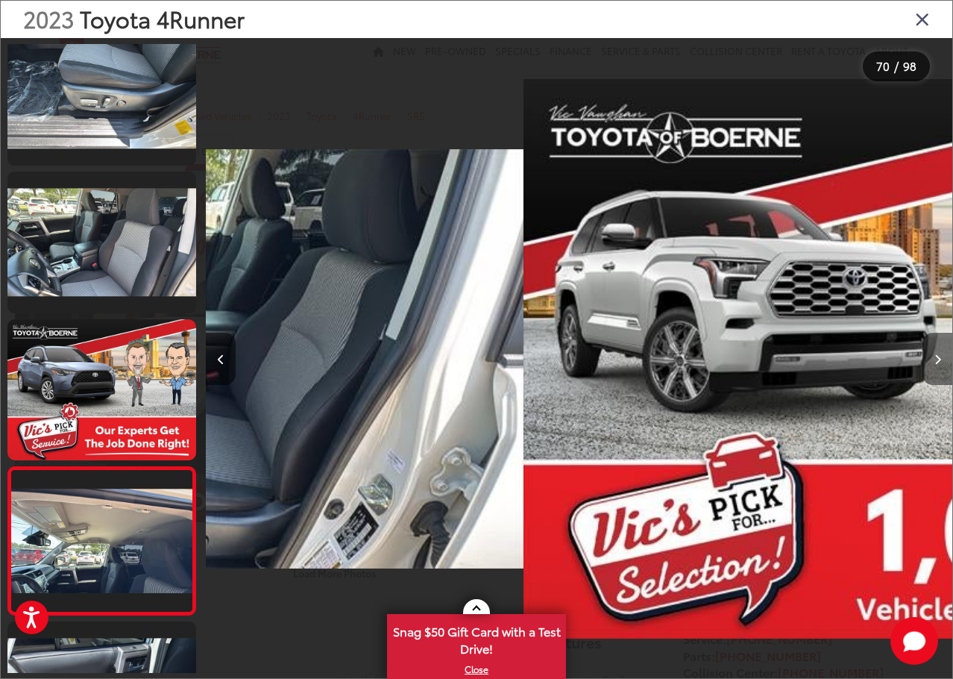
click at [941, 364] on button "Next image" at bounding box center [938, 359] width 30 height 52
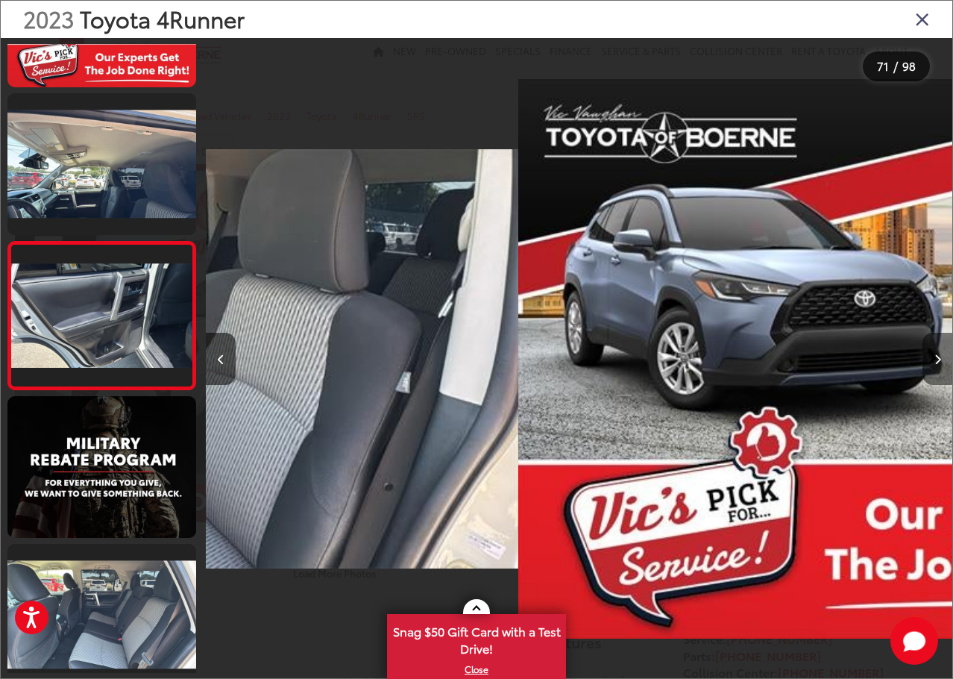
click at [941, 364] on button "Next image" at bounding box center [938, 359] width 30 height 52
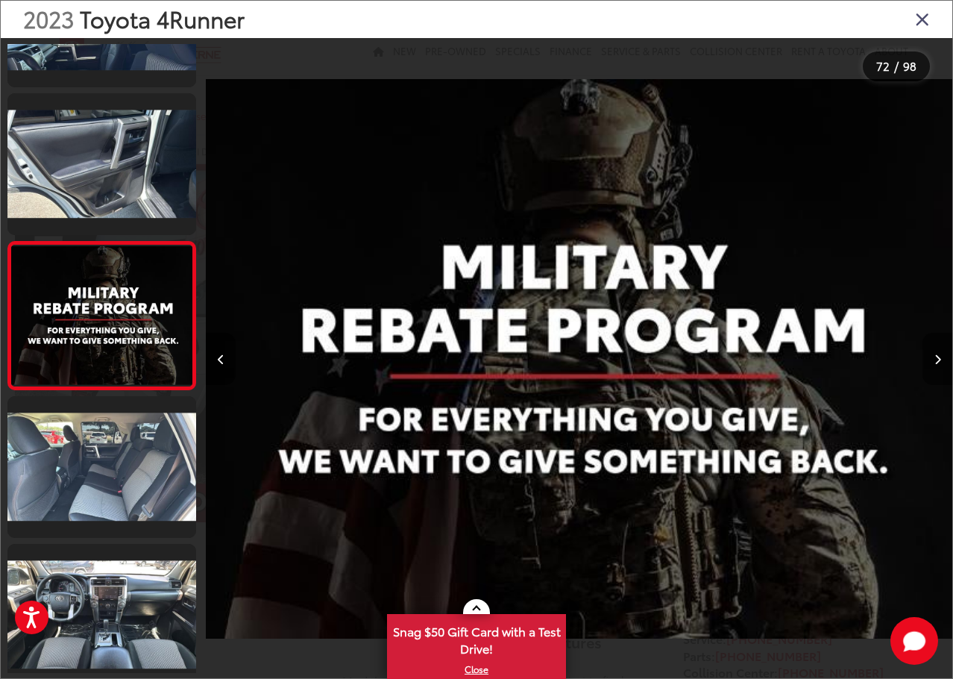
click at [941, 364] on button "Next image" at bounding box center [938, 359] width 30 height 52
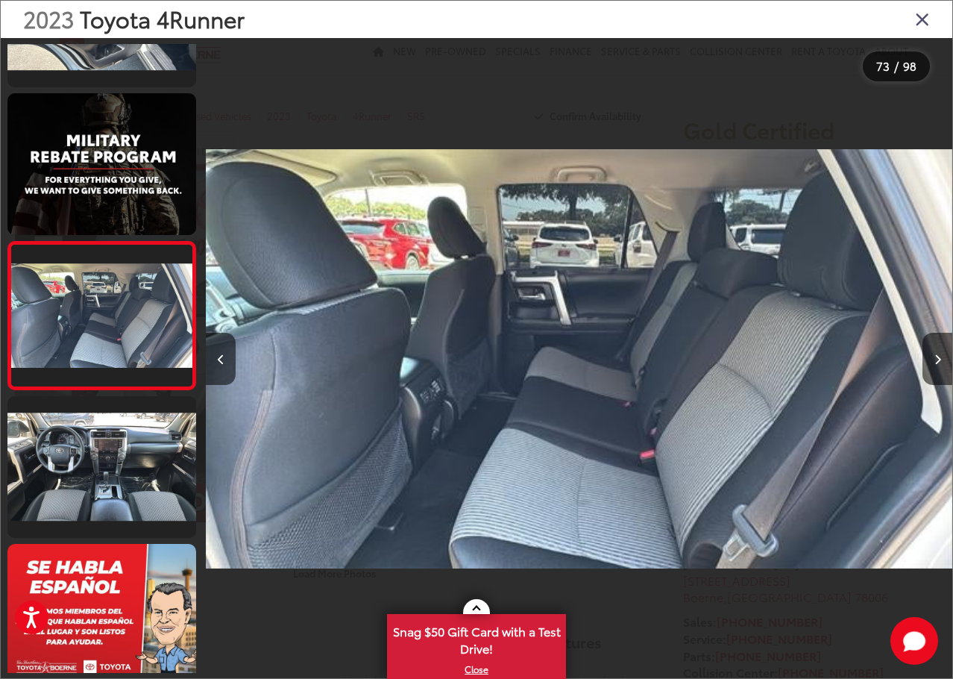
click at [923, 19] on icon "Close gallery" at bounding box center [922, 18] width 15 height 19
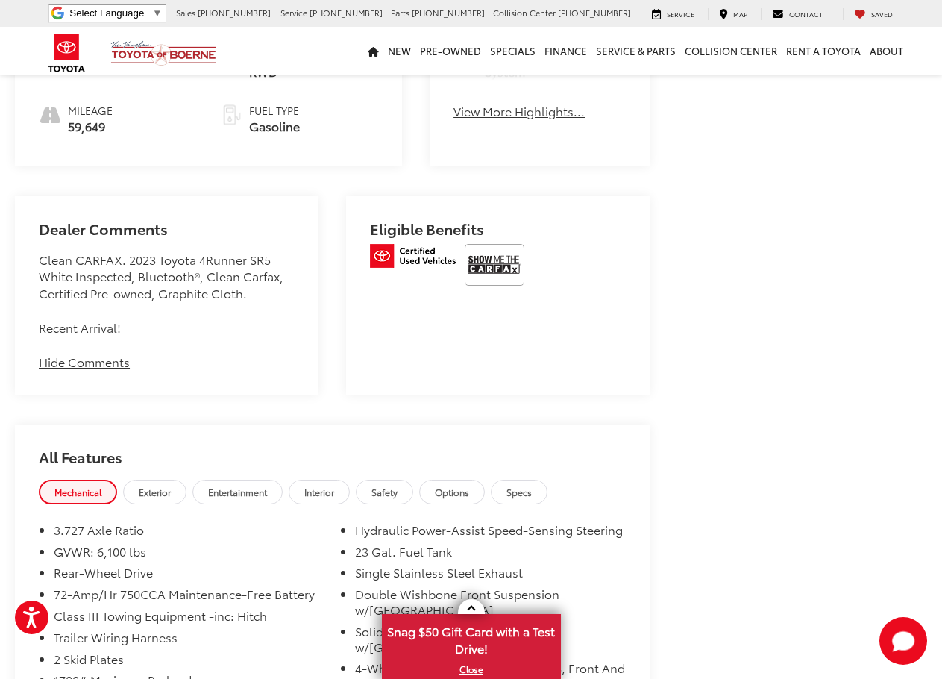
click at [90, 371] on button "Hide Comments" at bounding box center [84, 362] width 91 height 17
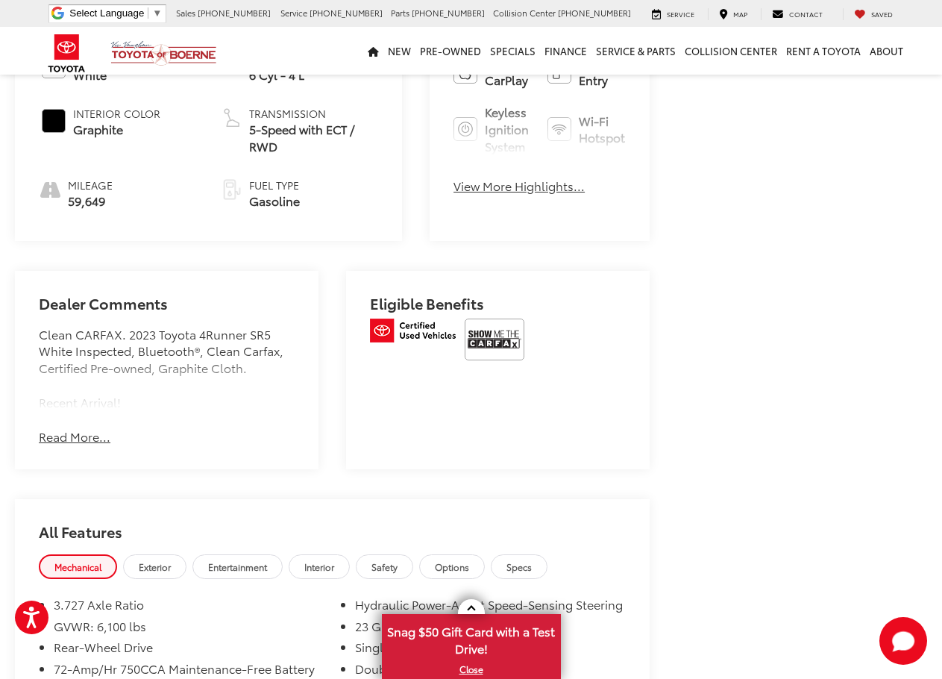
click at [68, 445] on button "Read More..." at bounding box center [75, 436] width 72 height 17
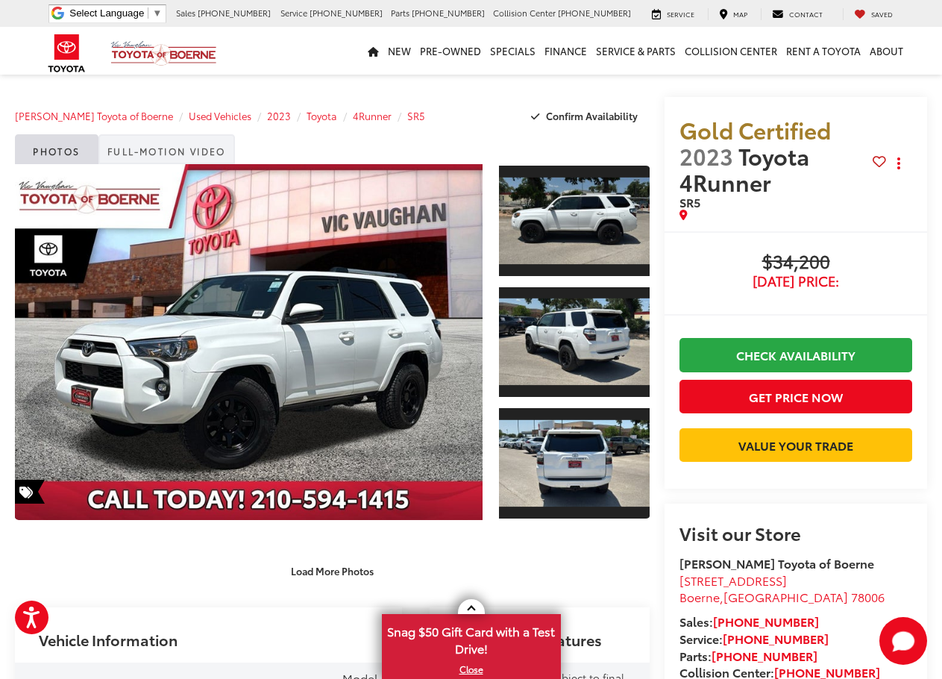
click at [178, 154] on link "Full-Motion Video" at bounding box center [166, 149] width 136 height 30
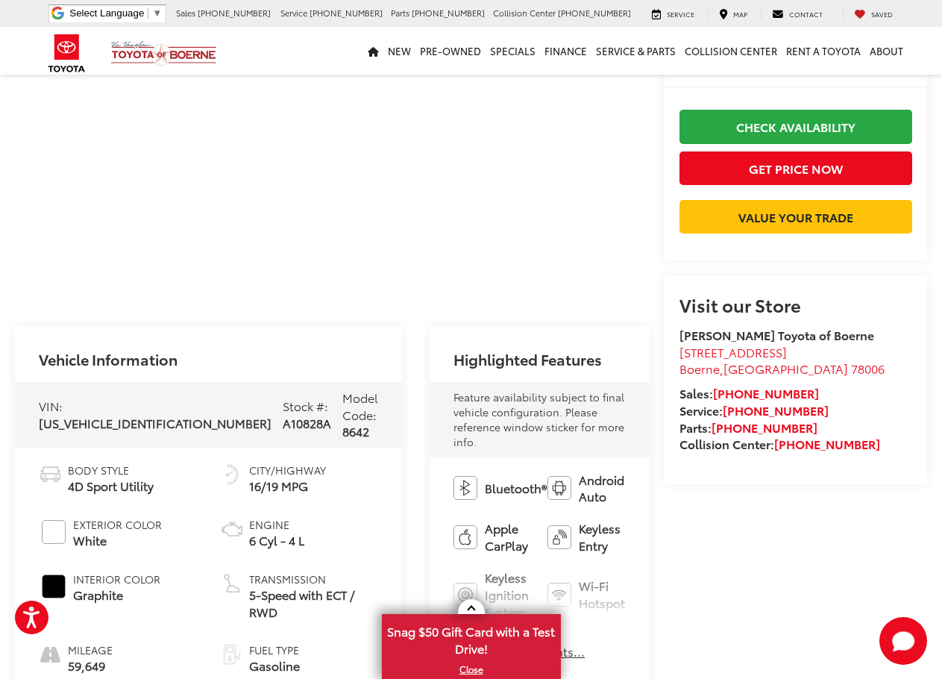
scroll to position [373, 0]
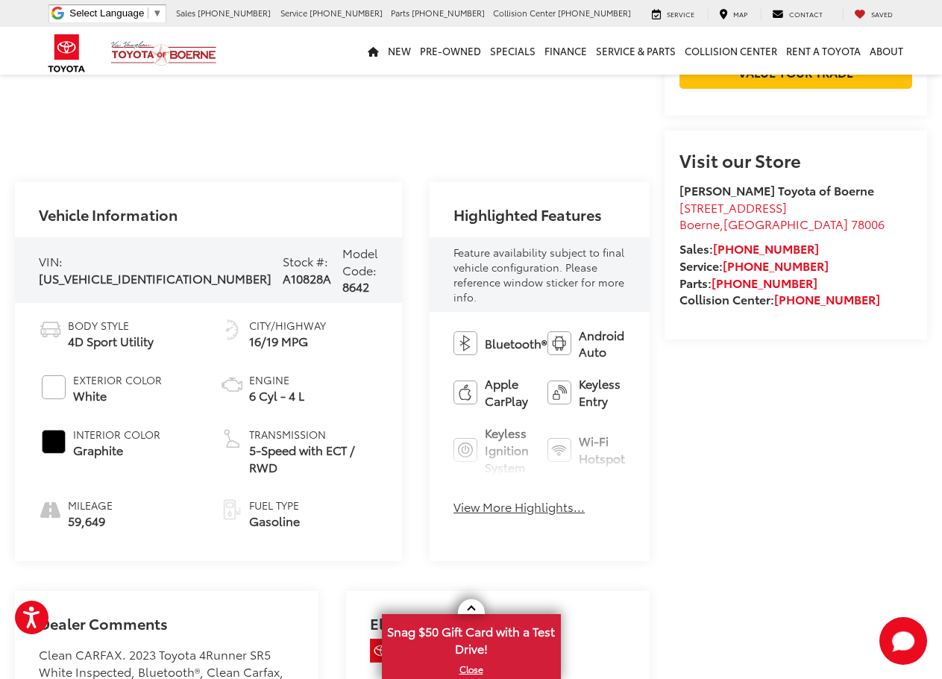
click at [453, 498] on button "View More Highlights..." at bounding box center [518, 506] width 131 height 17
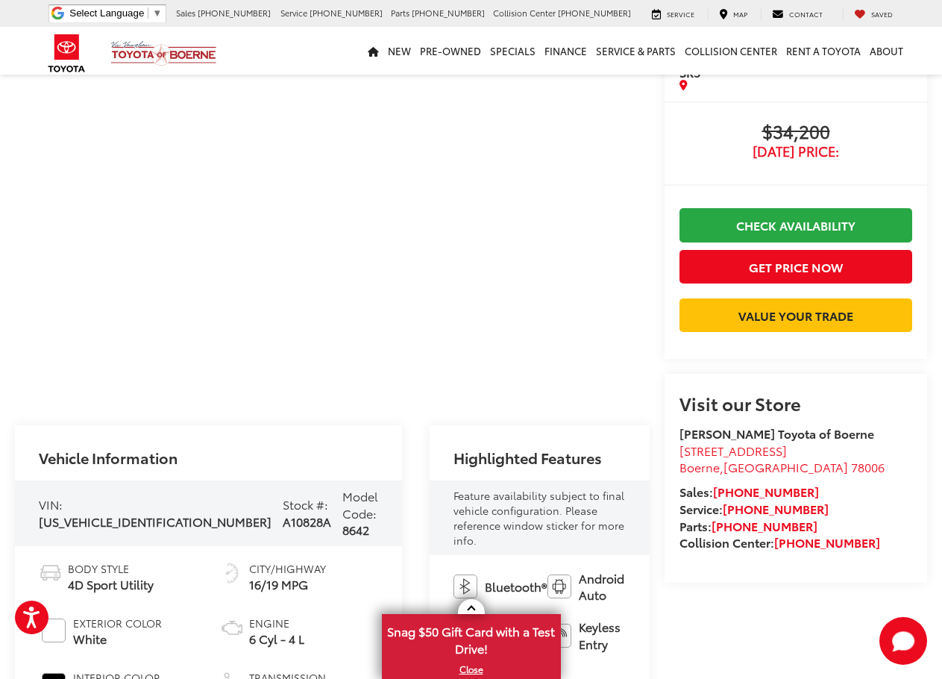
scroll to position [149, 0]
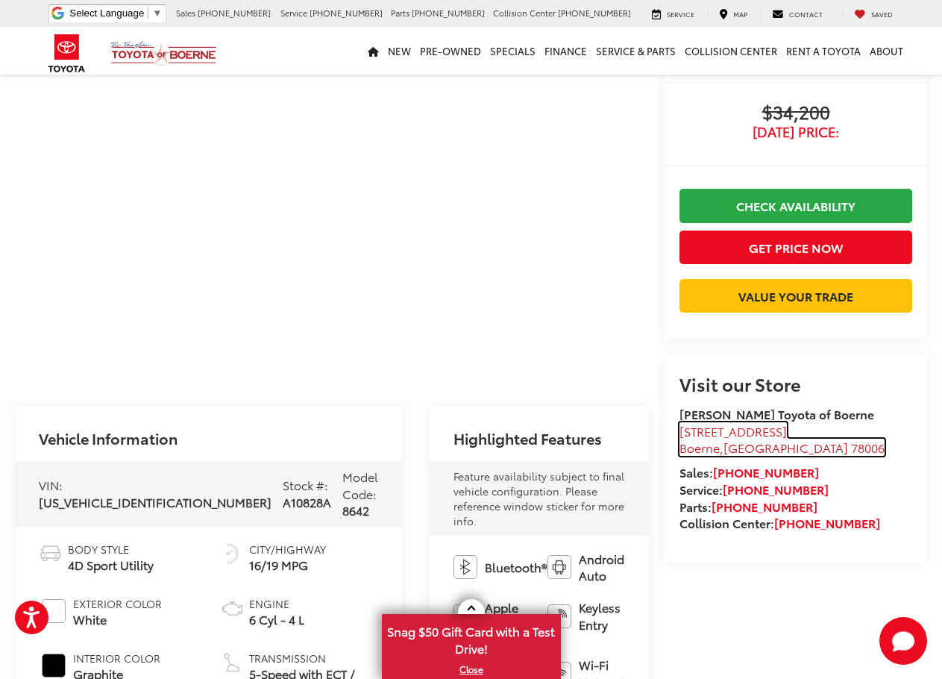
click at [683, 456] on span "Boerne" at bounding box center [699, 447] width 40 height 17
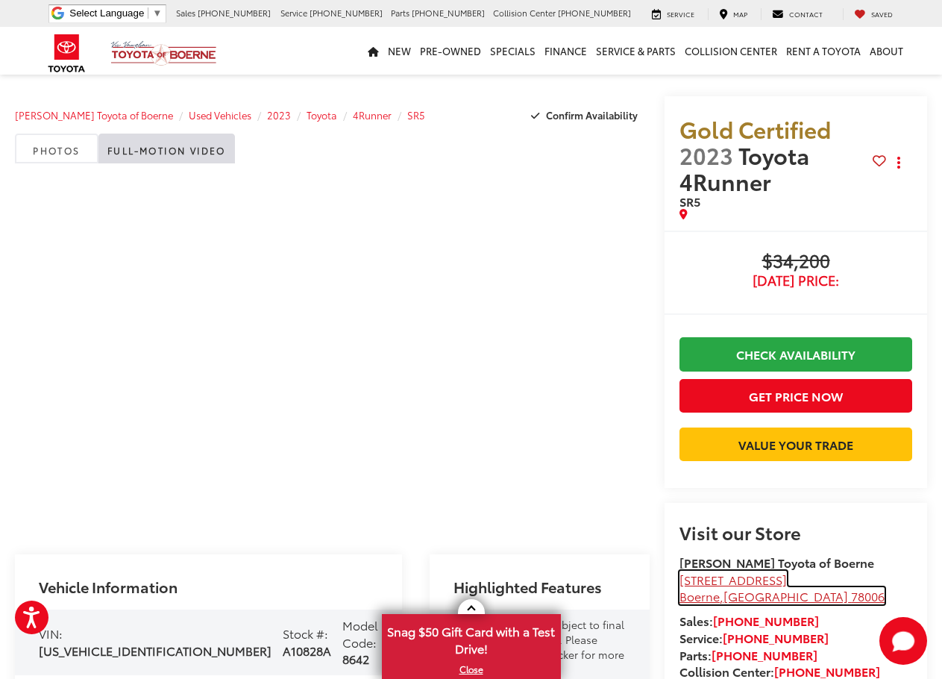
scroll to position [0, 0]
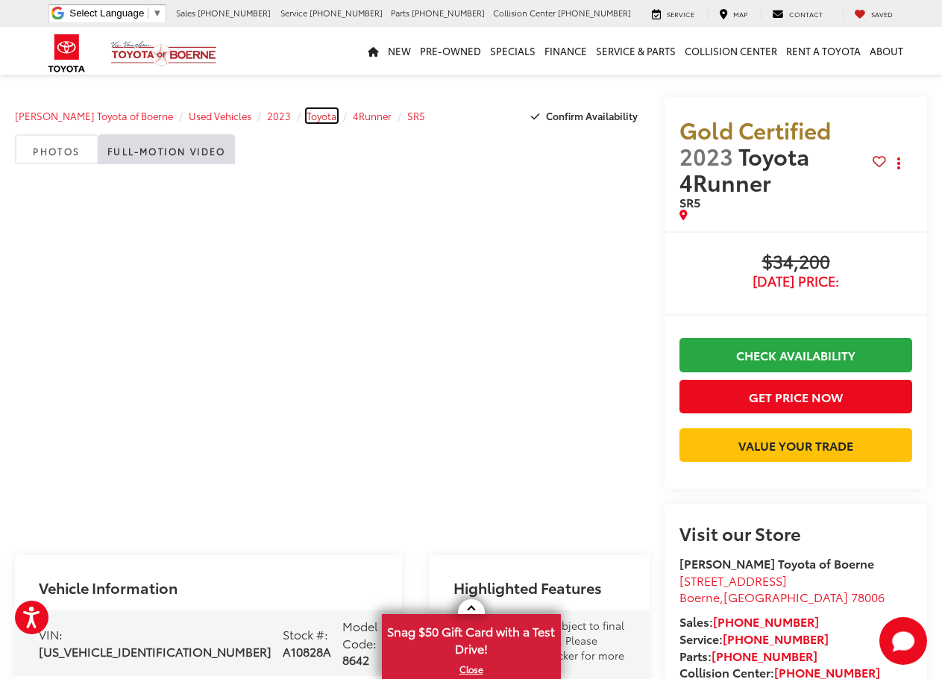
click at [307, 116] on span "Toyota" at bounding box center [322, 115] width 31 height 13
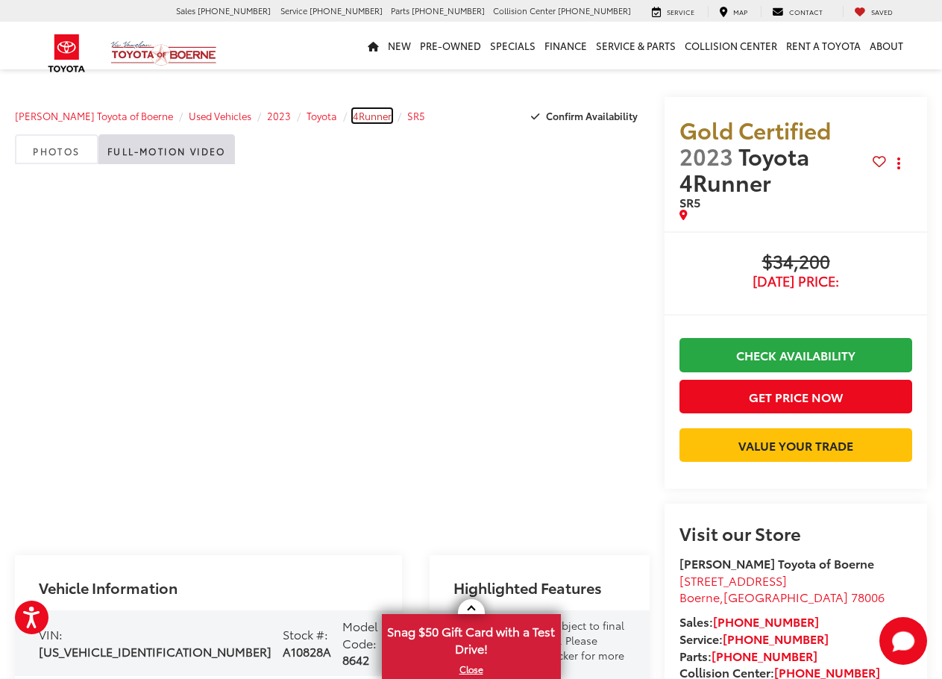
click at [353, 119] on span "4Runner" at bounding box center [372, 115] width 39 height 13
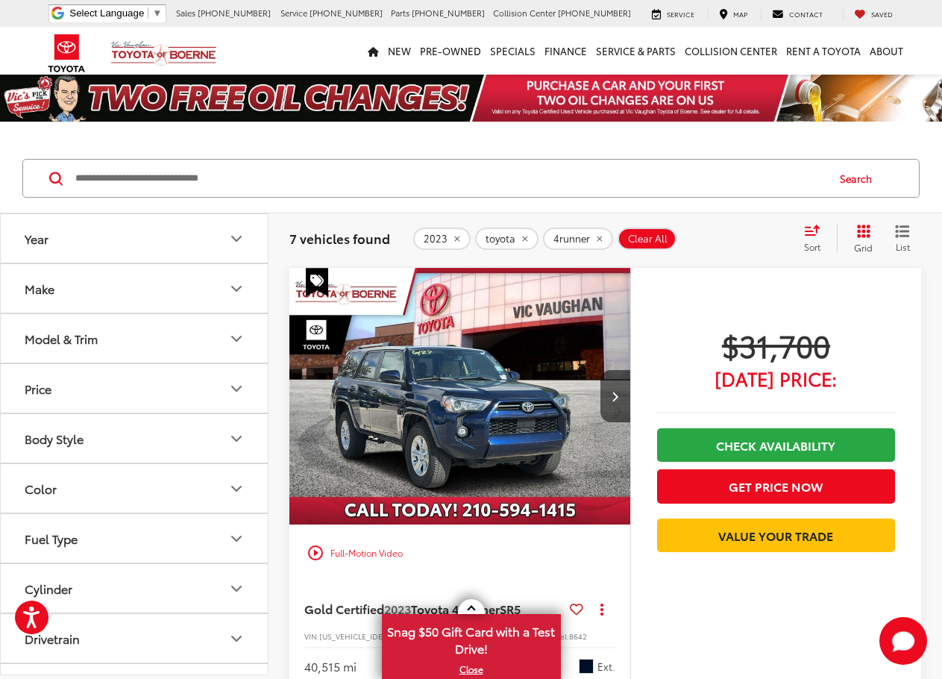
click at [454, 241] on icon "remove 2023" at bounding box center [457, 238] width 10 height 9
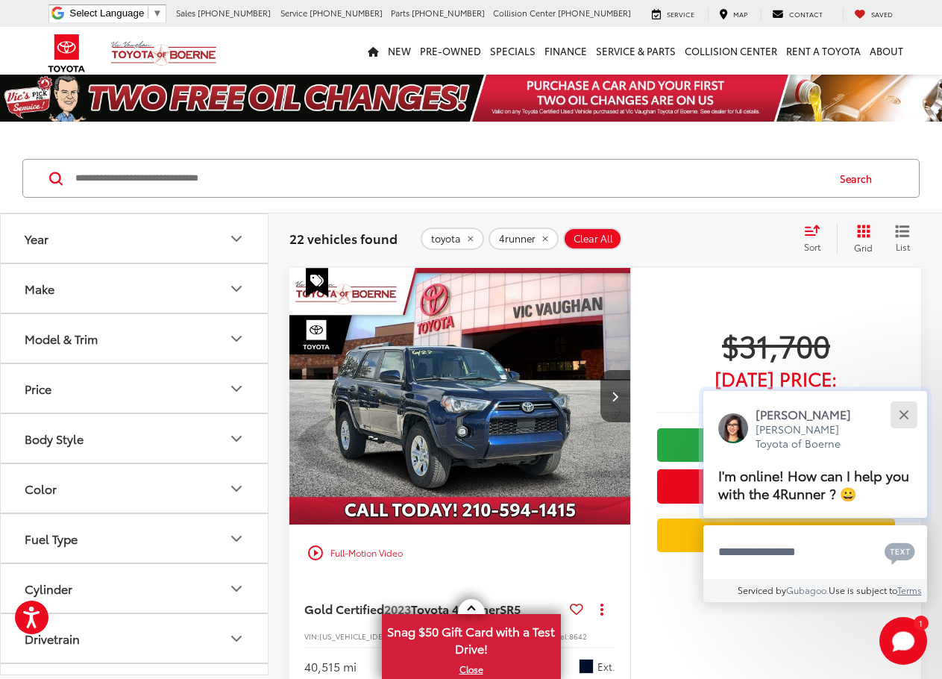
click at [900, 417] on div "Close" at bounding box center [904, 414] width 10 height 10
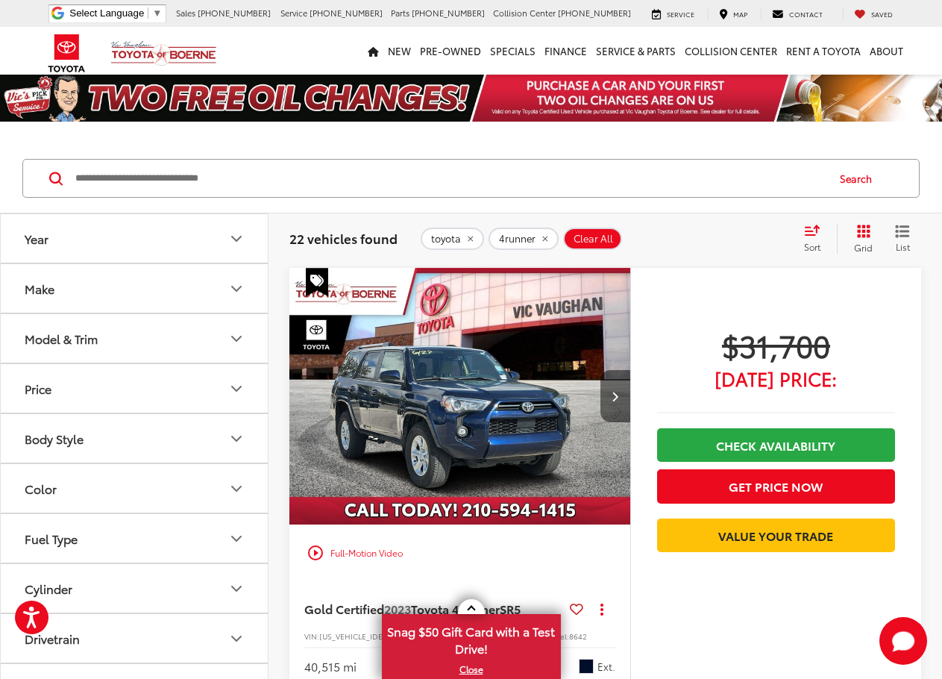
click at [620, 404] on button "Next image" at bounding box center [615, 396] width 30 height 52
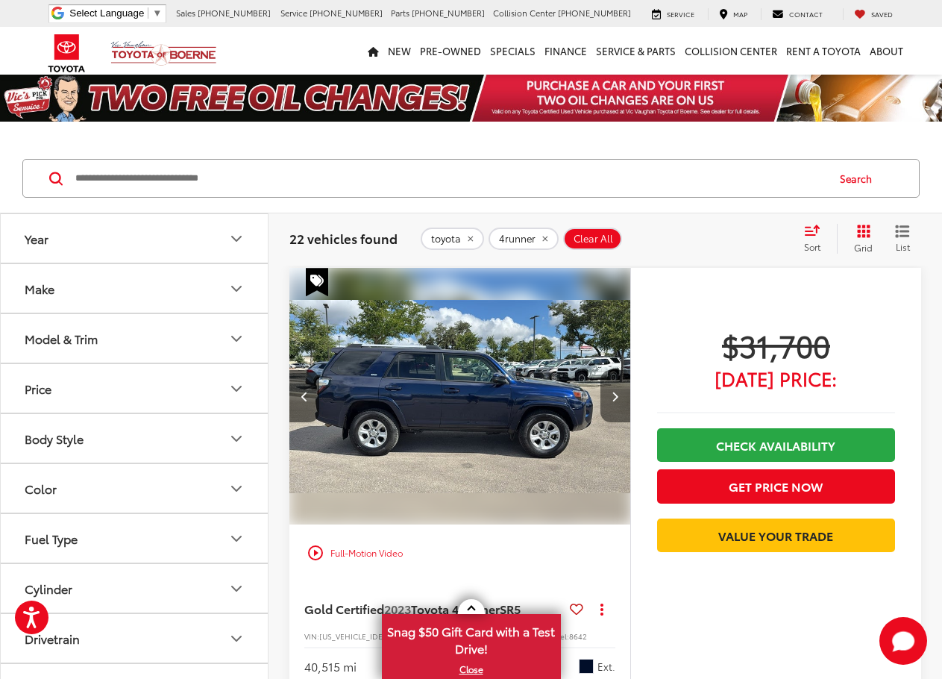
click at [620, 404] on button "Next image" at bounding box center [615, 396] width 30 height 52
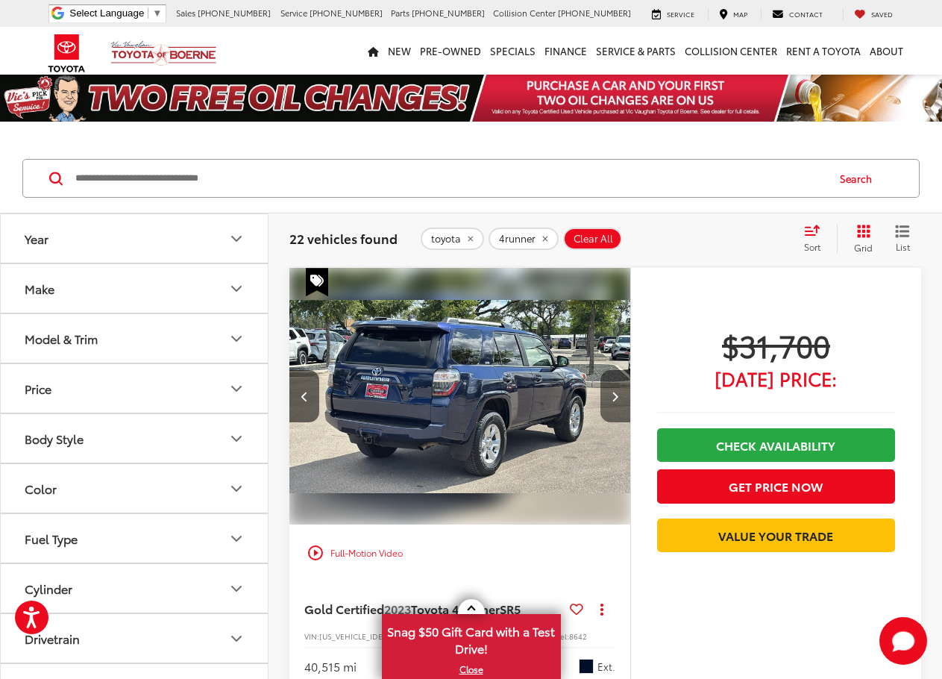
click at [620, 404] on button "Next image" at bounding box center [615, 396] width 30 height 52
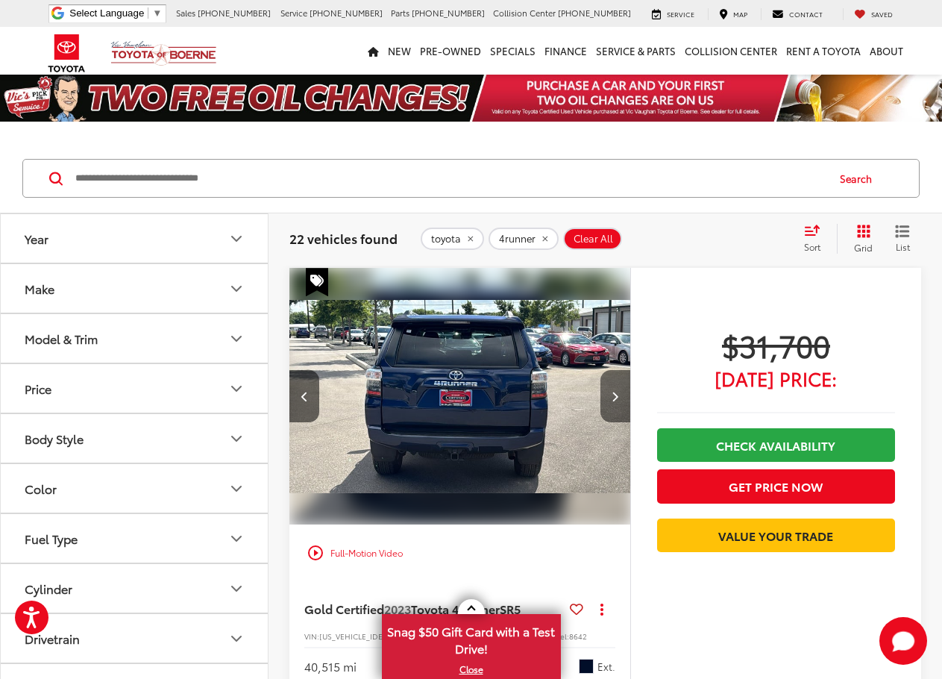
click at [620, 404] on button "Next image" at bounding box center [615, 396] width 30 height 52
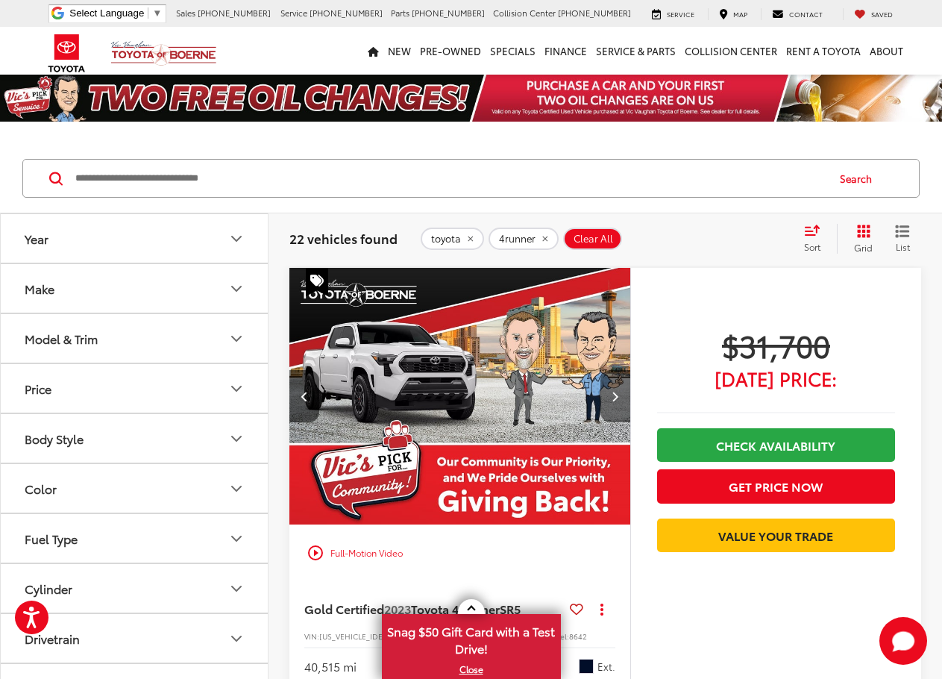
click at [620, 404] on button "Next image" at bounding box center [615, 396] width 30 height 52
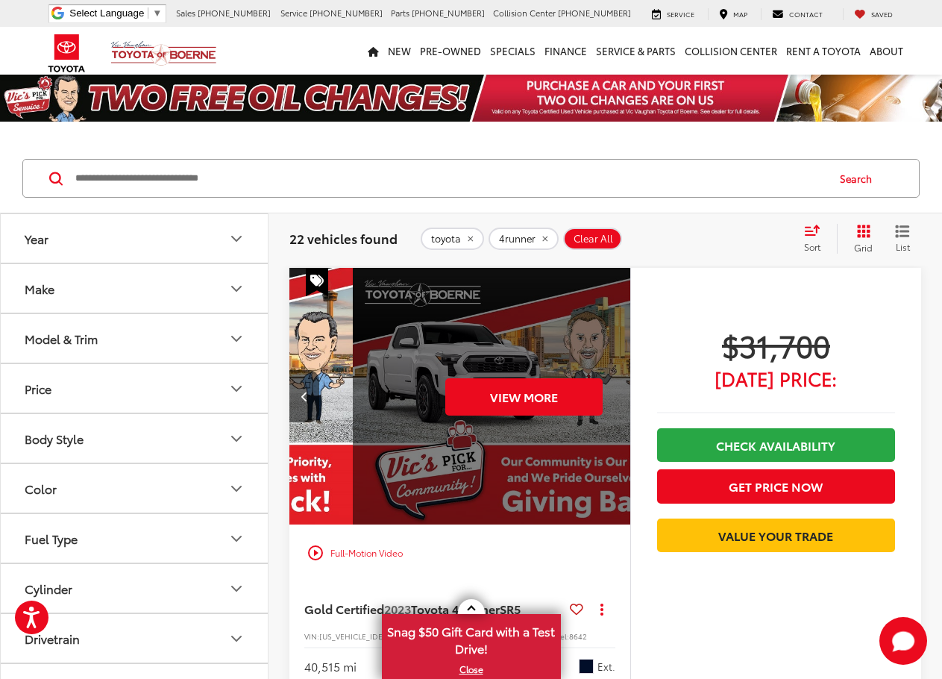
scroll to position [0, 1715]
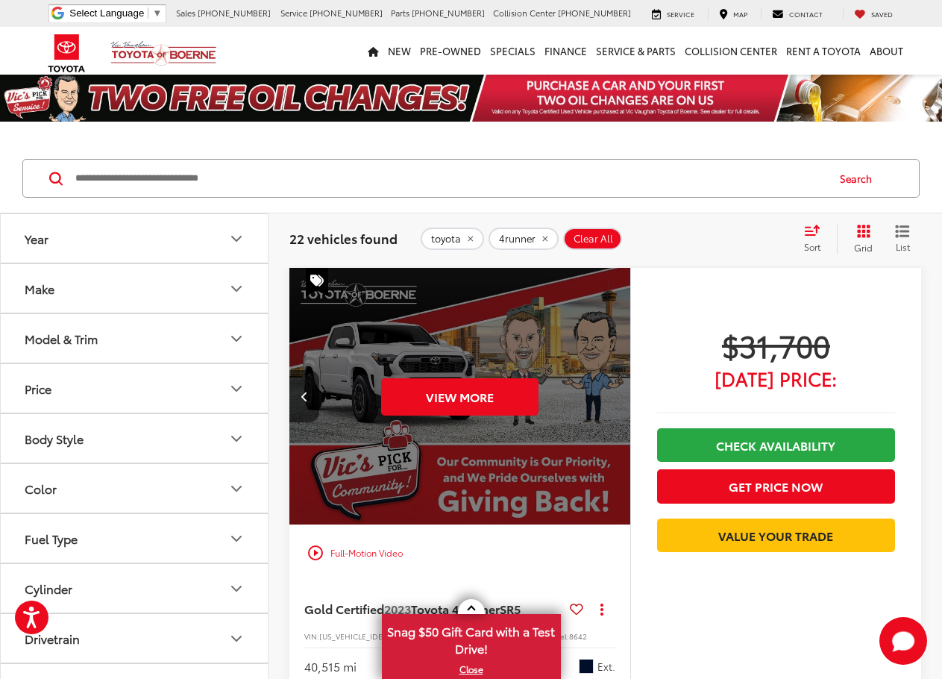
click at [620, 404] on div "View More" at bounding box center [460, 396] width 343 height 257
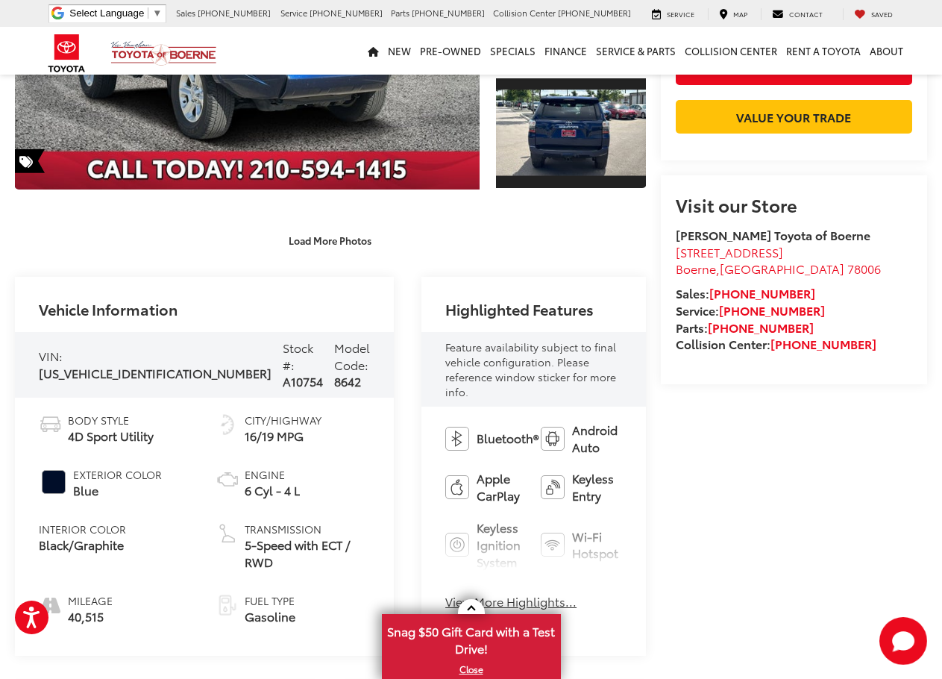
scroll to position [327, 0]
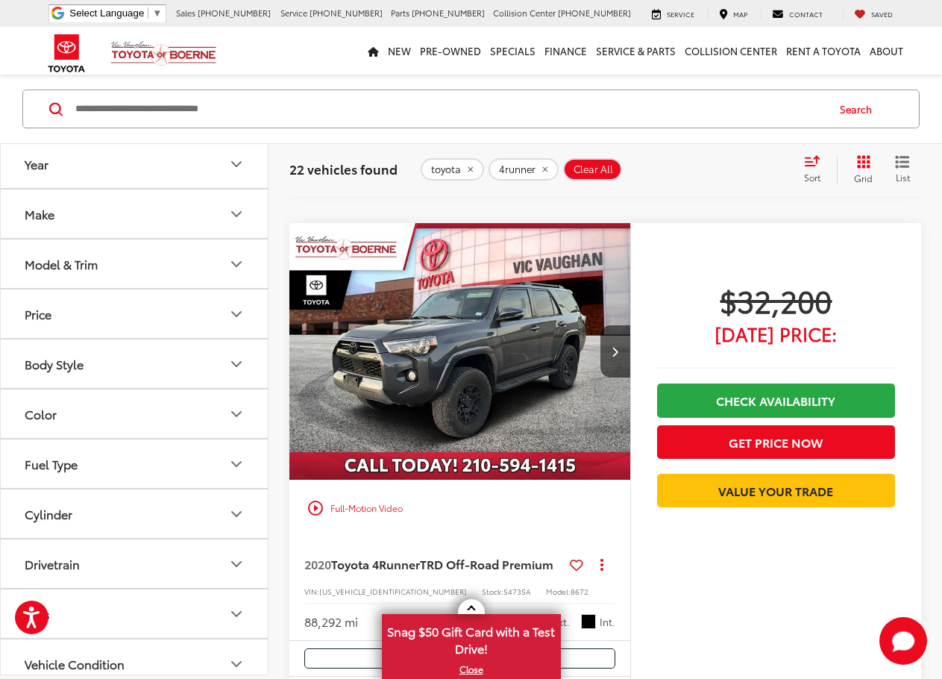
scroll to position [597, 0]
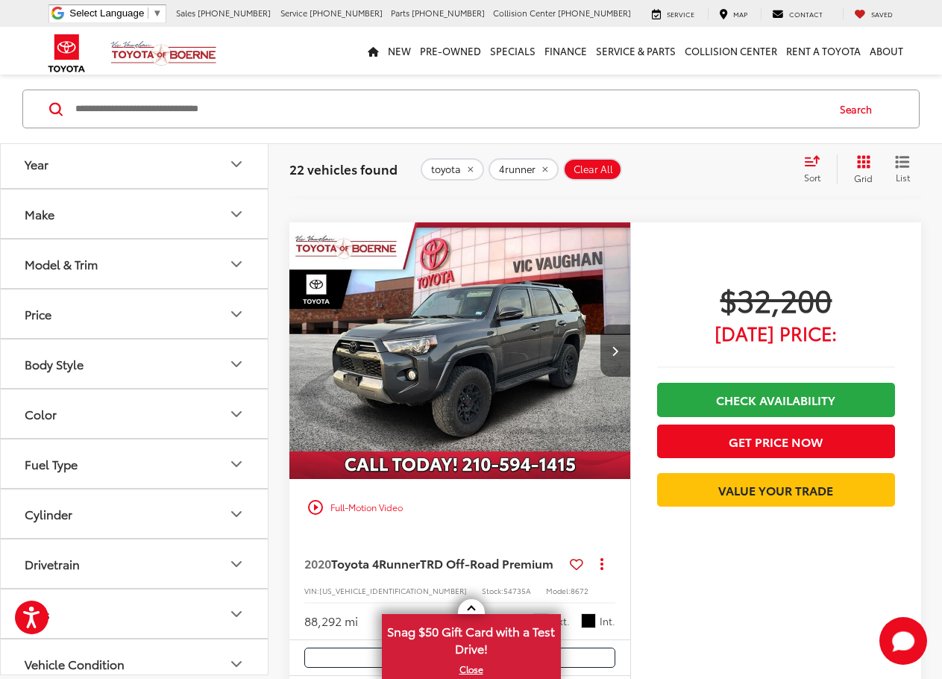
click at [612, 349] on icon "Next image" at bounding box center [615, 350] width 7 height 10
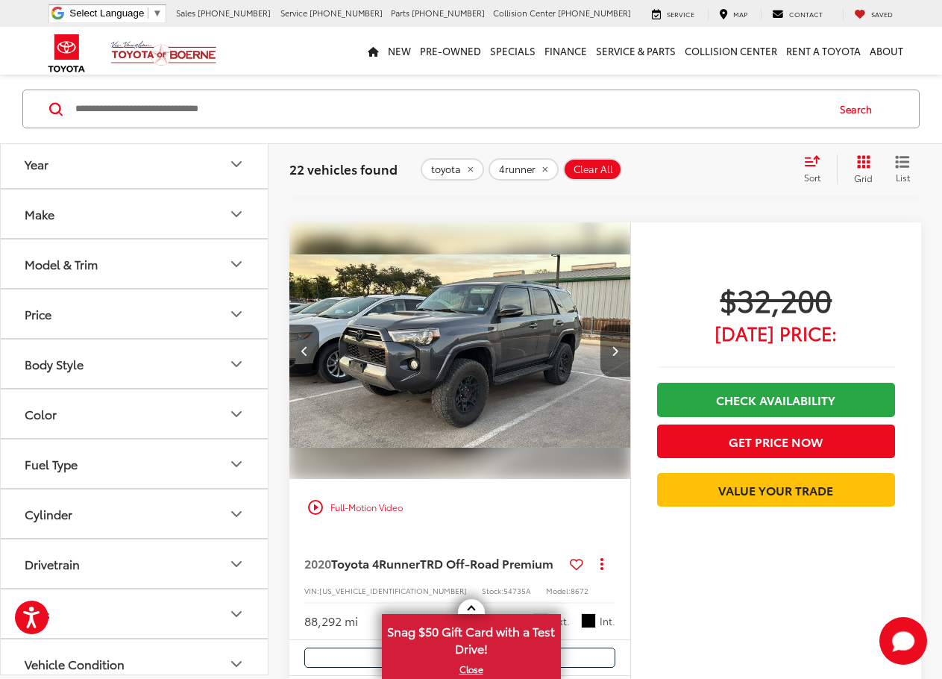
click at [612, 349] on icon "Next image" at bounding box center [615, 350] width 7 height 10
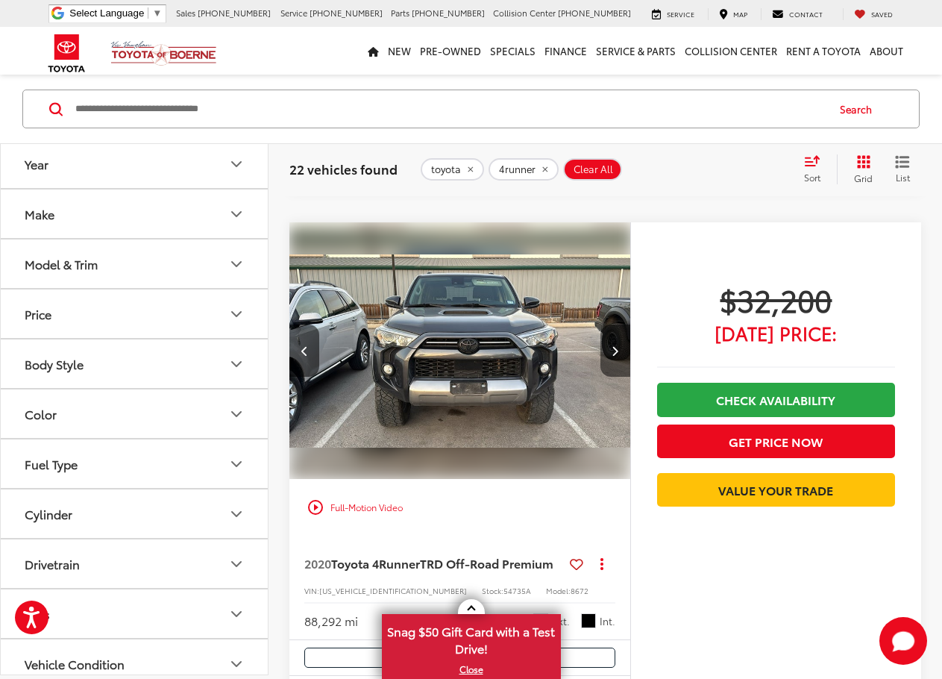
click at [612, 349] on icon "Next image" at bounding box center [615, 350] width 7 height 10
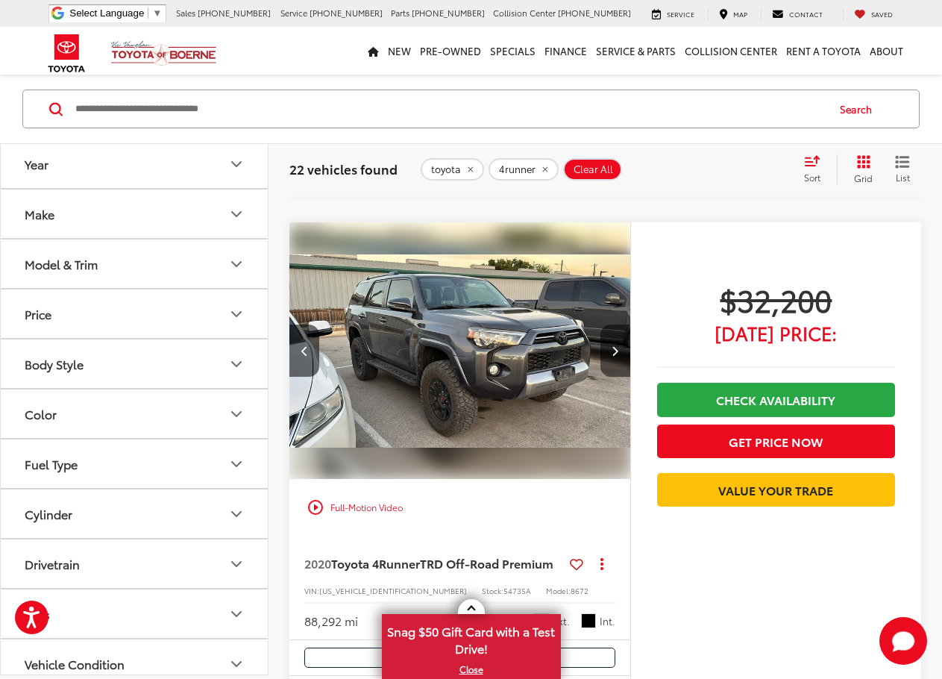
click at [612, 349] on icon "Next image" at bounding box center [615, 350] width 7 height 10
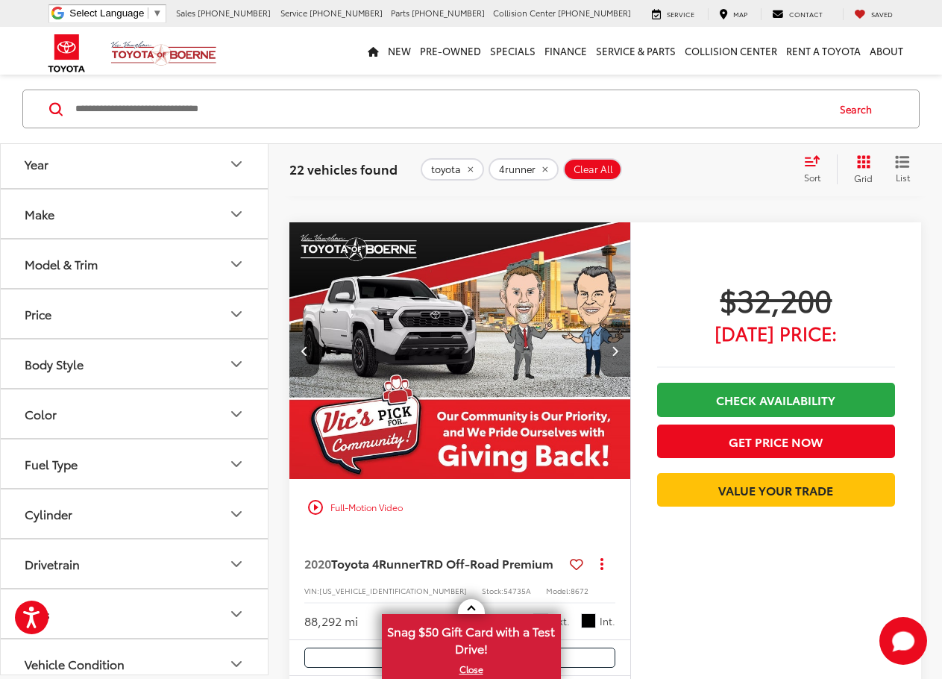
click at [612, 349] on icon "Next image" at bounding box center [615, 350] width 7 height 10
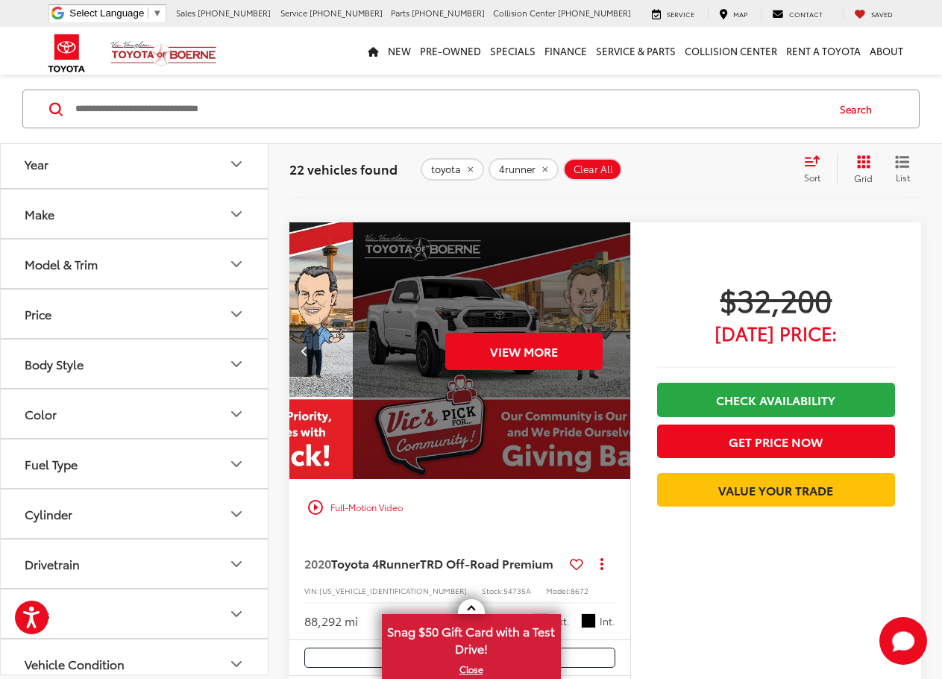
scroll to position [0, 1715]
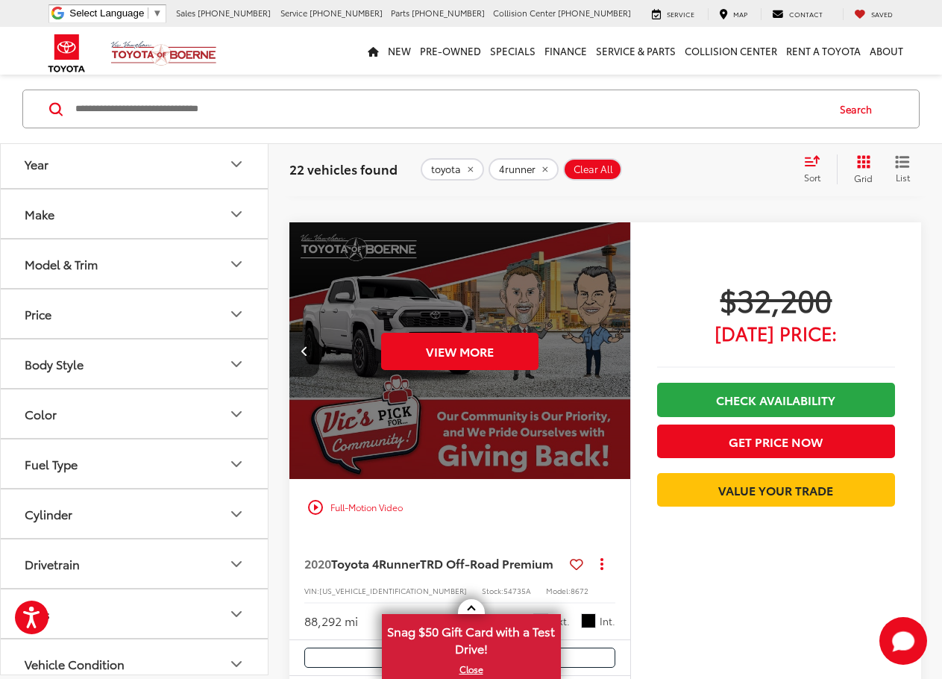
click at [612, 349] on div "View More" at bounding box center [460, 350] width 343 height 257
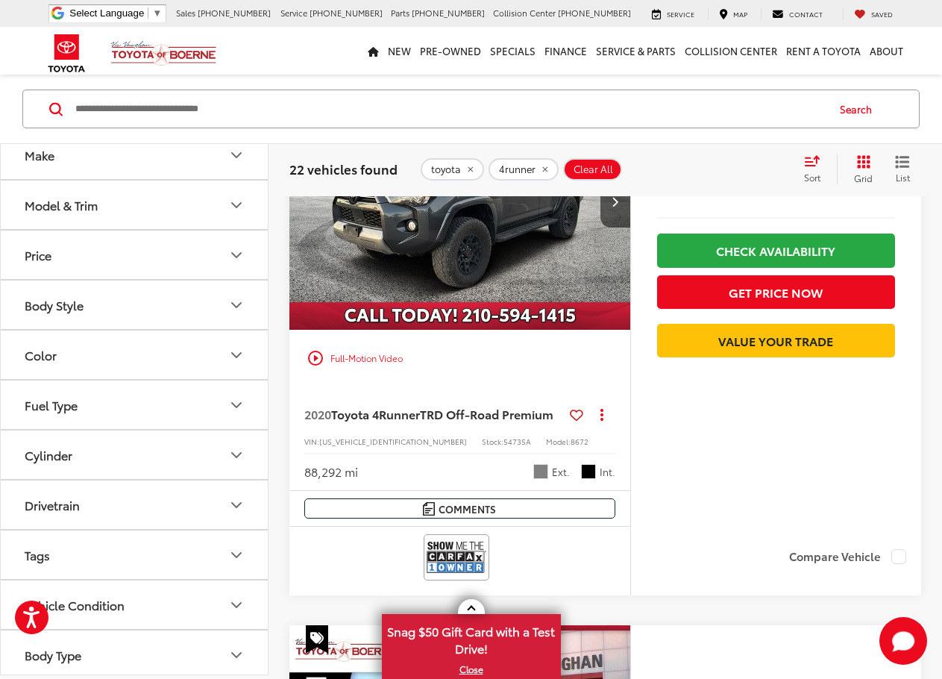
scroll to position [114, 0]
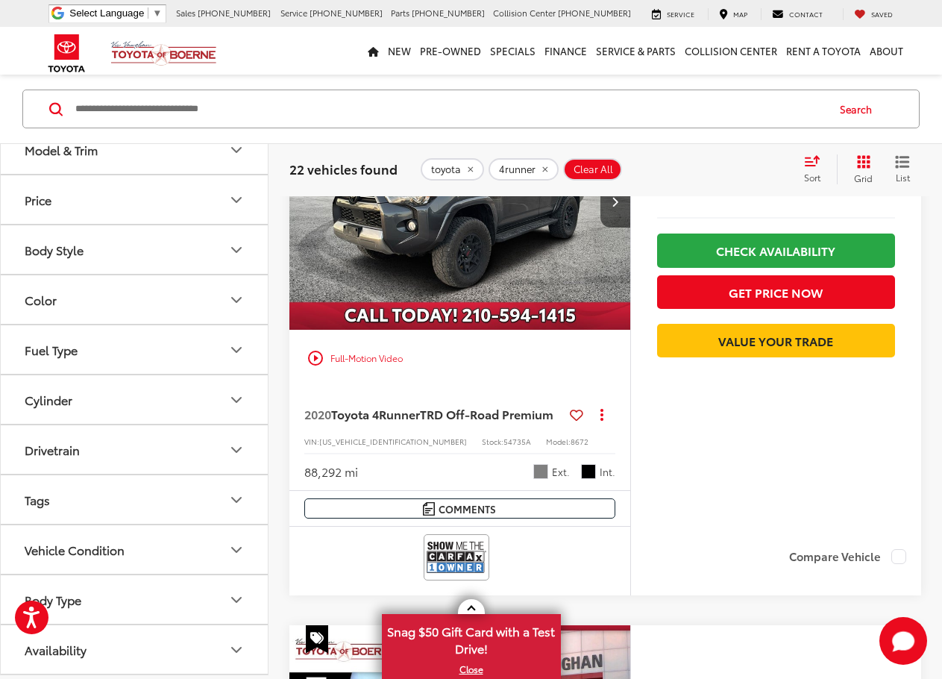
click at [142, 640] on button "Availability" at bounding box center [135, 649] width 269 height 48
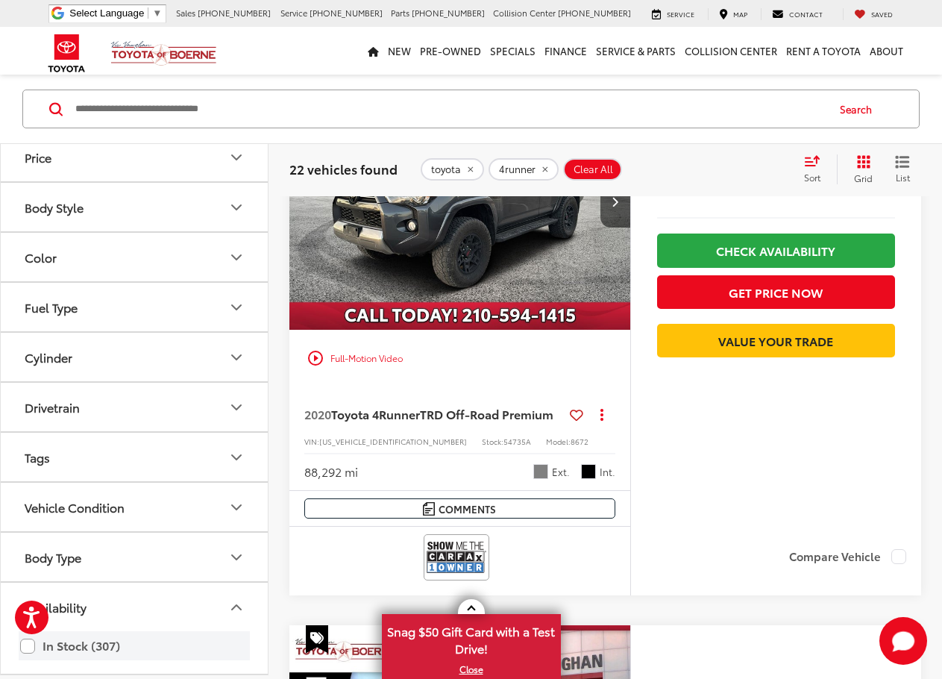
click at [64, 642] on label "In Stock (307)" at bounding box center [134, 645] width 228 height 26
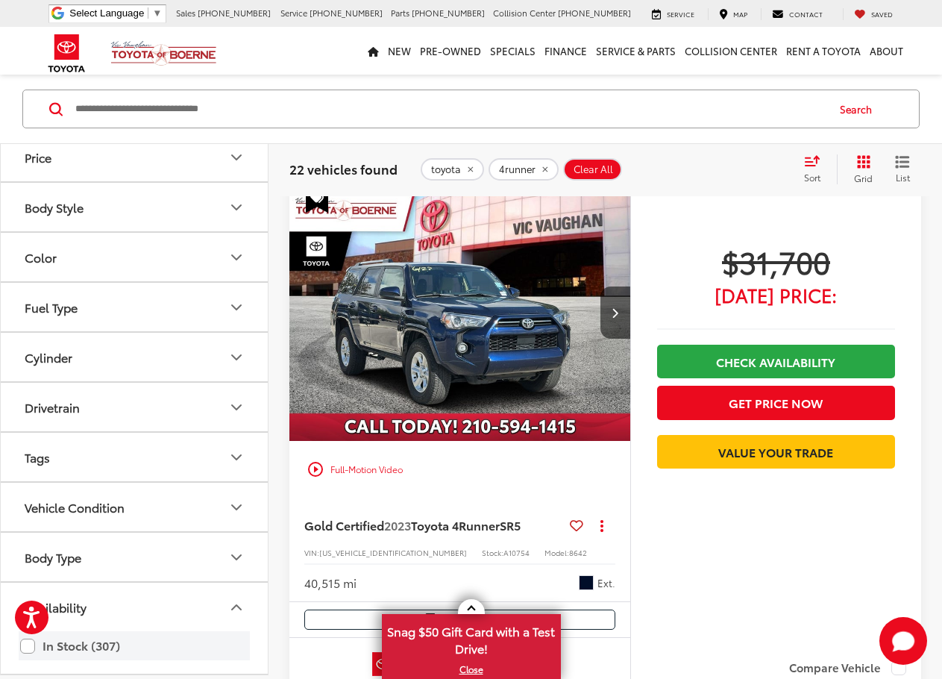
scroll to position [69, 0]
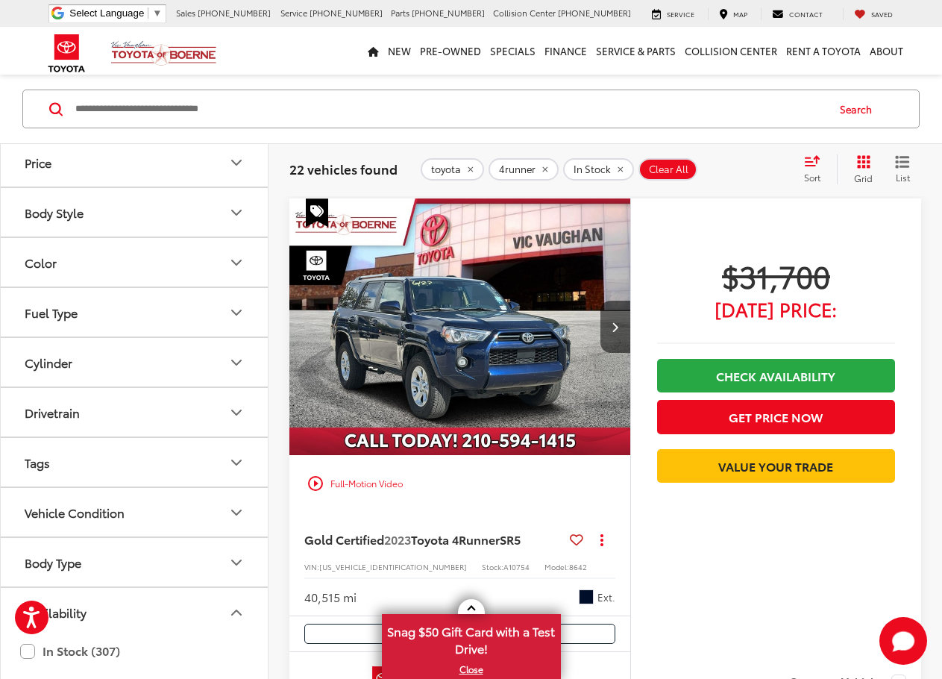
click at [89, 261] on button "Color" at bounding box center [135, 262] width 269 height 48
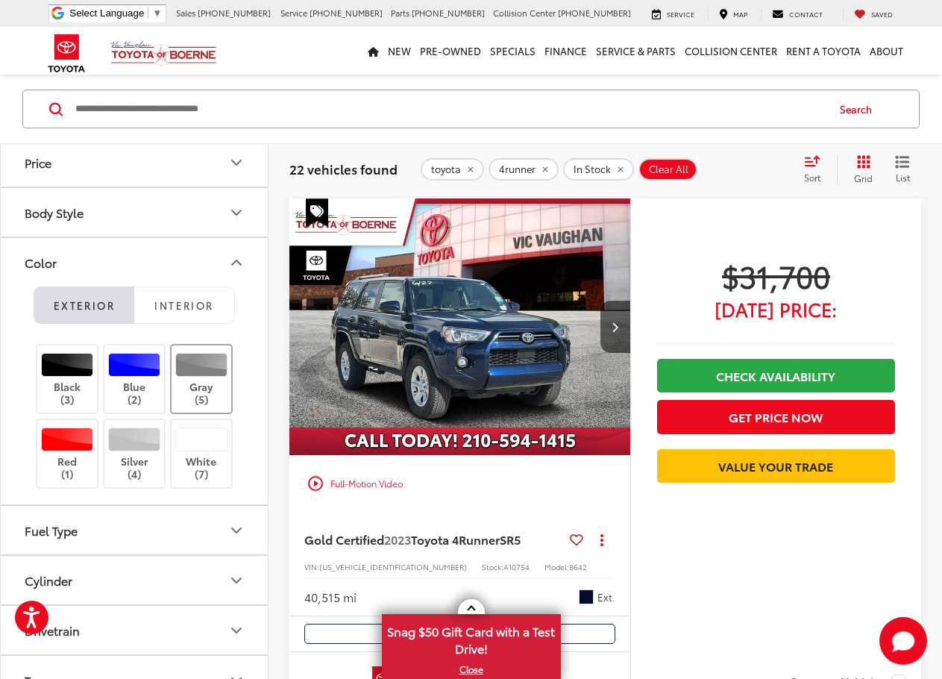
click at [207, 392] on label "Gray (5)" at bounding box center [202, 379] width 60 height 53
click at [139, 392] on label "Blue (2)" at bounding box center [134, 379] width 60 height 53
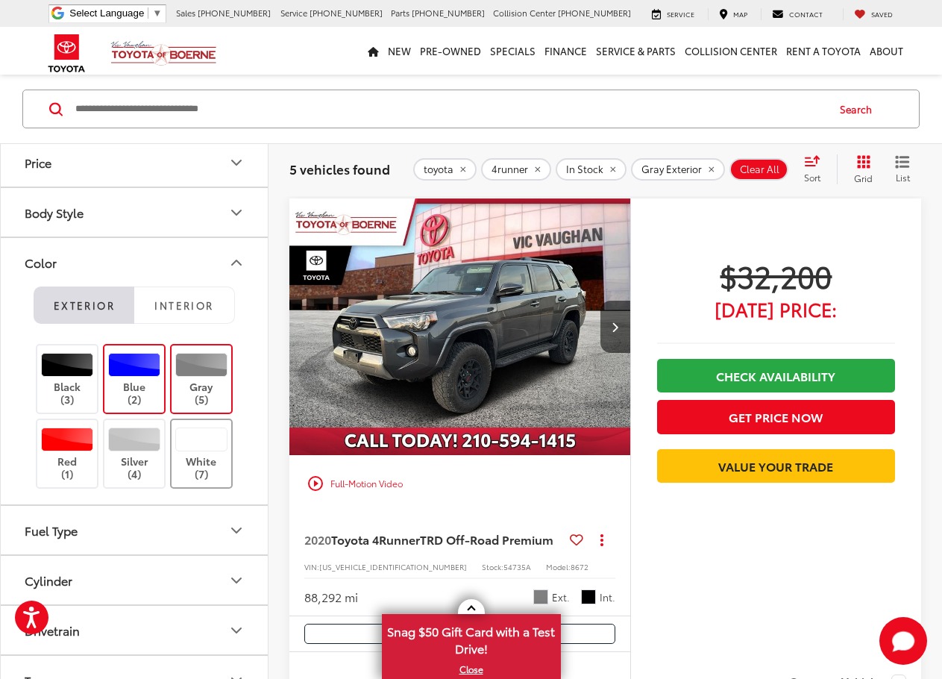
click at [196, 477] on label "White (7)" at bounding box center [202, 453] width 60 height 53
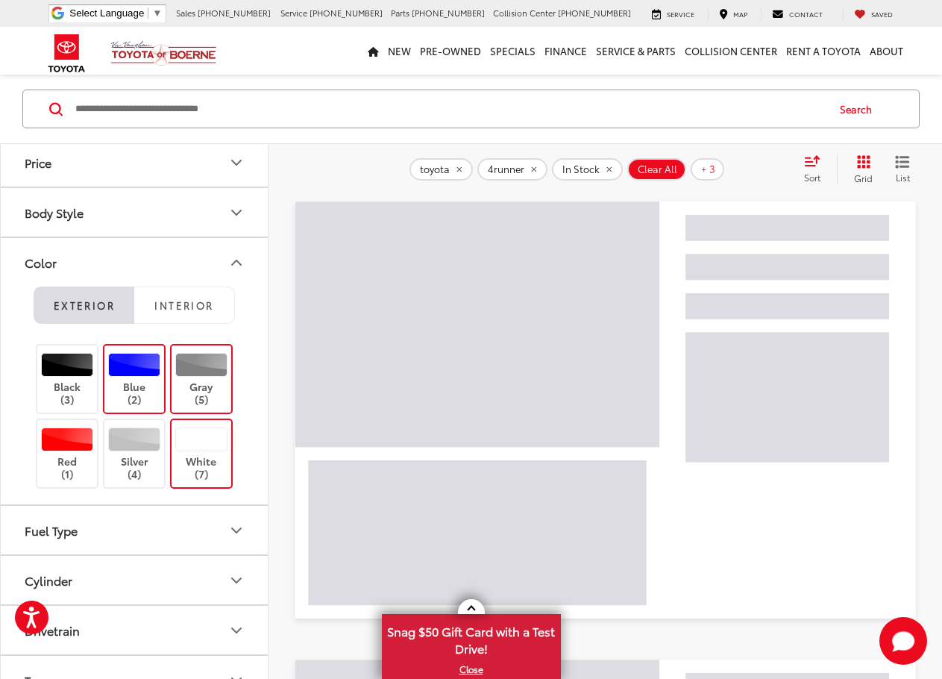
click at [230, 258] on icon "Color" at bounding box center [236, 263] width 18 height 18
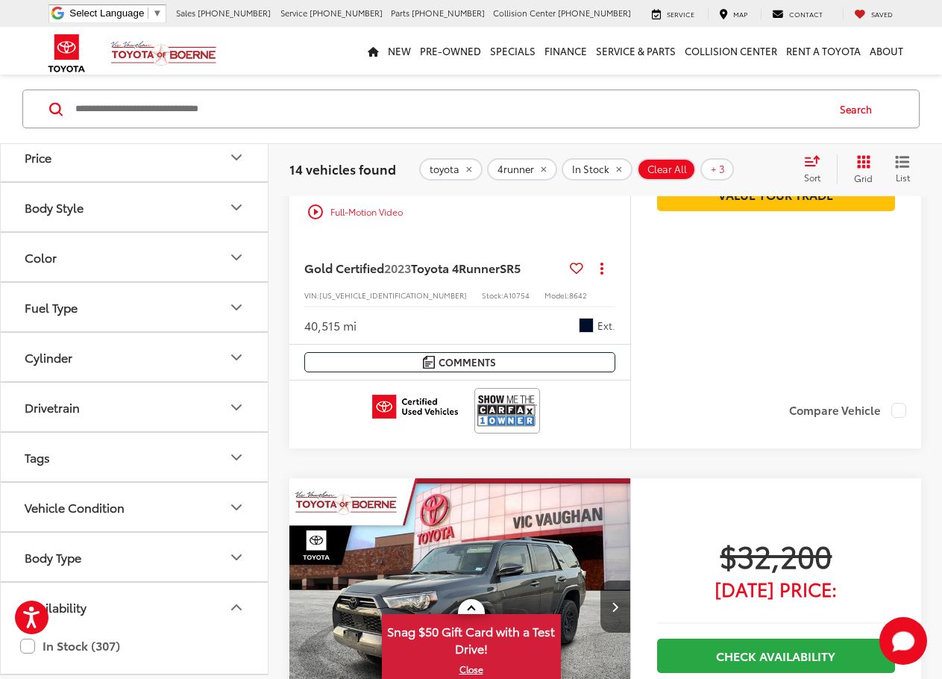
scroll to position [368, 0]
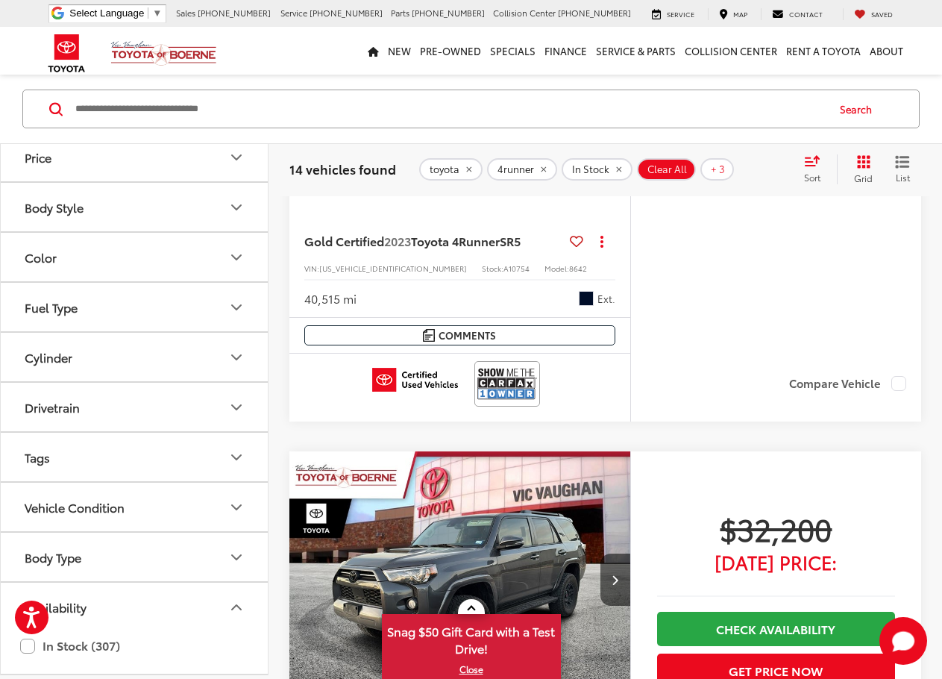
click at [126, 518] on button "Vehicle Condition" at bounding box center [135, 507] width 269 height 48
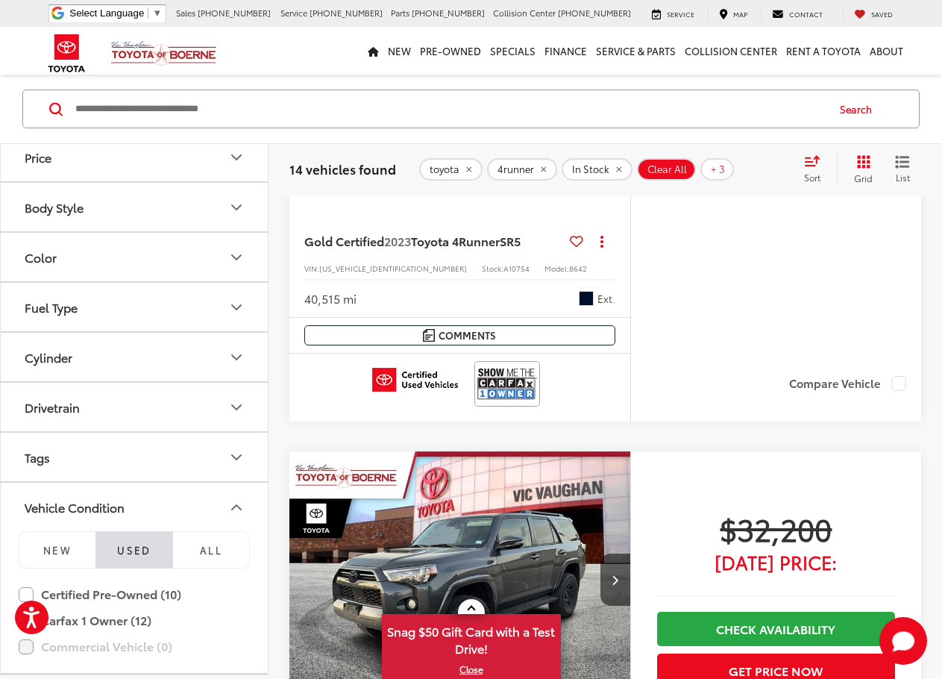
click at [127, 495] on button "Vehicle Condition" at bounding box center [135, 507] width 269 height 48
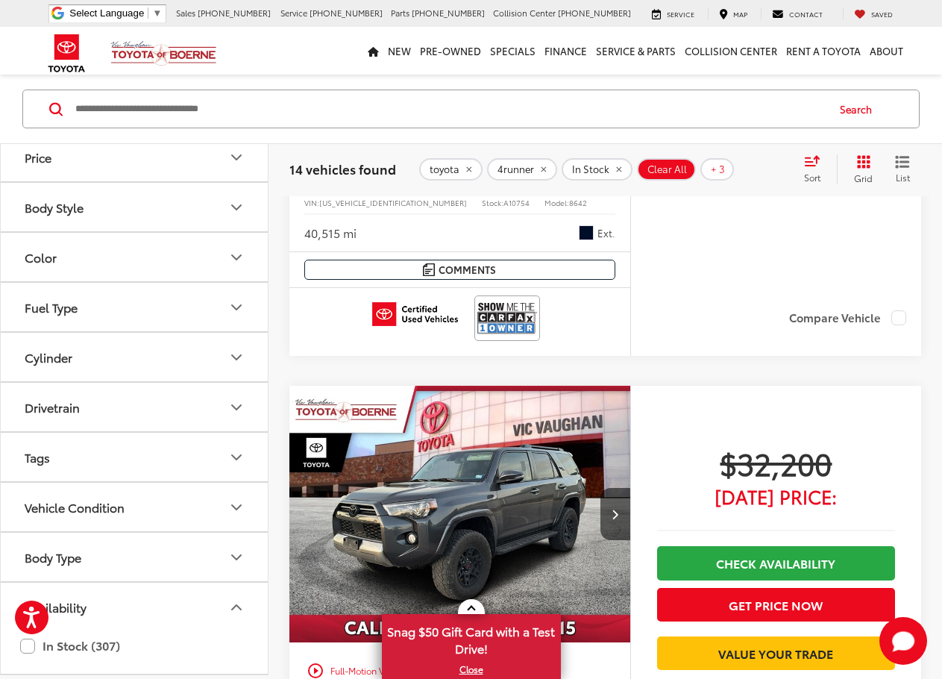
scroll to position [517, 0]
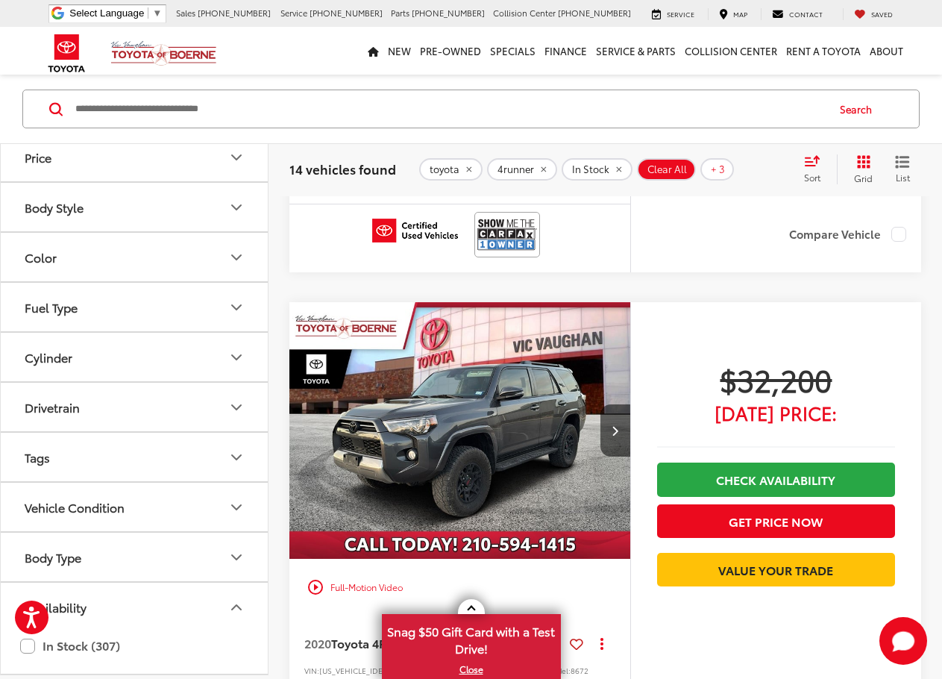
click at [127, 495] on button "Vehicle Condition" at bounding box center [135, 507] width 269 height 48
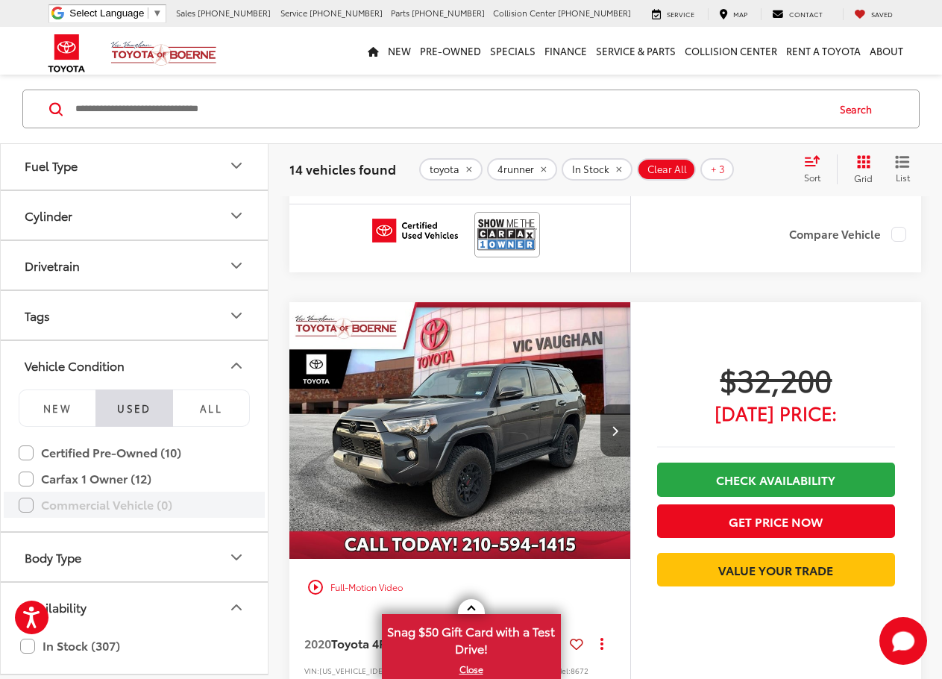
scroll to position [591, 0]
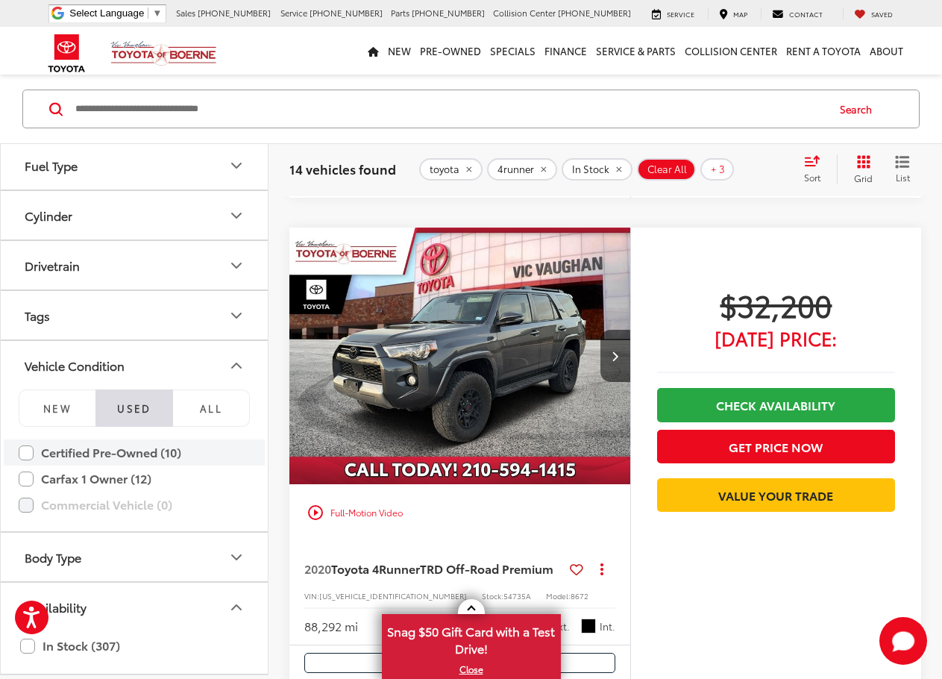
click at [107, 454] on label "Certified Pre-Owned (10)" at bounding box center [134, 452] width 231 height 26
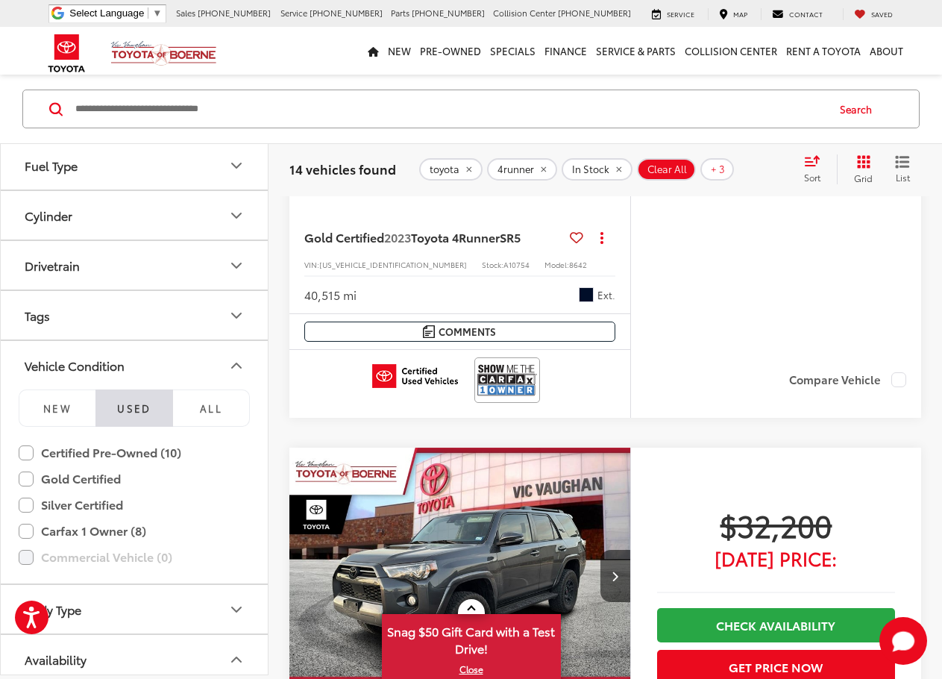
scroll to position [69, 0]
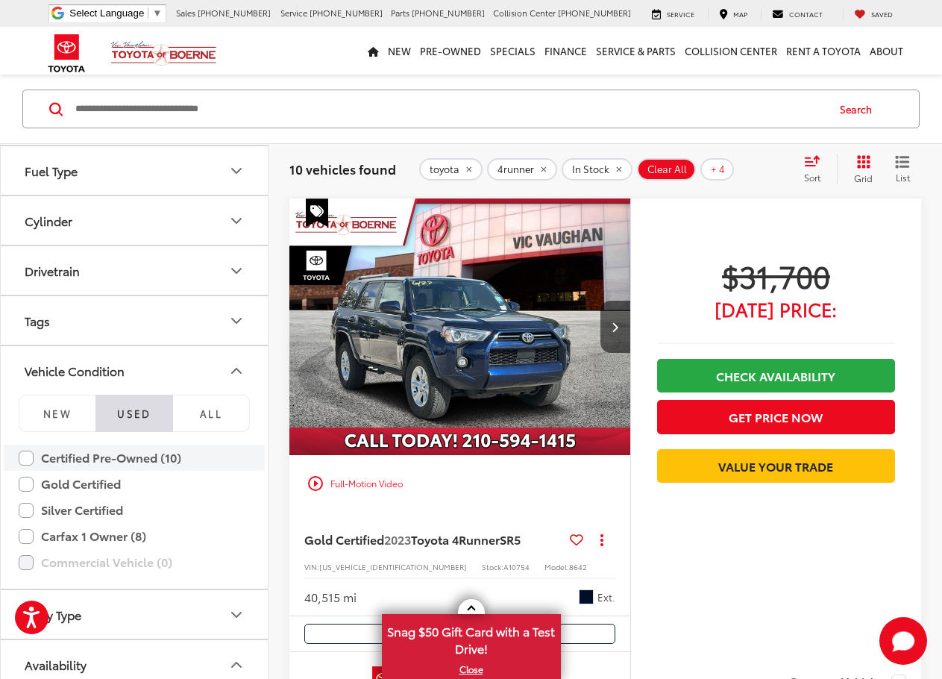
click at [93, 456] on label "Certified Pre-Owned (10)" at bounding box center [134, 458] width 231 height 26
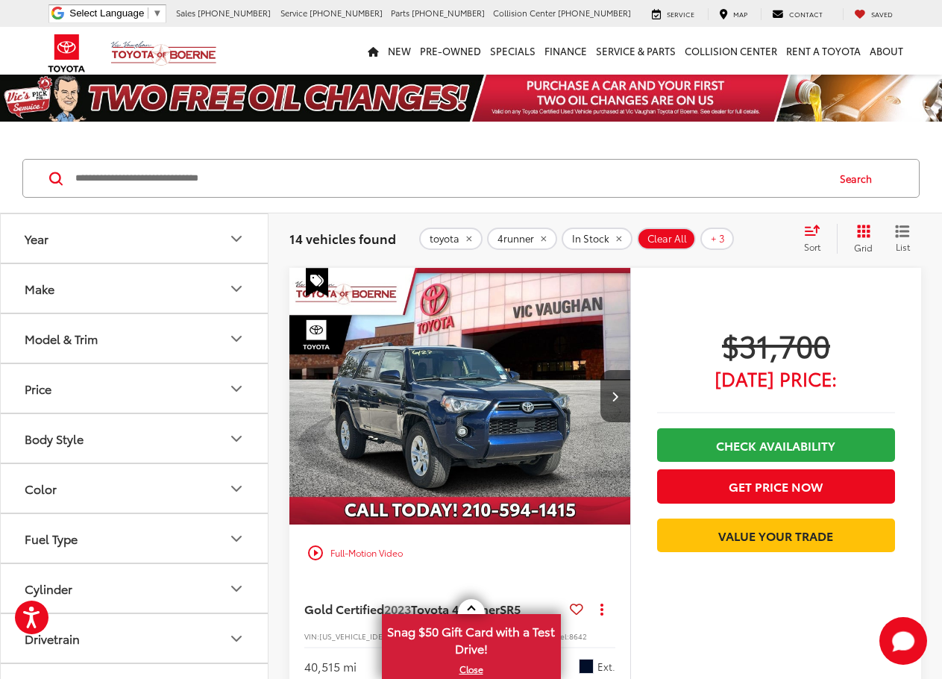
click at [82, 240] on button "Year" at bounding box center [135, 238] width 269 height 48
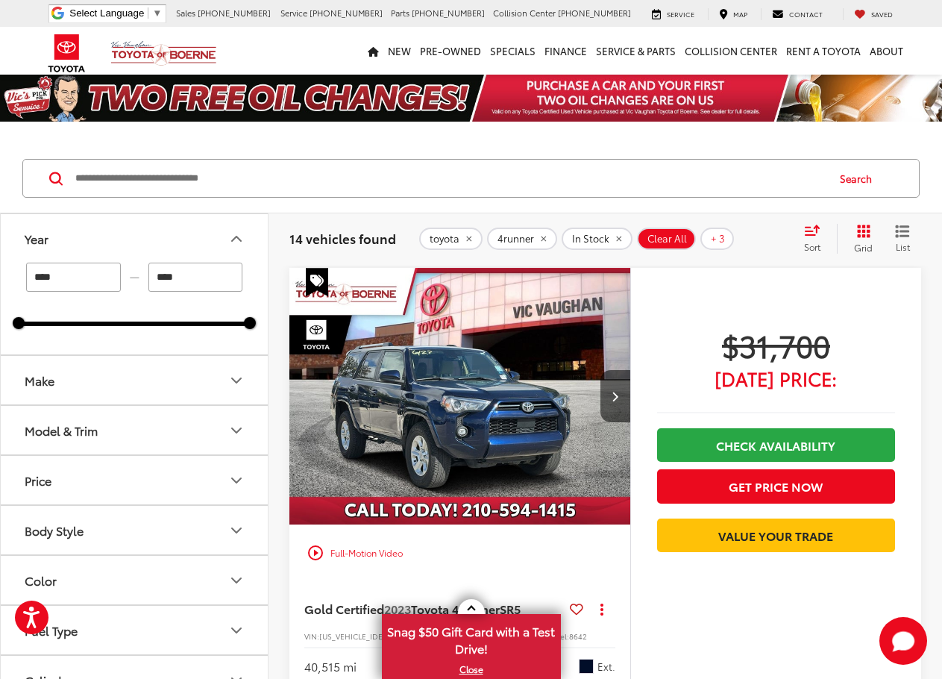
click at [94, 282] on input "****" at bounding box center [73, 277] width 95 height 29
click at [753, 291] on div "Track Price $31,700 [DATE] Price: Check Availability Get Price Now Value Your T…" at bounding box center [775, 500] width 291 height 465
click at [900, 236] on icon "List View" at bounding box center [903, 231] width 12 height 10
click at [902, 228] on icon "List View" at bounding box center [902, 231] width 15 height 13
click at [864, 233] on icon "Grid View" at bounding box center [863, 231] width 13 height 13
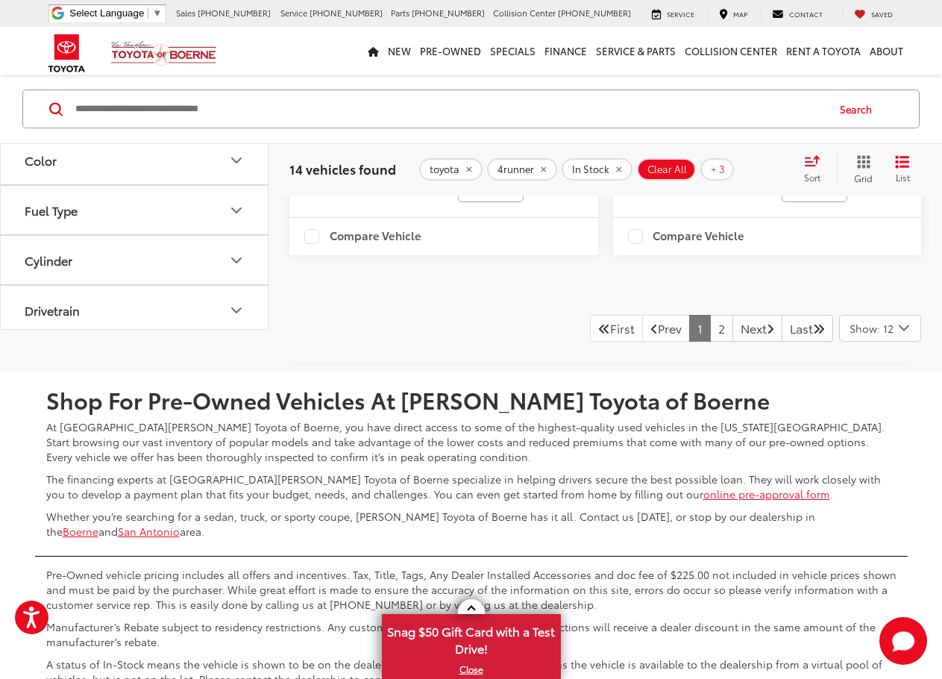
scroll to position [5072, 0]
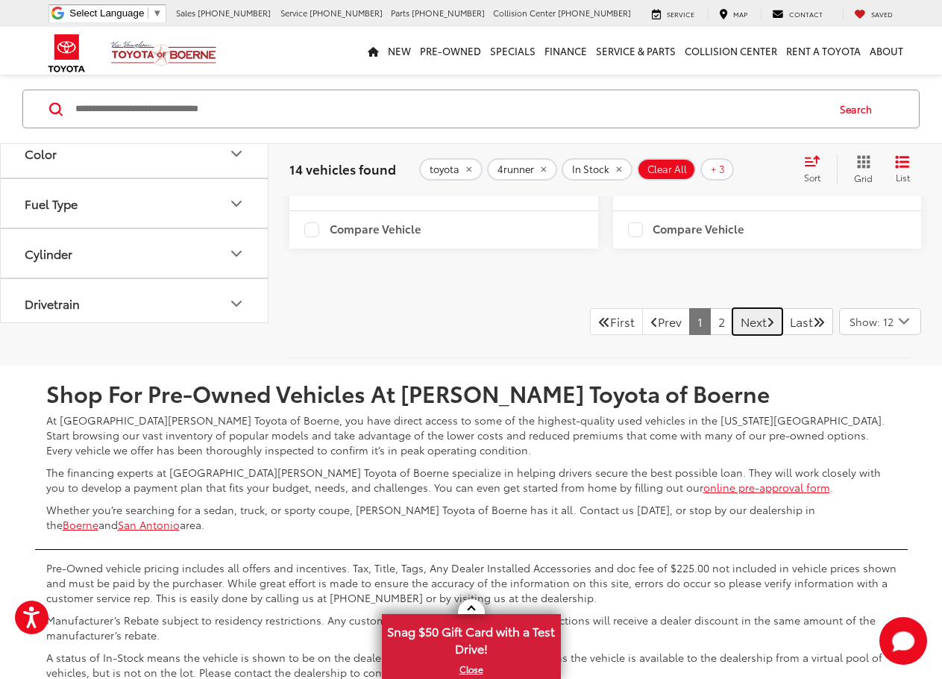
click at [747, 335] on link "Next" at bounding box center [757, 321] width 50 height 27
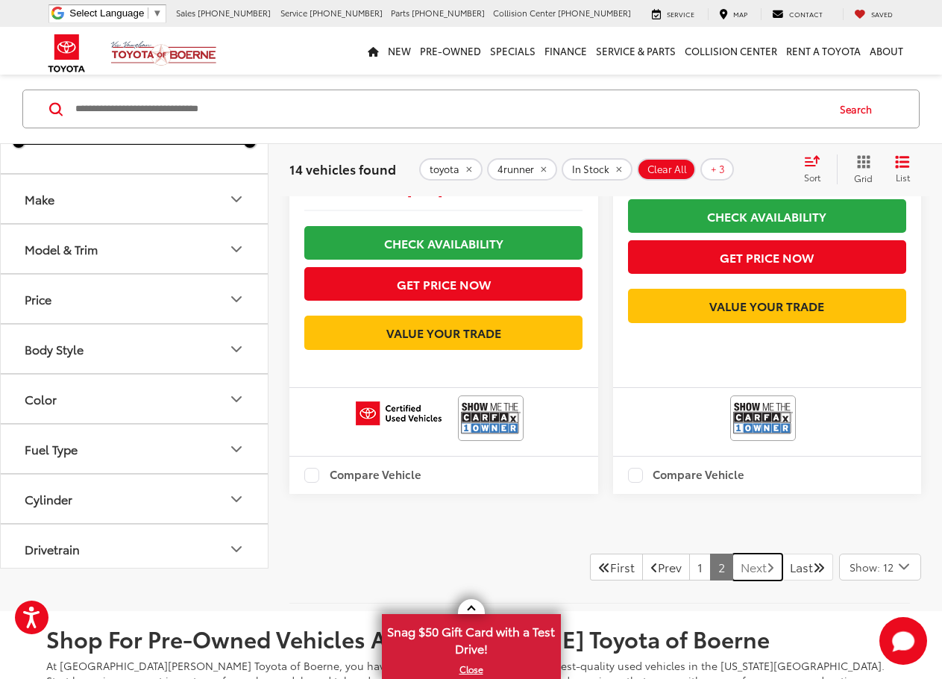
scroll to position [442, 0]
